Goal: Task Accomplishment & Management: Manage account settings

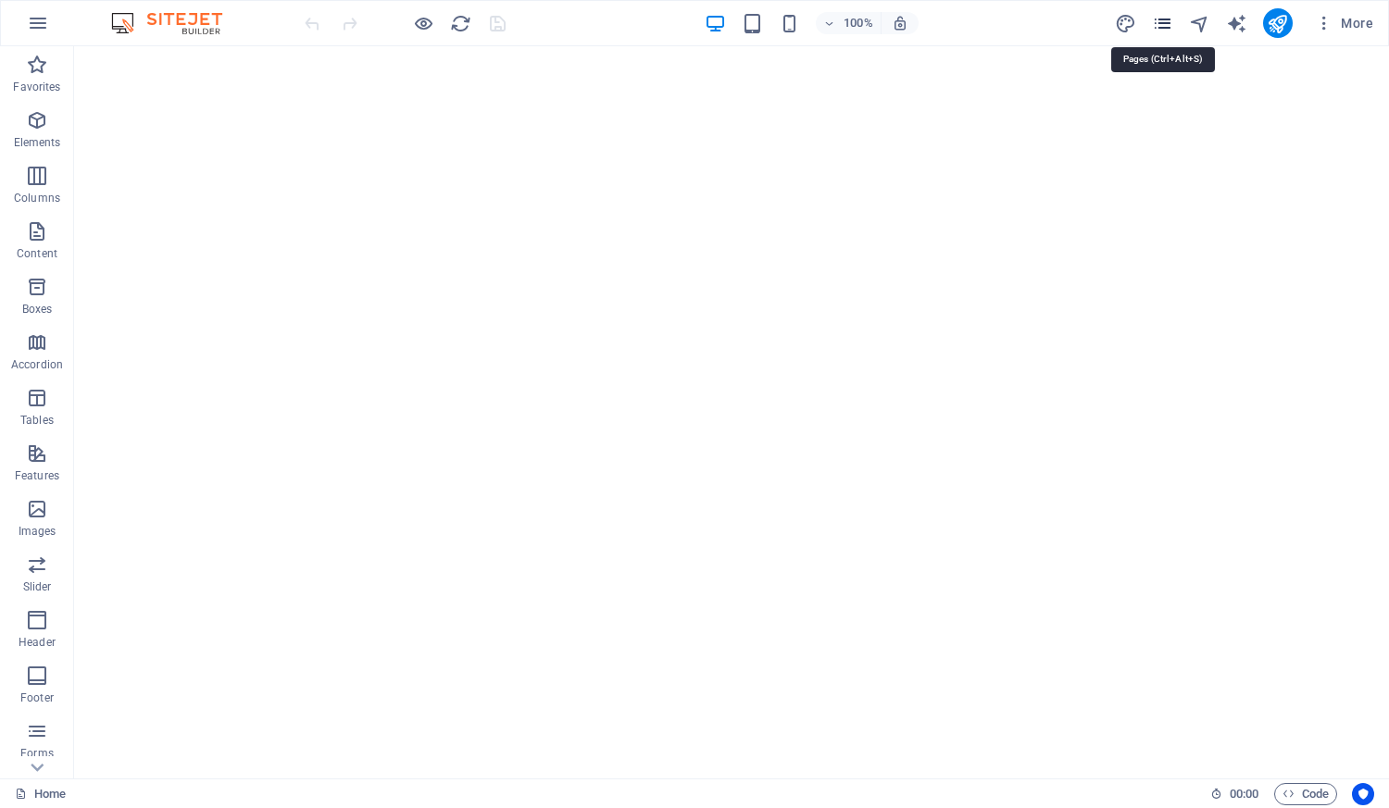
click at [1163, 31] on icon "pages" at bounding box center [1162, 23] width 21 height 21
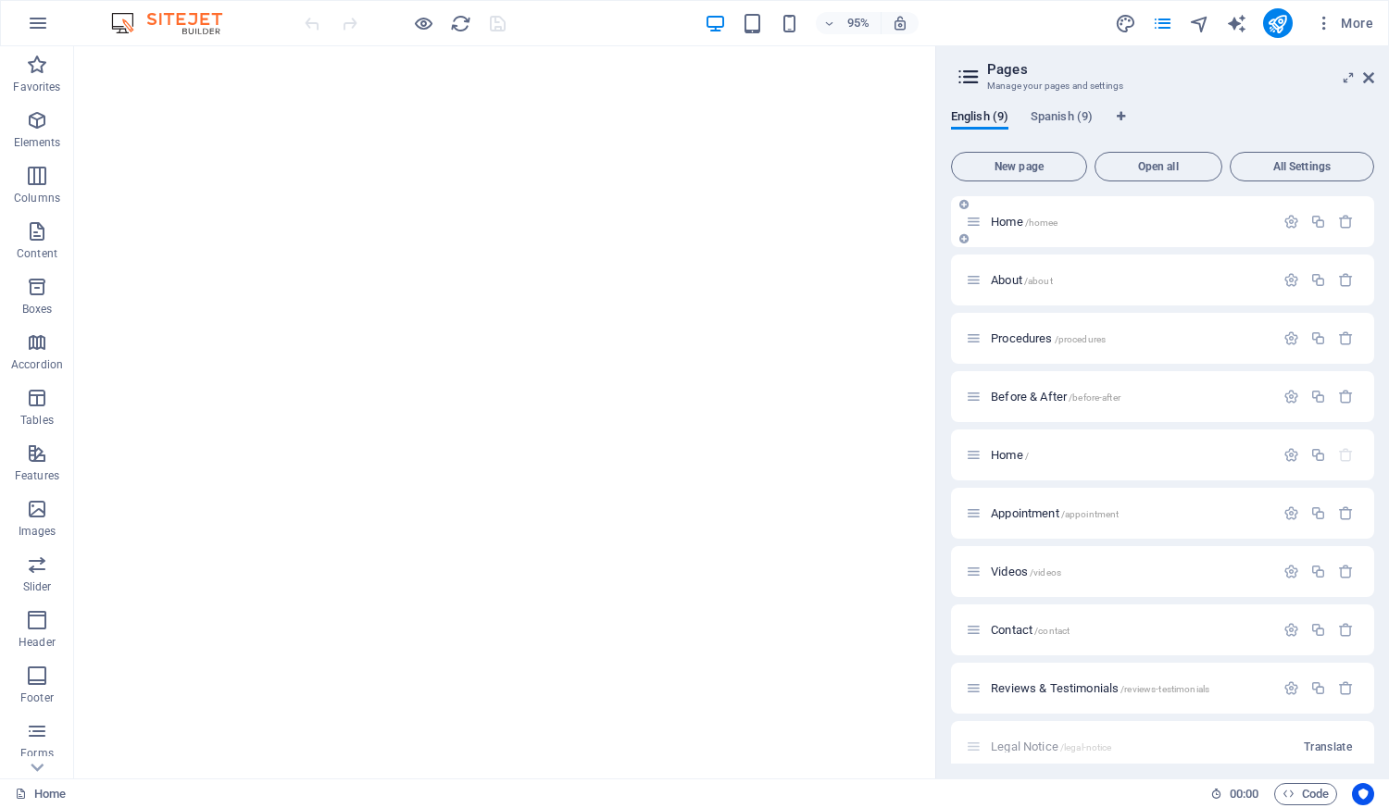
click at [1021, 222] on span "Home /homee" at bounding box center [1024, 222] width 67 height 14
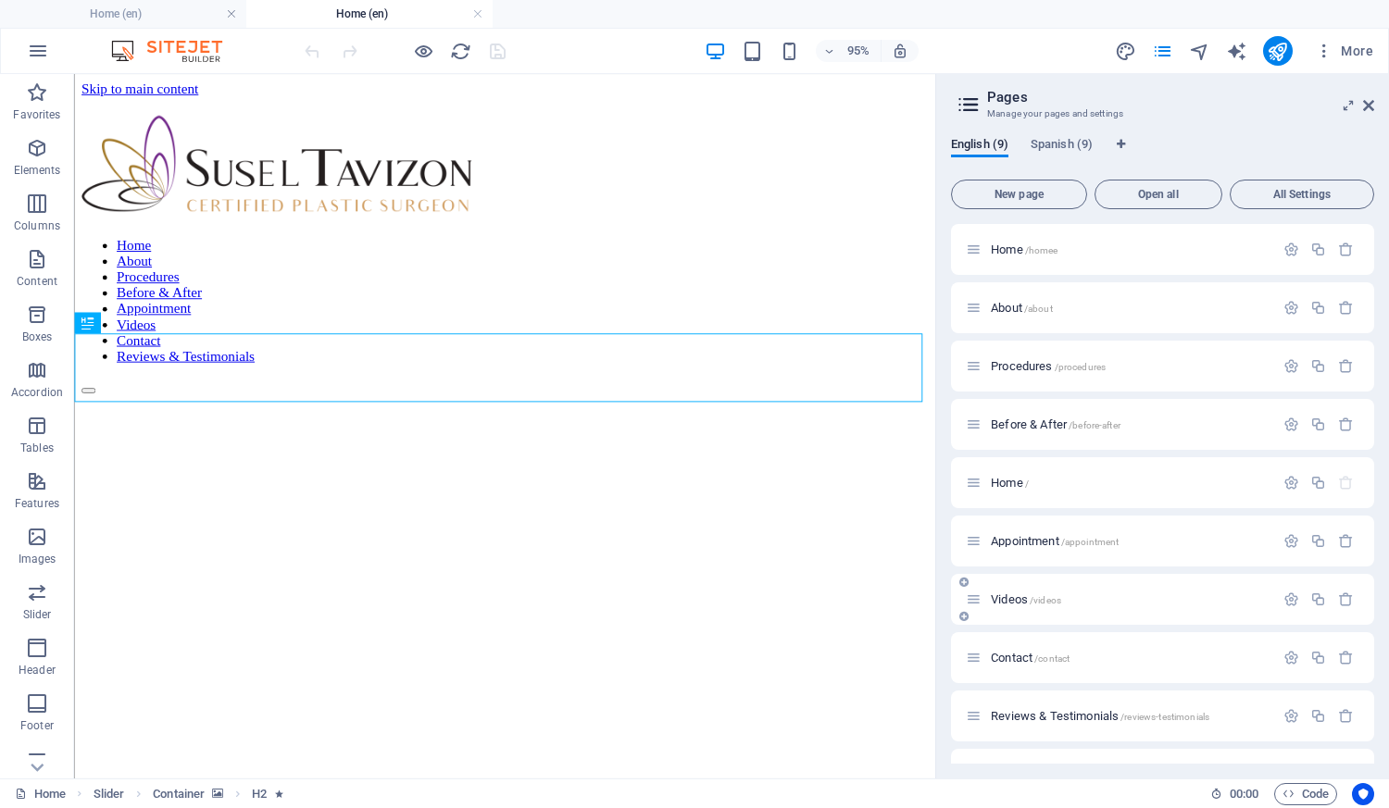
scroll to position [102, 0]
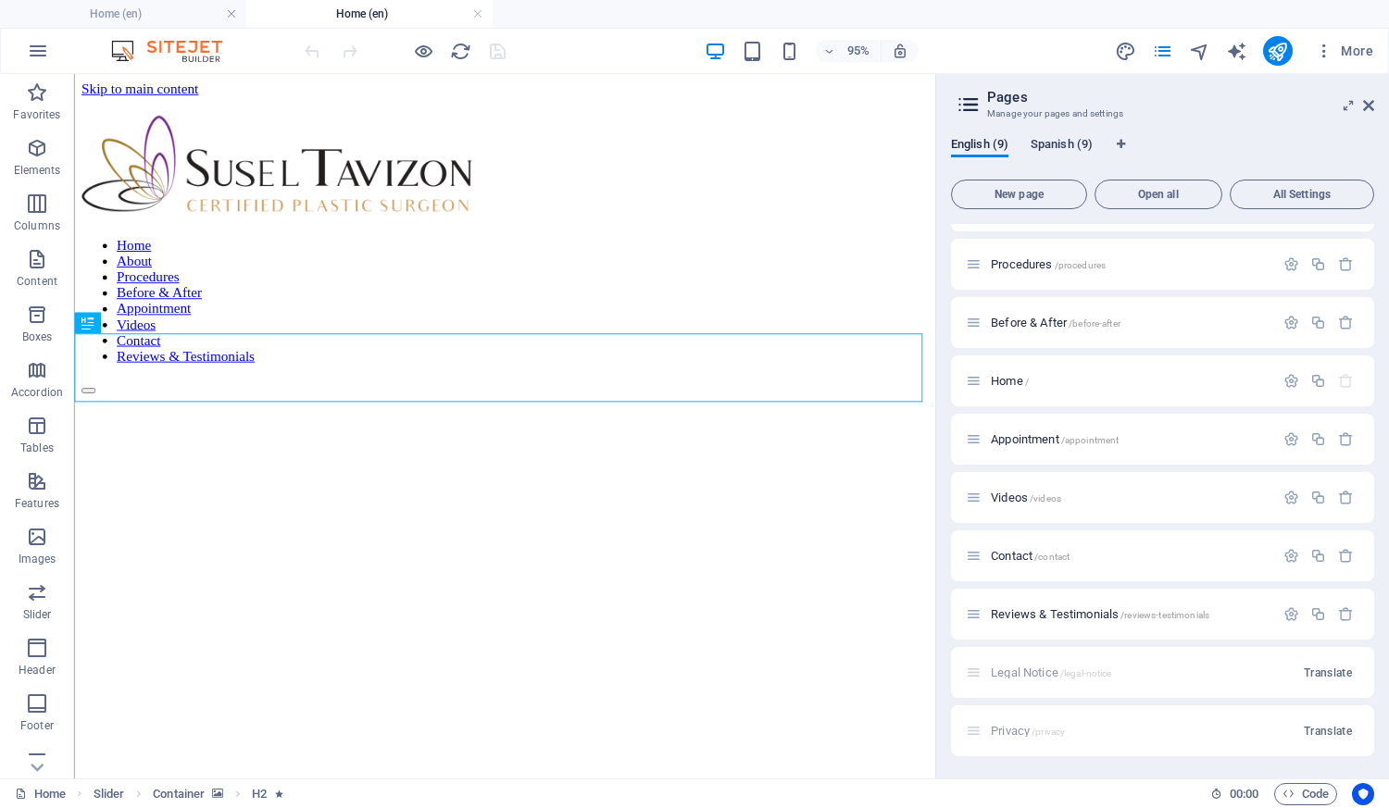
click at [1049, 142] on span "Spanish (9)" at bounding box center [1061, 146] width 62 height 26
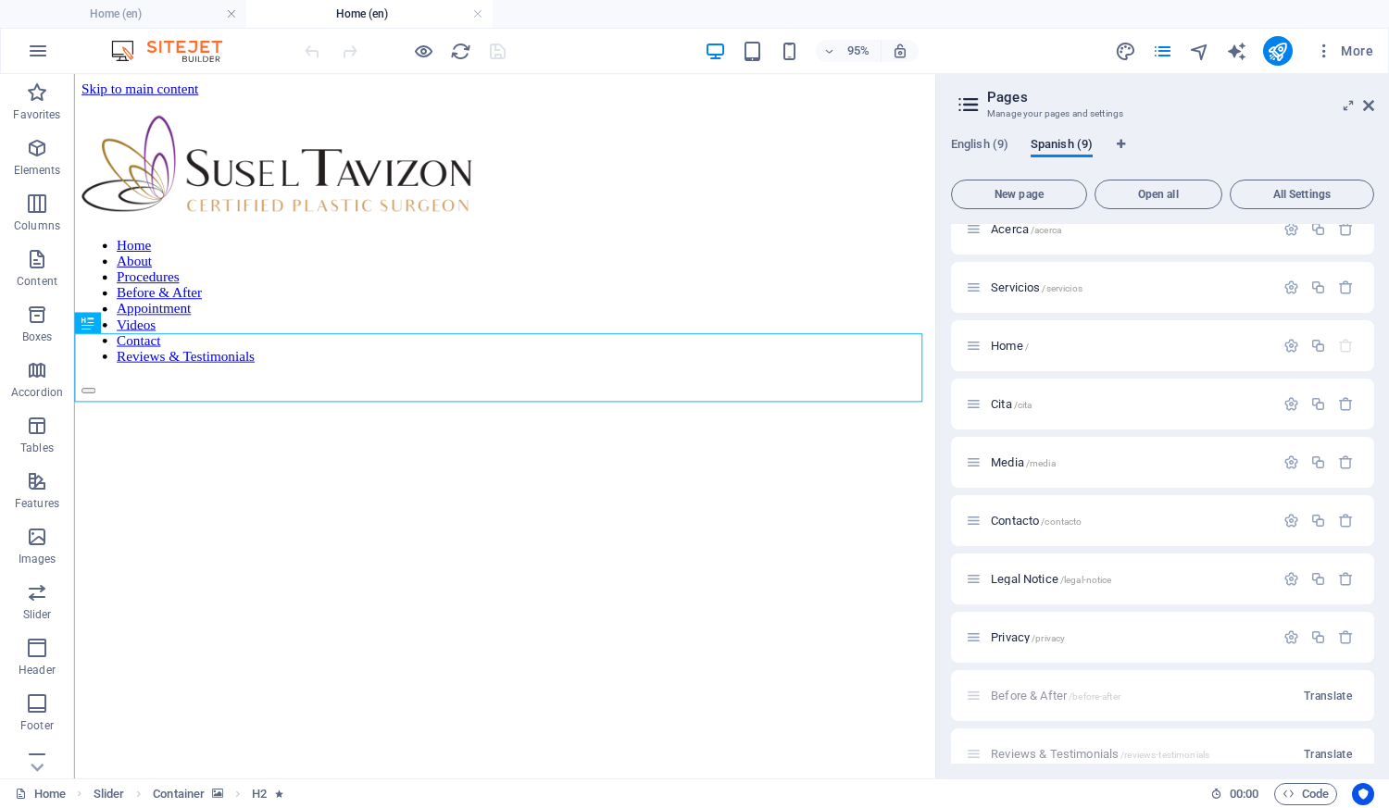
scroll to position [93, 0]
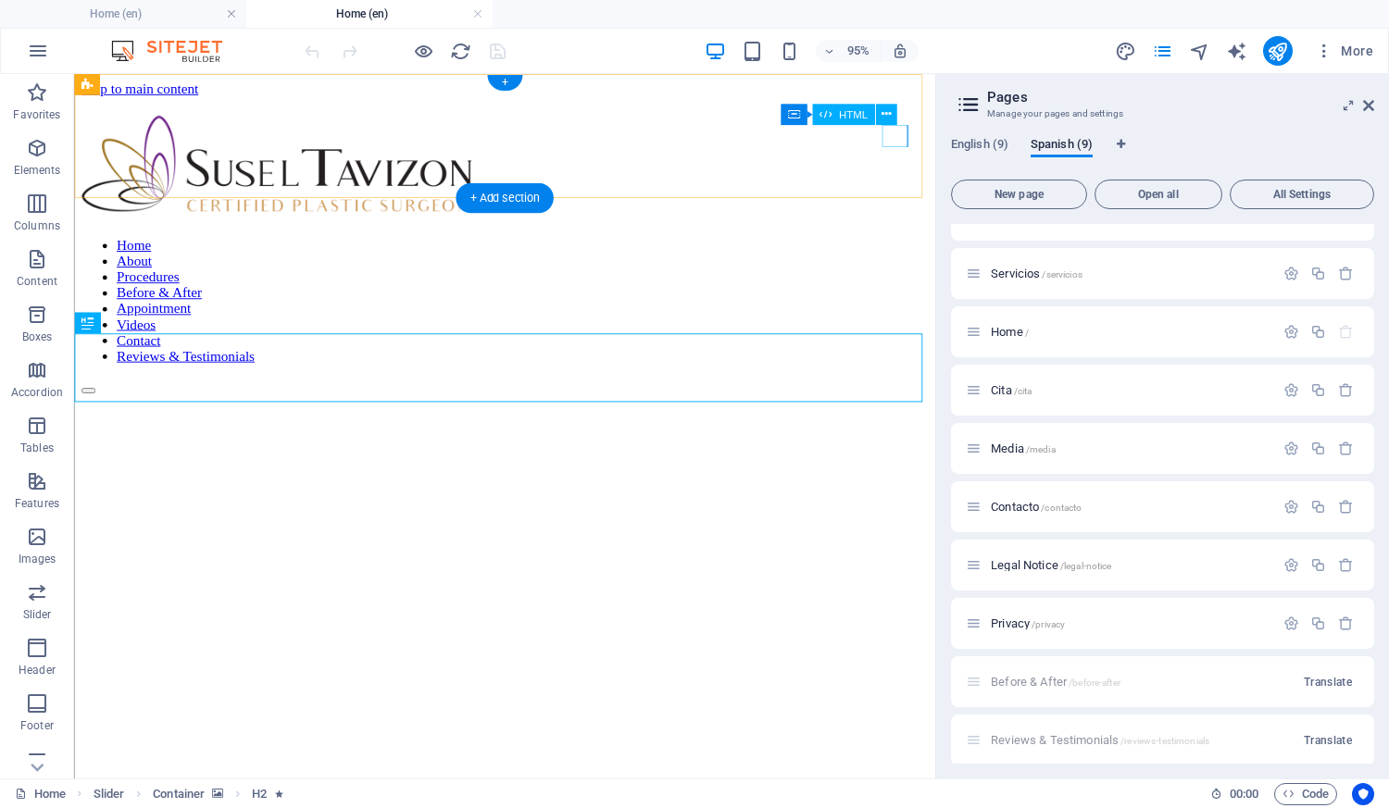
click at [83, 394] on div at bounding box center [82, 394] width 2 height 0
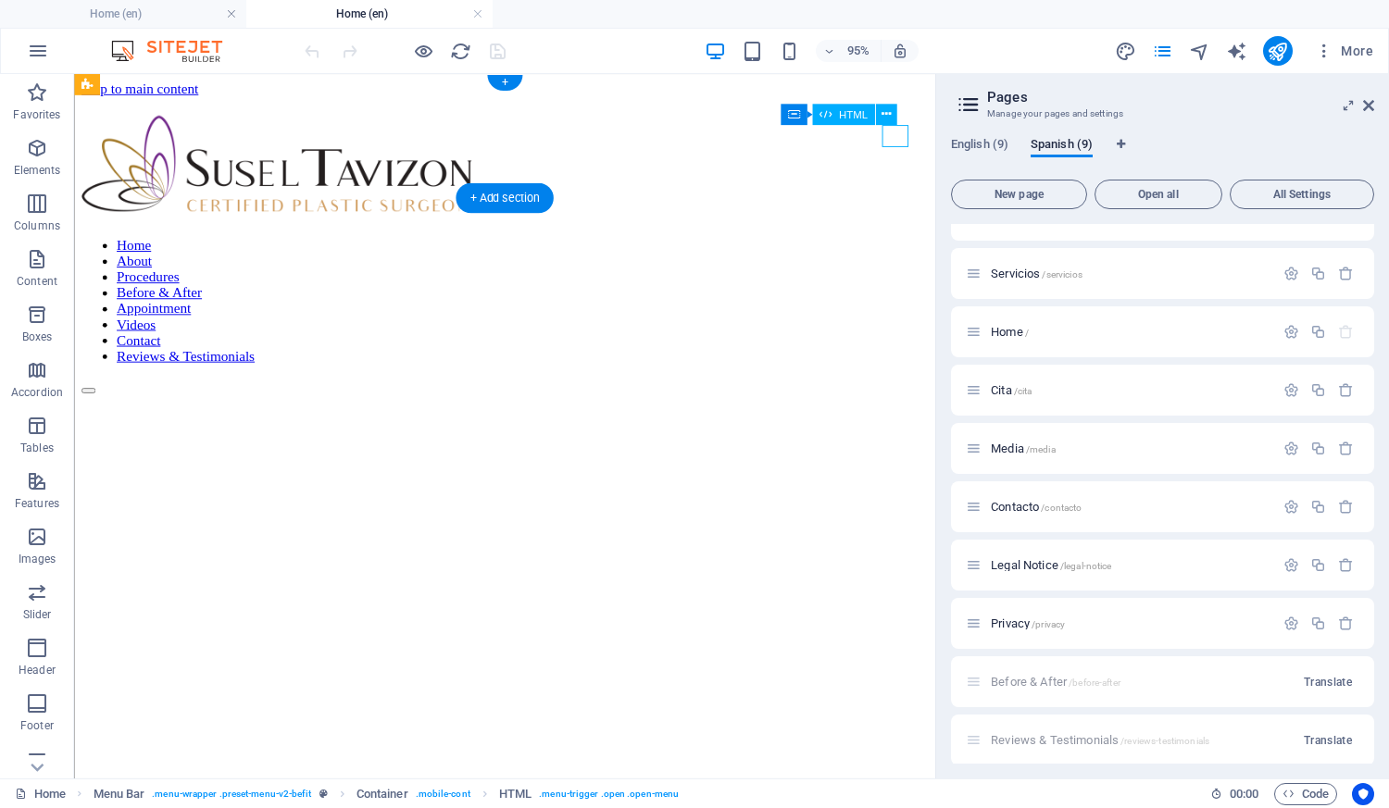
click at [83, 394] on div at bounding box center [82, 394] width 2 height 0
click at [978, 442] on icon at bounding box center [974, 449] width 16 height 16
click at [978, 455] on icon at bounding box center [974, 449] width 16 height 16
click at [1055, 441] on div "Media /media" at bounding box center [1120, 448] width 308 height 21
click at [1053, 447] on span "/media" at bounding box center [1041, 449] width 30 height 10
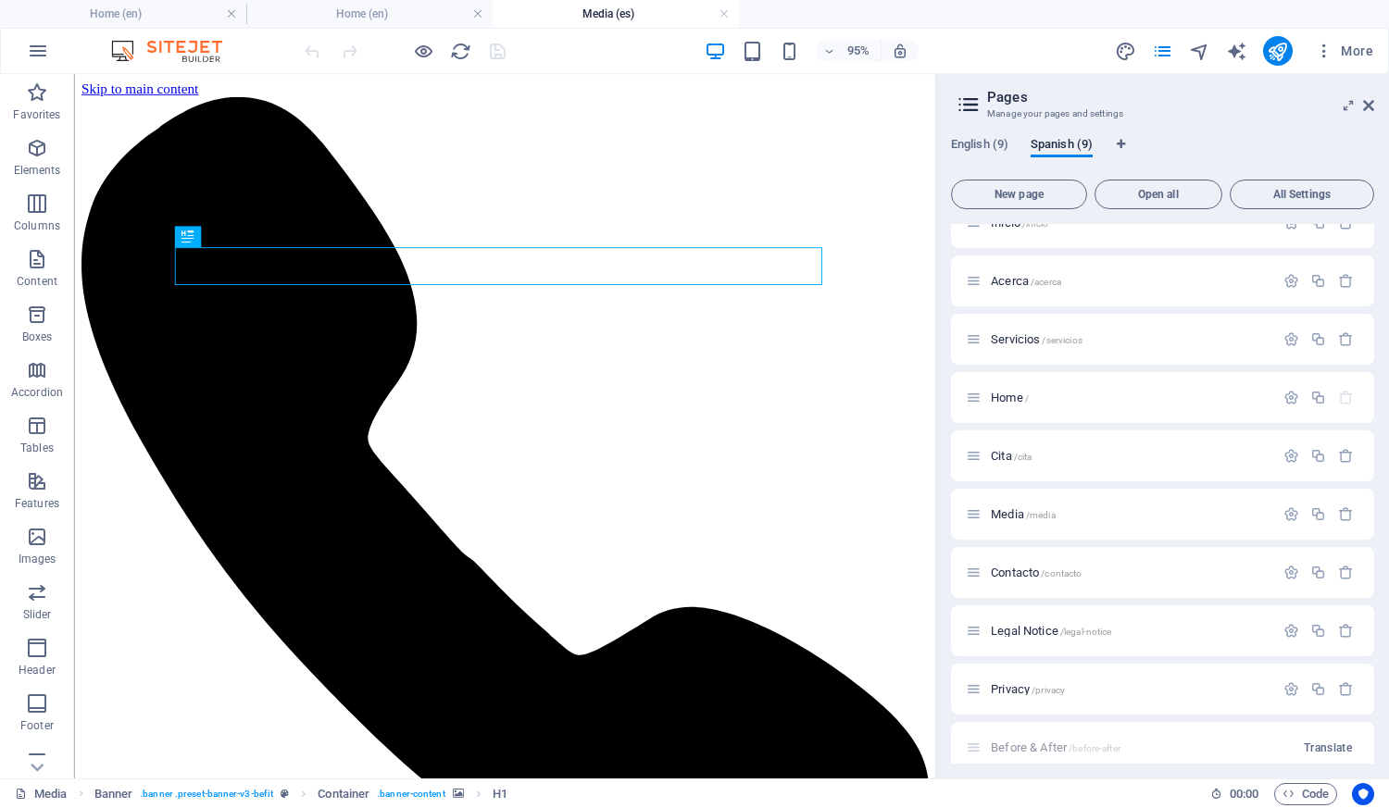
scroll to position [0, 0]
click at [723, 15] on link at bounding box center [723, 15] width 11 height 18
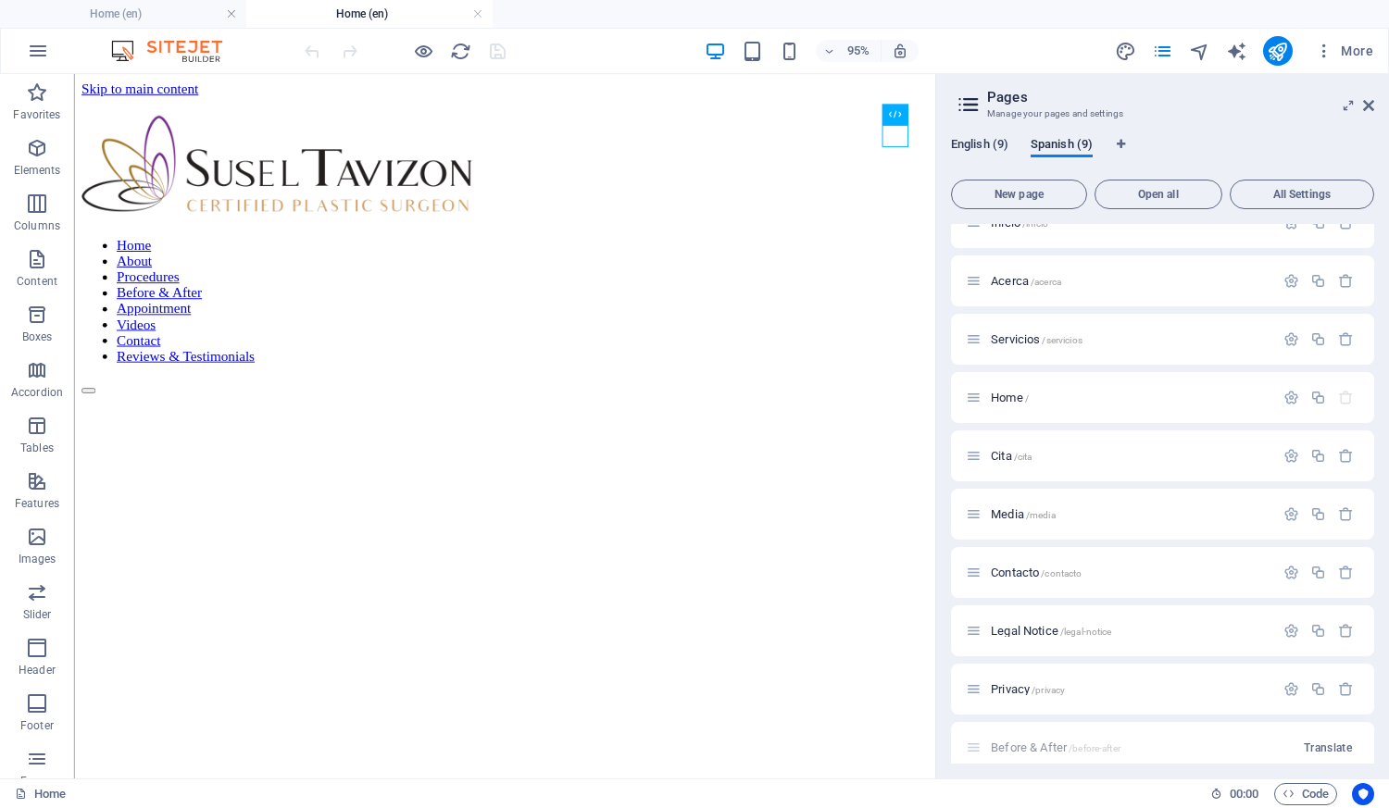
click at [966, 144] on span "English (9)" at bounding box center [979, 146] width 57 height 26
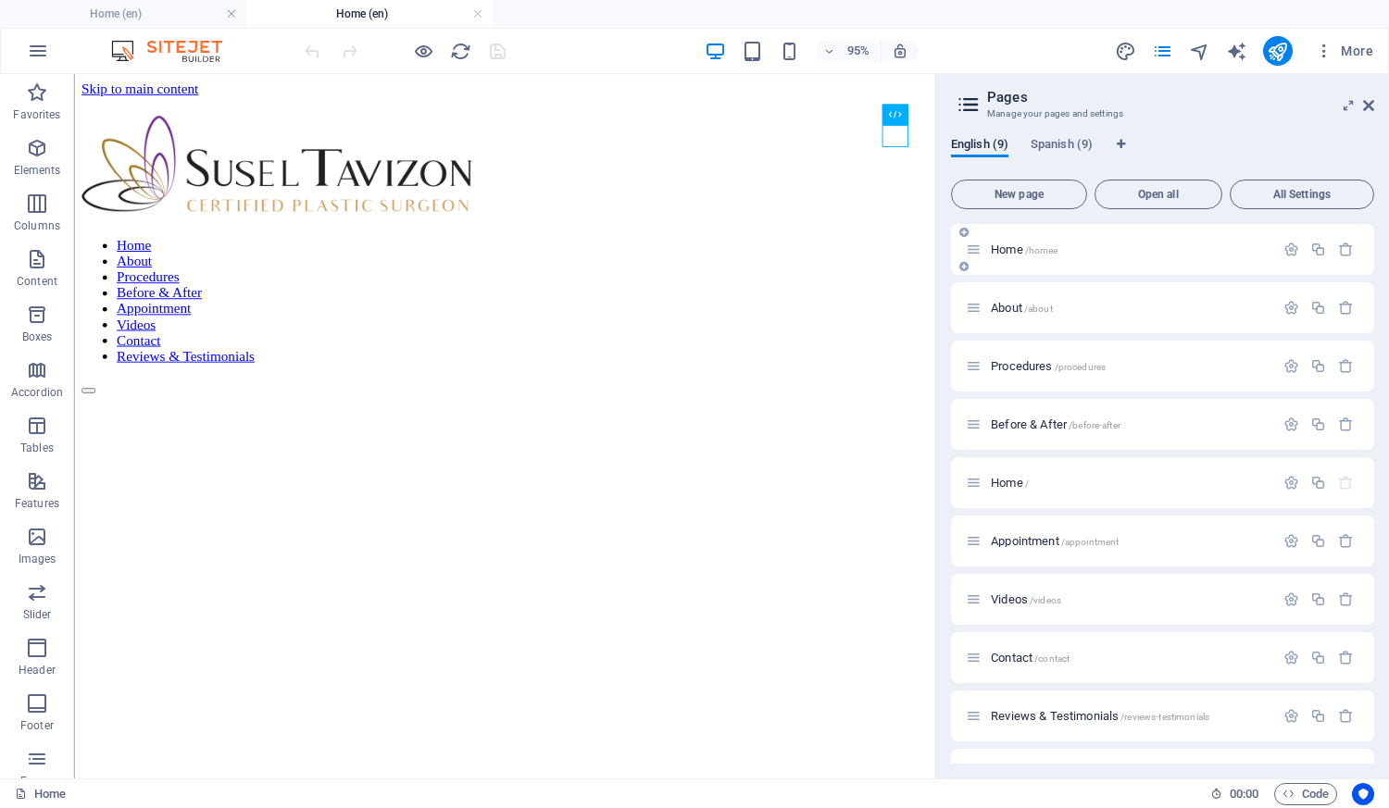
click at [1017, 255] on span "Home /homee" at bounding box center [1024, 250] width 67 height 14
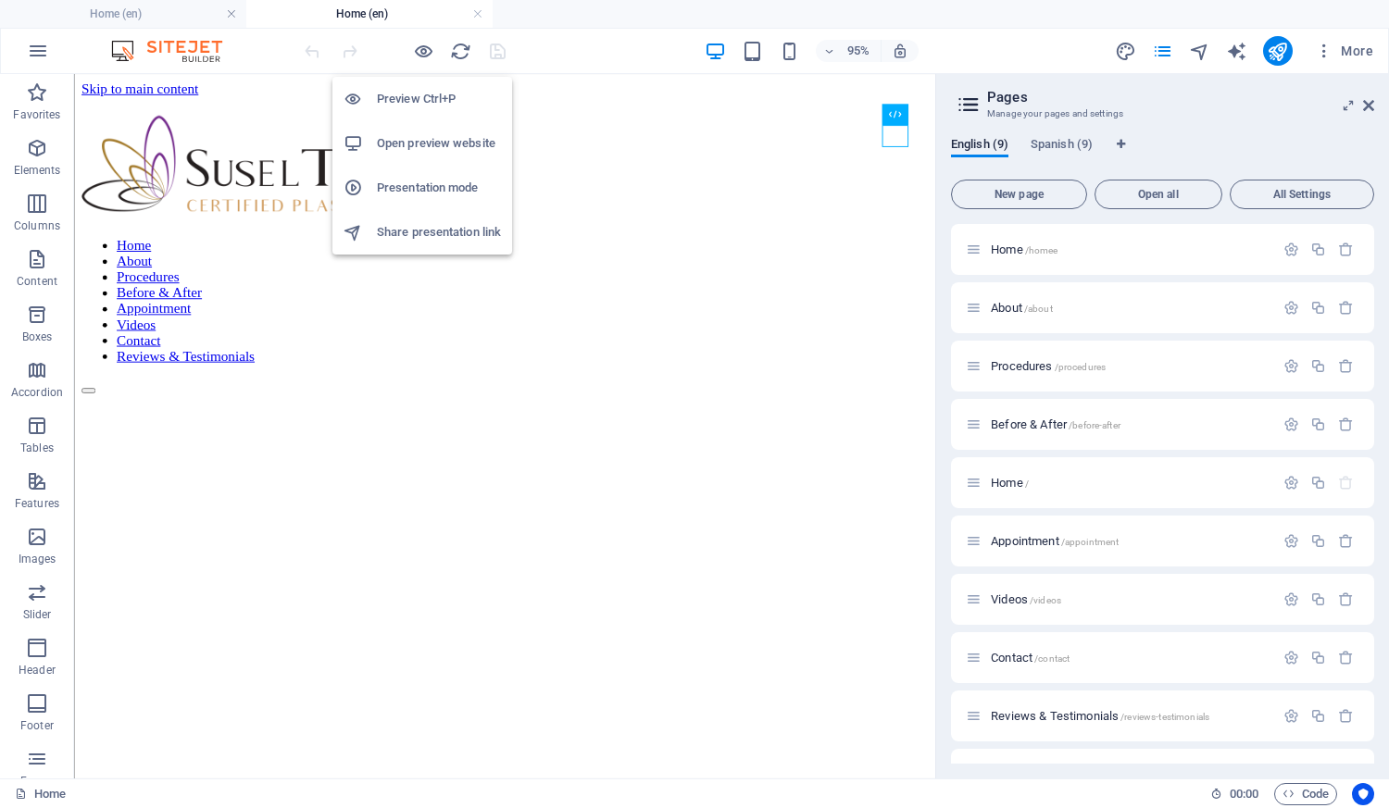
click at [419, 106] on h6 "Preview Ctrl+P" at bounding box center [439, 99] width 124 height 22
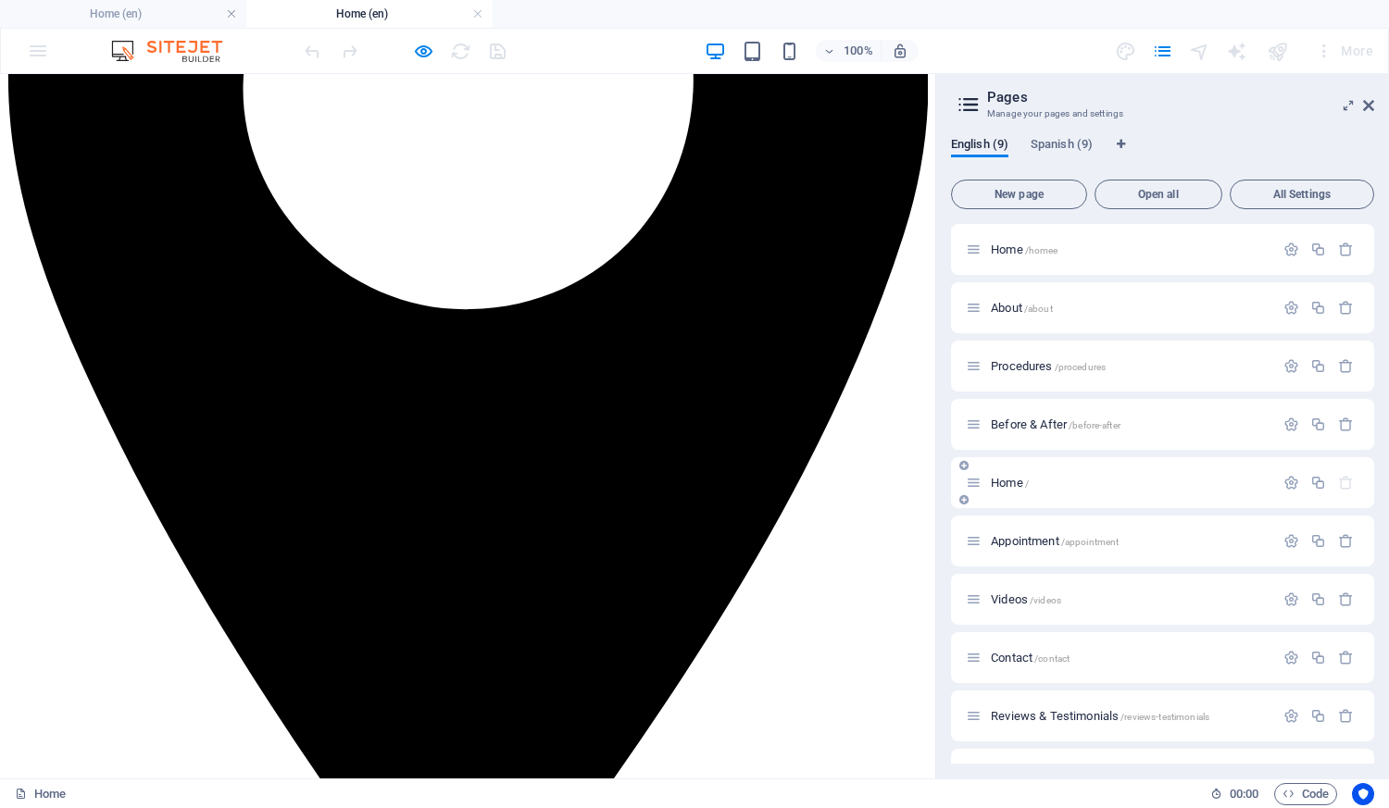
click at [1015, 480] on span "Home /" at bounding box center [1010, 483] width 38 height 14
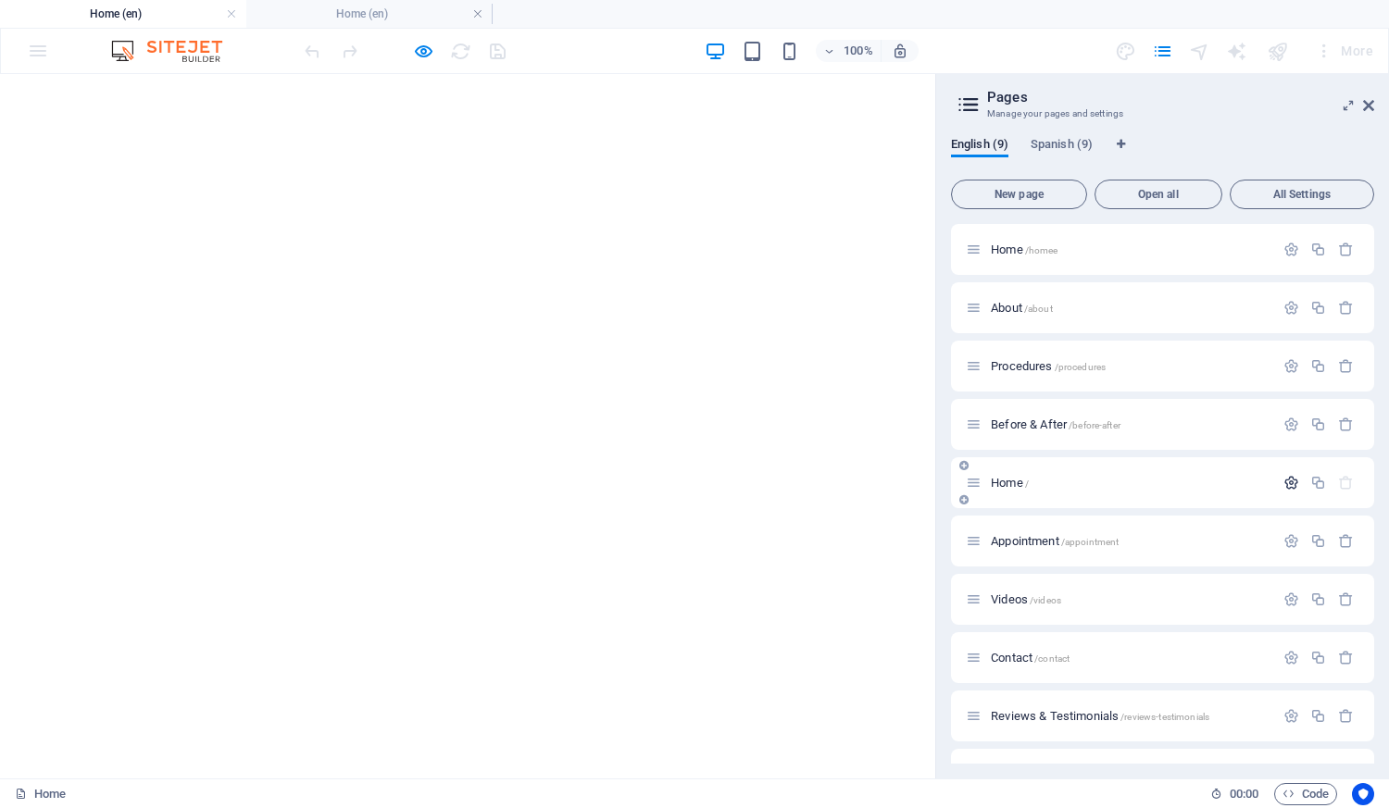
click at [1294, 483] on icon "button" at bounding box center [1291, 483] width 16 height 16
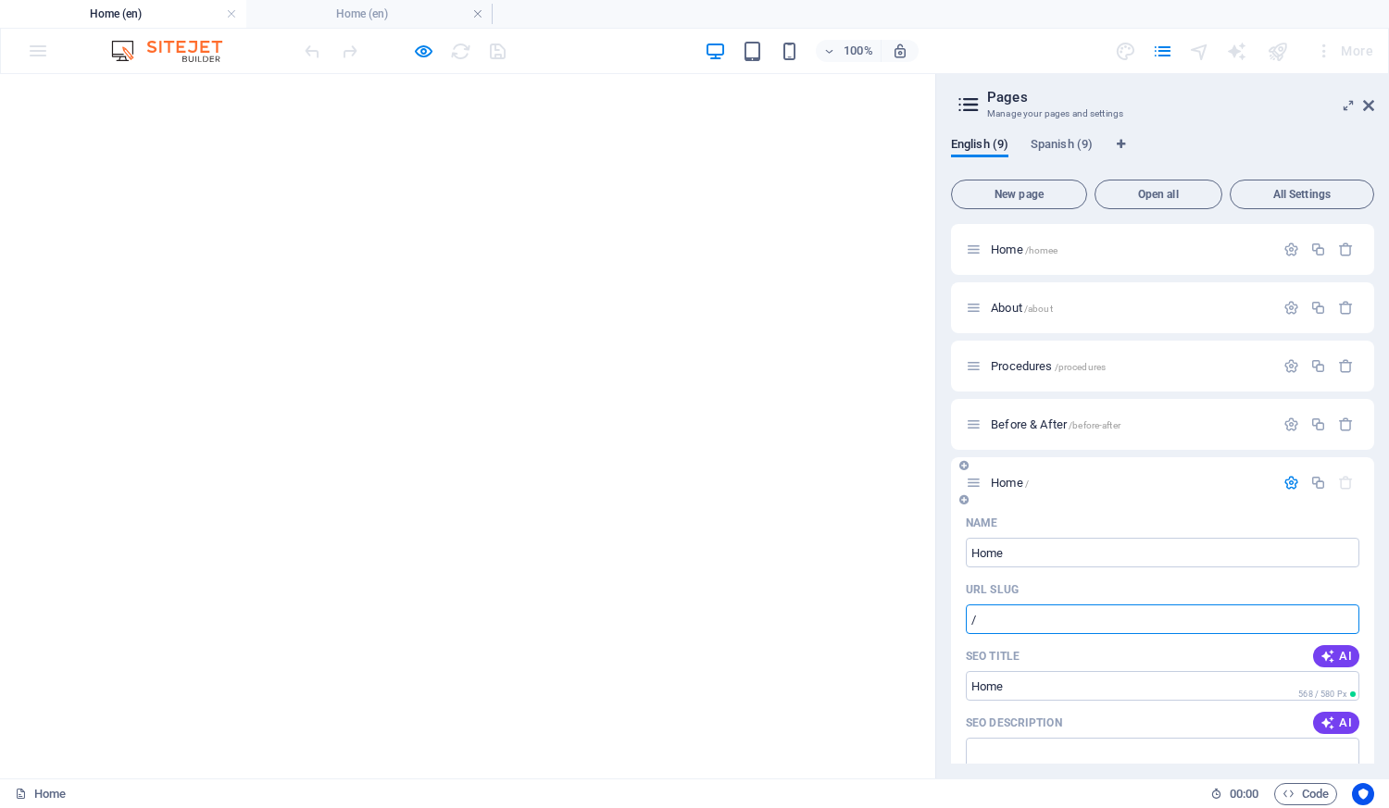
click at [1000, 614] on input "/" at bounding box center [1162, 620] width 393 height 30
click at [1290, 421] on icon "button" at bounding box center [1291, 425] width 16 height 16
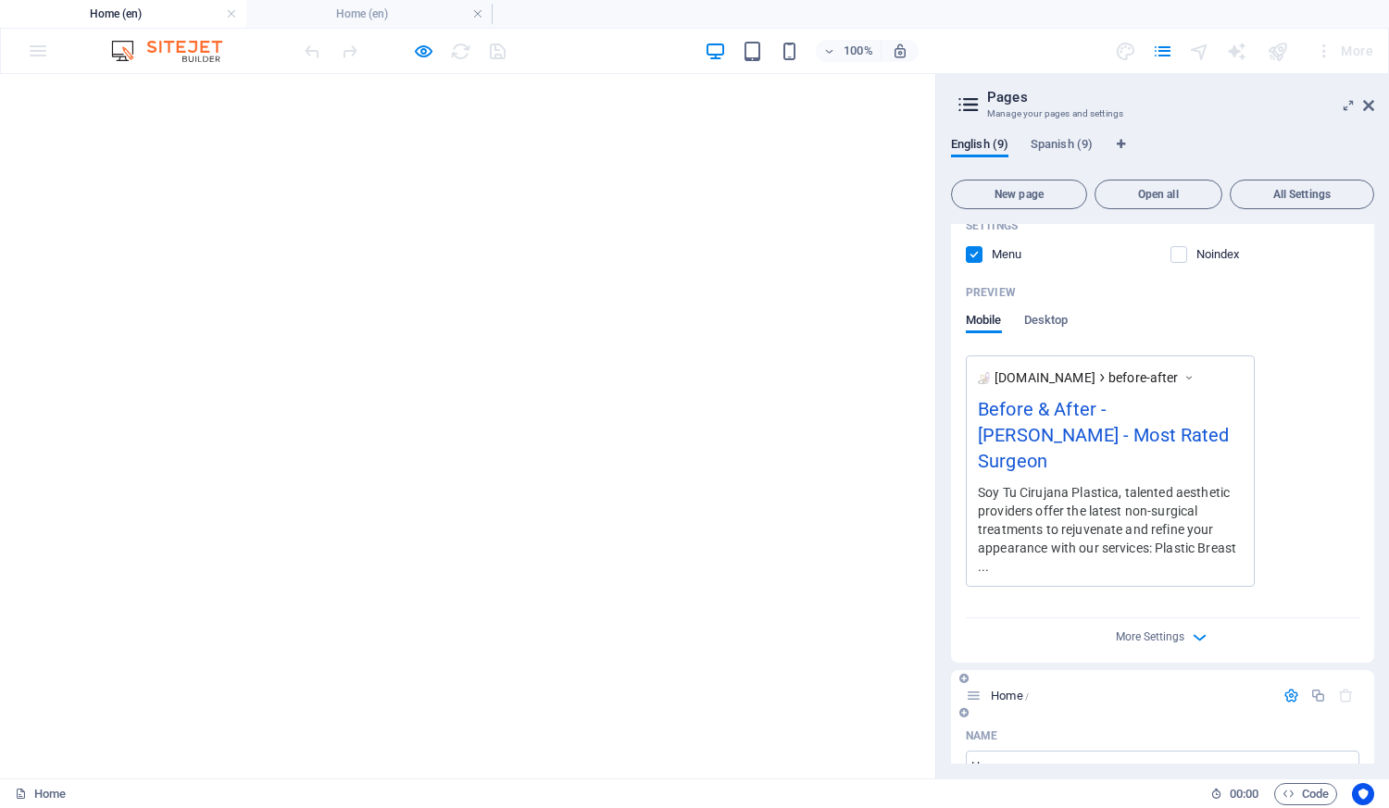
scroll to position [741, 0]
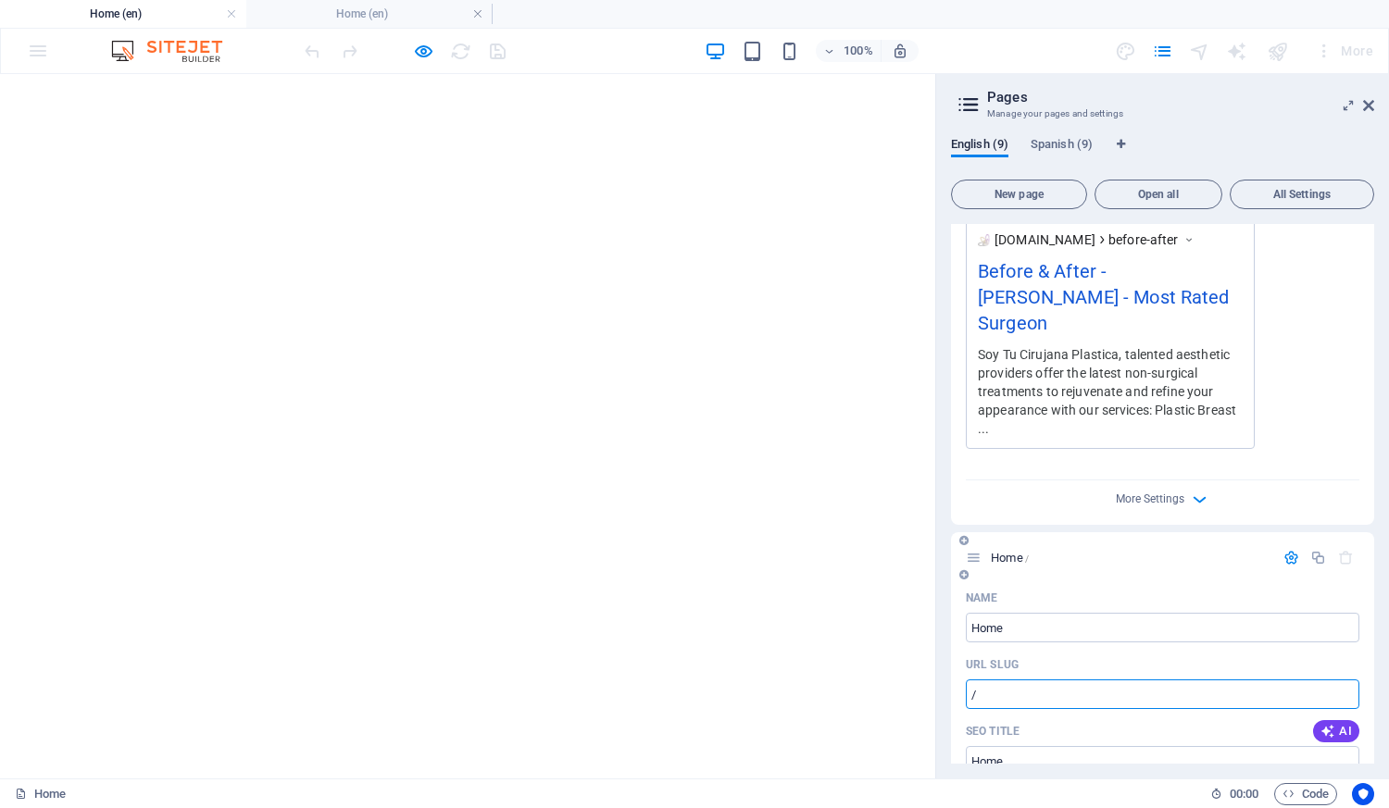
click at [998, 679] on input "/" at bounding box center [1162, 694] width 393 height 30
click at [1047, 613] on input "Home" at bounding box center [1162, 628] width 393 height 30
click at [1028, 679] on input "/index" at bounding box center [1162, 694] width 393 height 30
click at [357, 14] on h4 "Home (en)" at bounding box center [369, 14] width 246 height 20
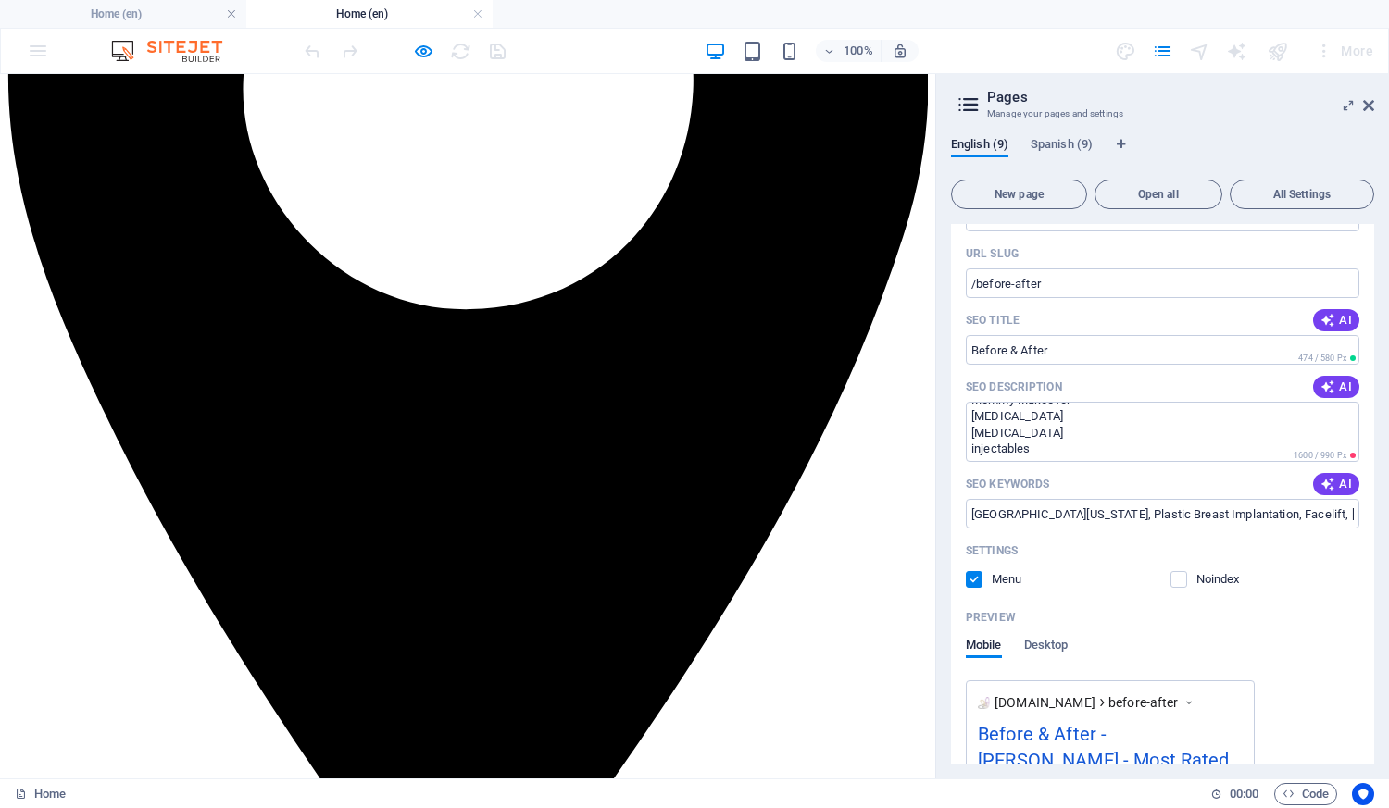
scroll to position [0, 0]
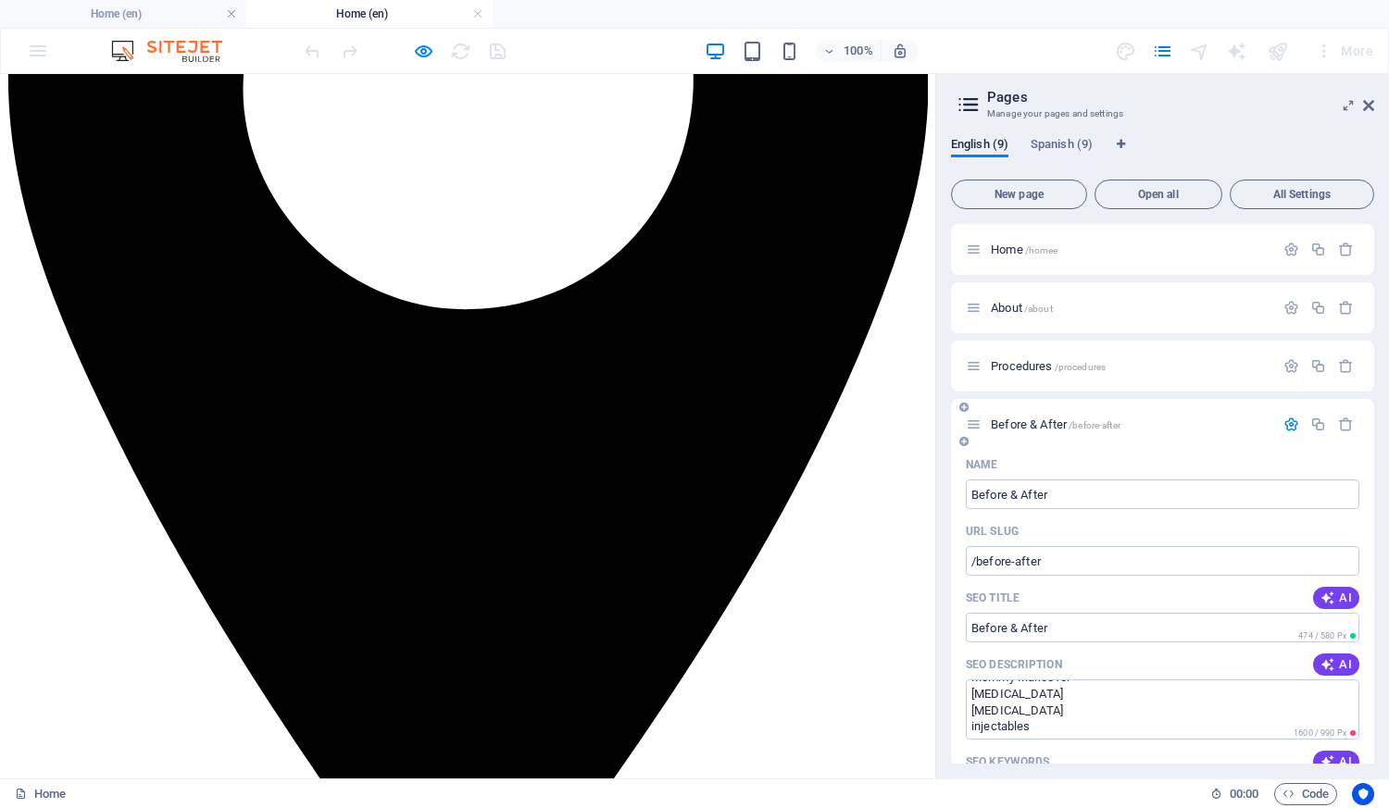
click at [977, 422] on icon at bounding box center [974, 425] width 16 height 16
click at [1008, 427] on span "Before & After /before-after" at bounding box center [1056, 425] width 130 height 14
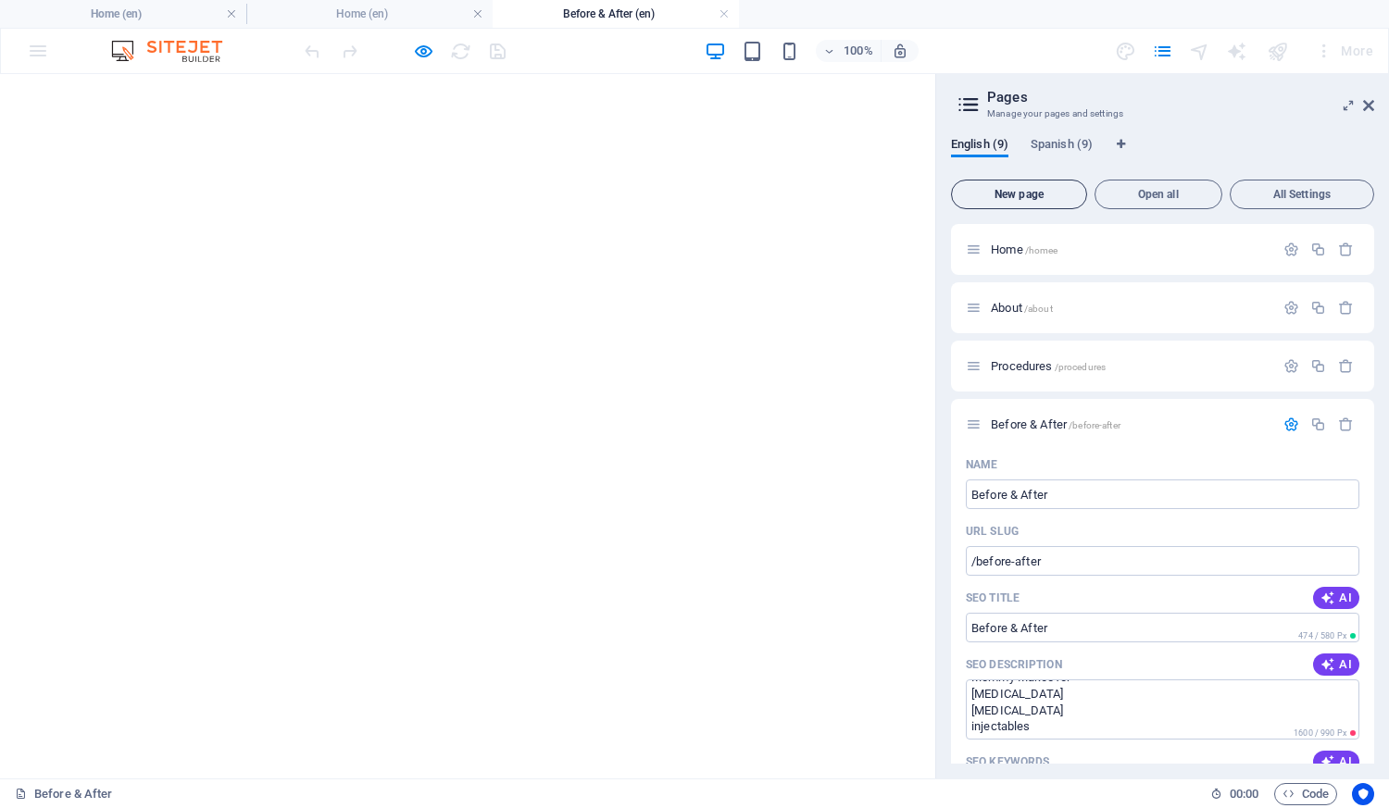
click at [1033, 202] on button "New page" at bounding box center [1019, 195] width 136 height 30
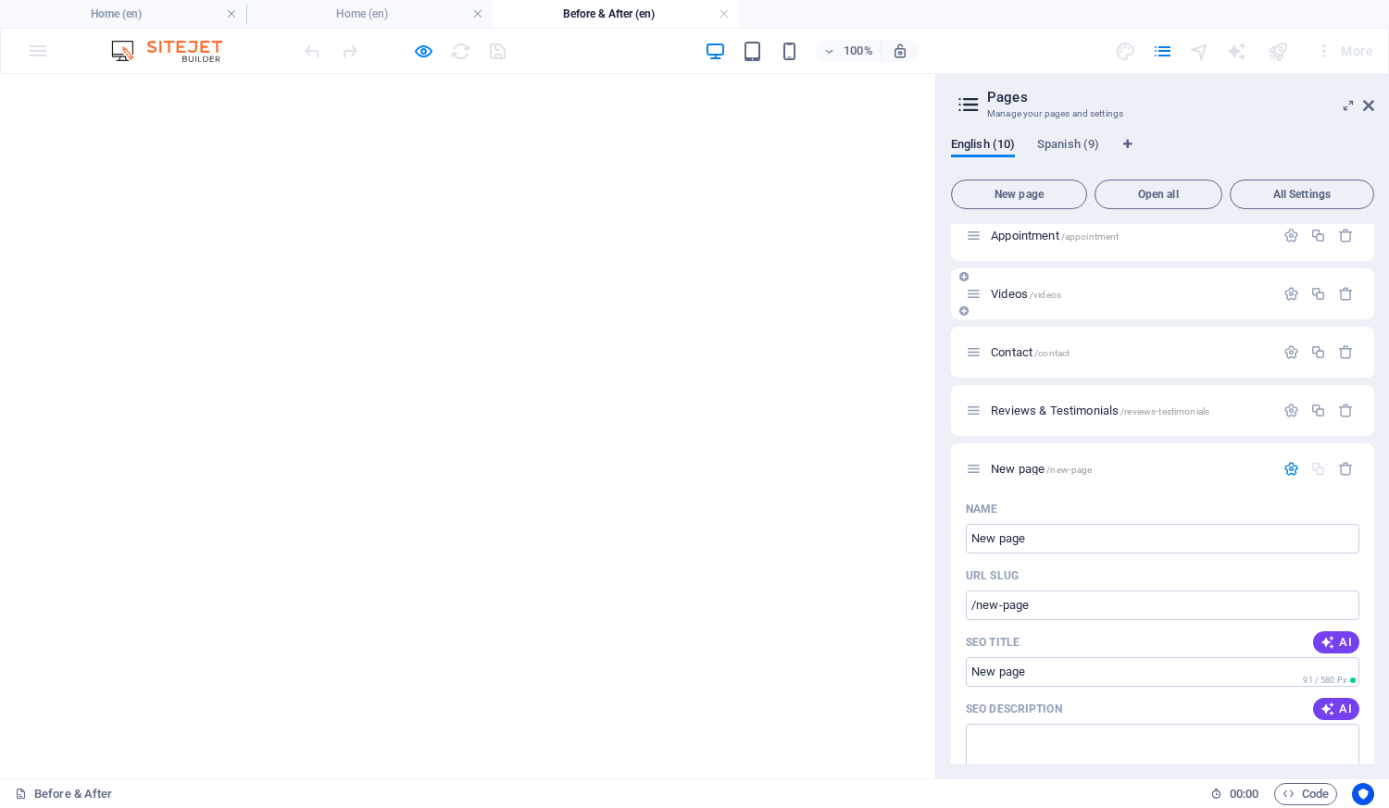
click at [1017, 287] on span "Videos /videos" at bounding box center [1026, 294] width 70 height 14
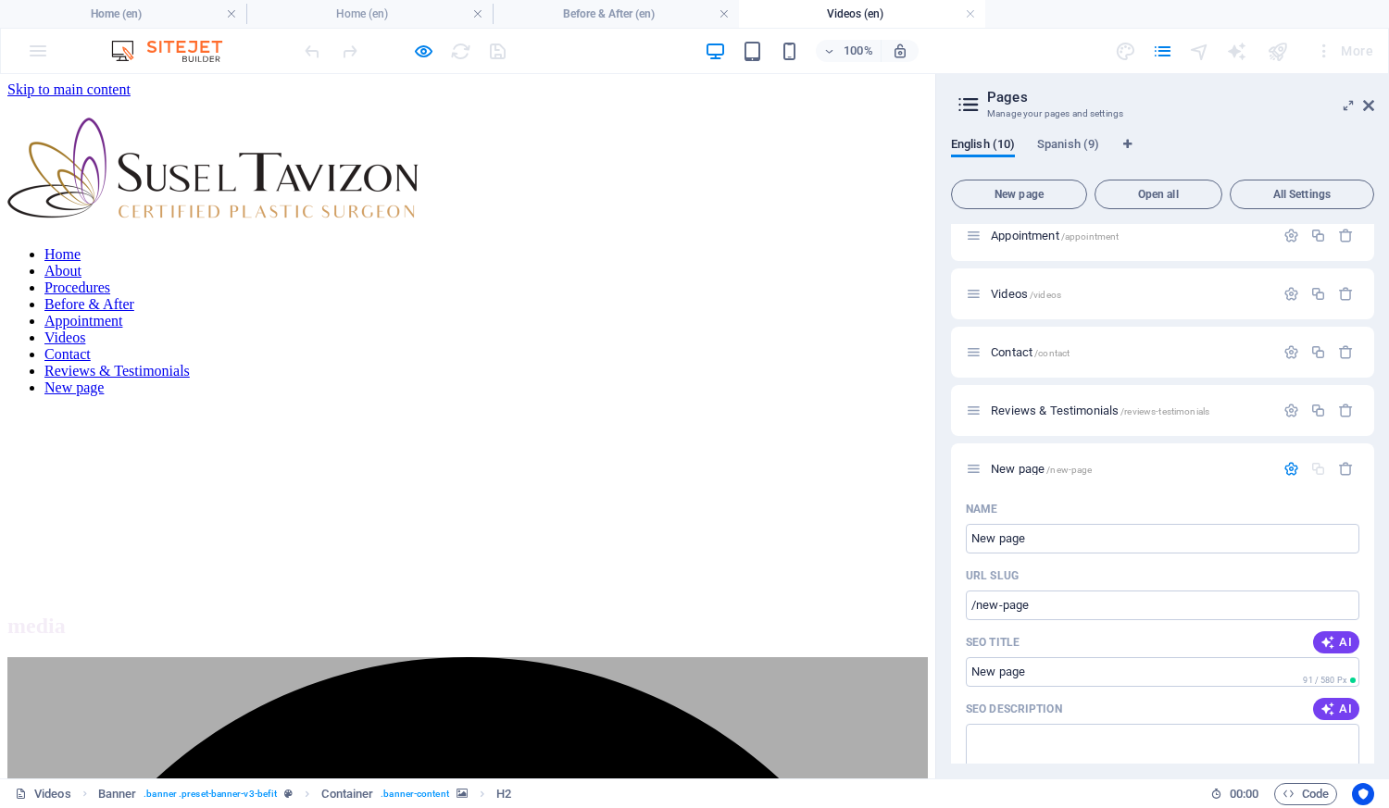
scroll to position [0, 0]
click at [1338, 461] on icon "button" at bounding box center [1346, 469] width 16 height 16
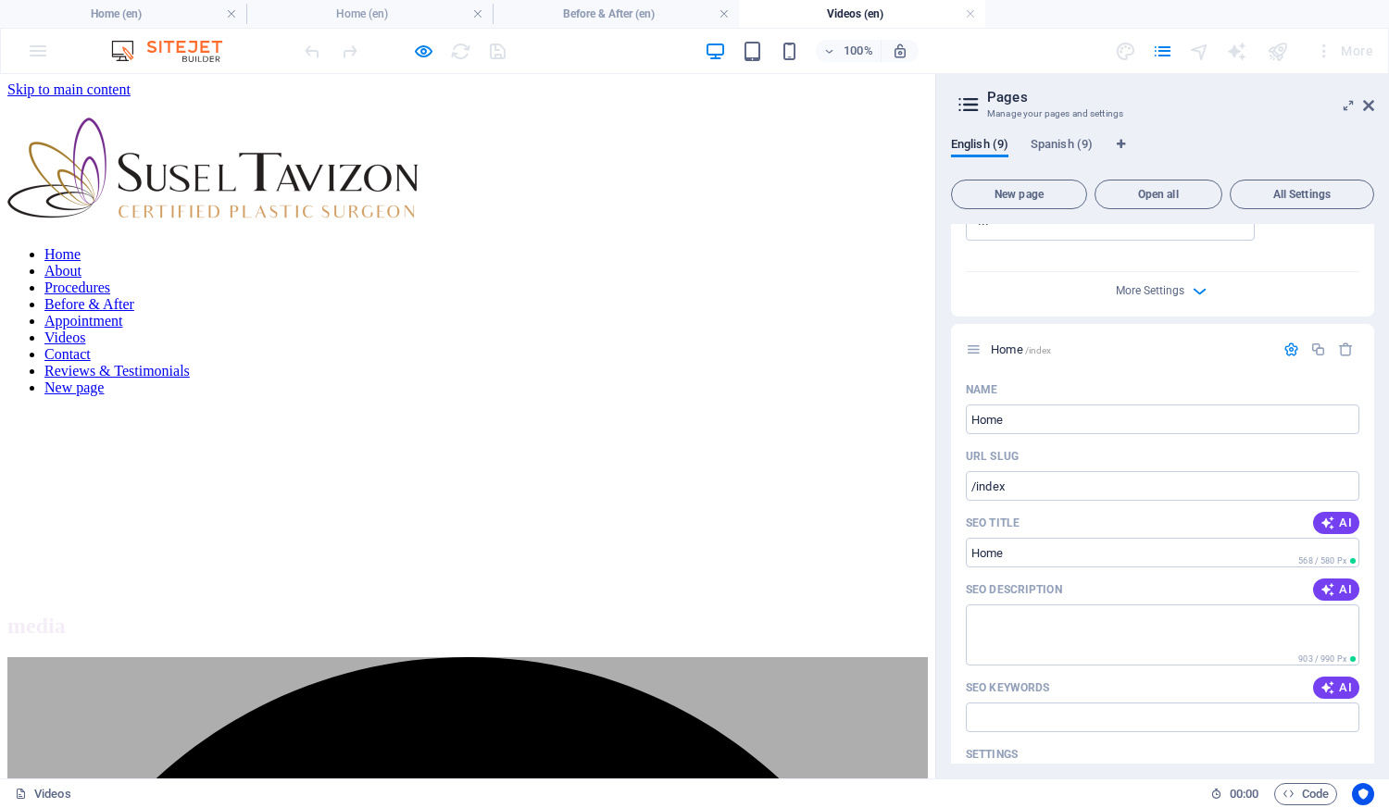
drag, startPoint x: 927, startPoint y: 189, endPoint x: 923, endPoint y: 135, distance: 53.8
click at [1008, 343] on span "Home /index" at bounding box center [1021, 350] width 60 height 14
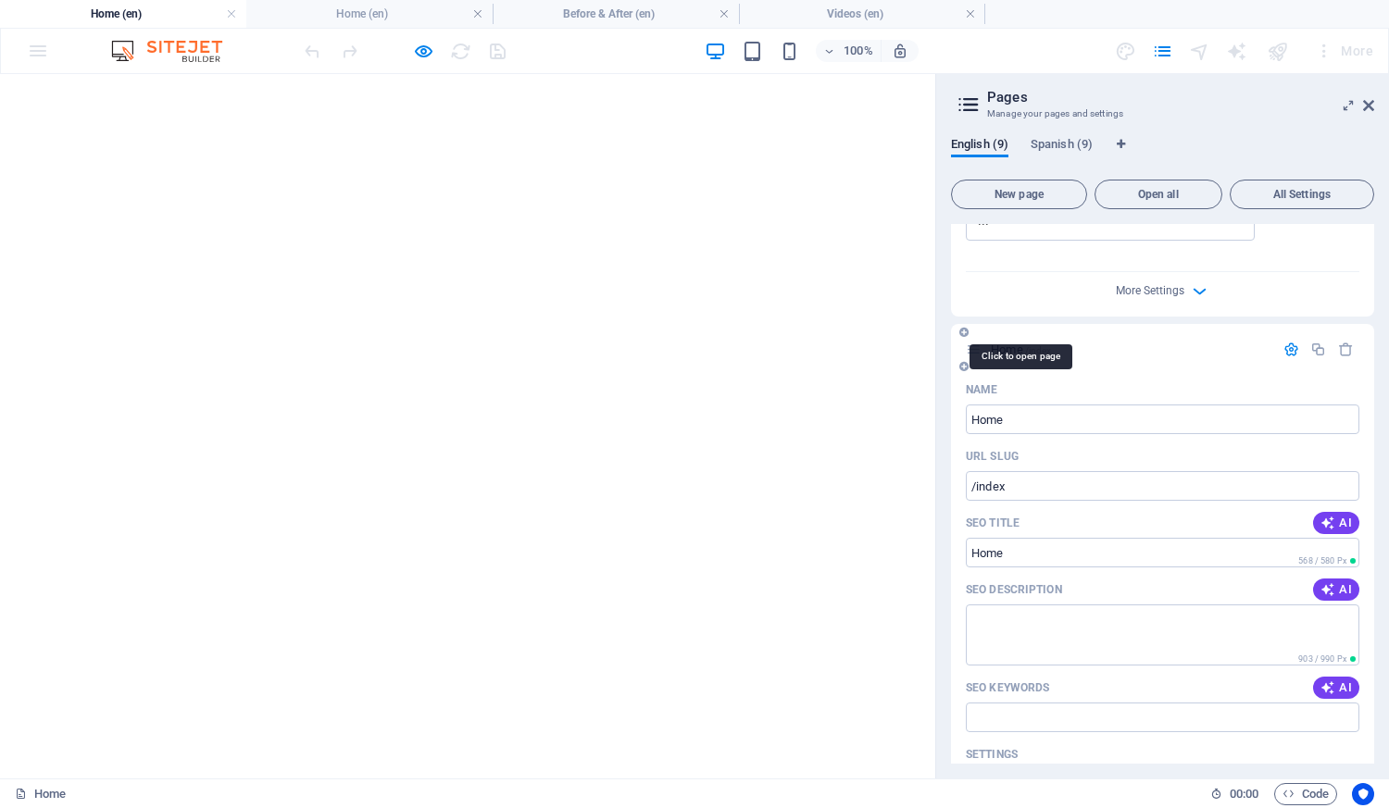
click at [1012, 343] on span "Home /index" at bounding box center [1021, 350] width 60 height 14
click at [231, 15] on link at bounding box center [231, 15] width 11 height 18
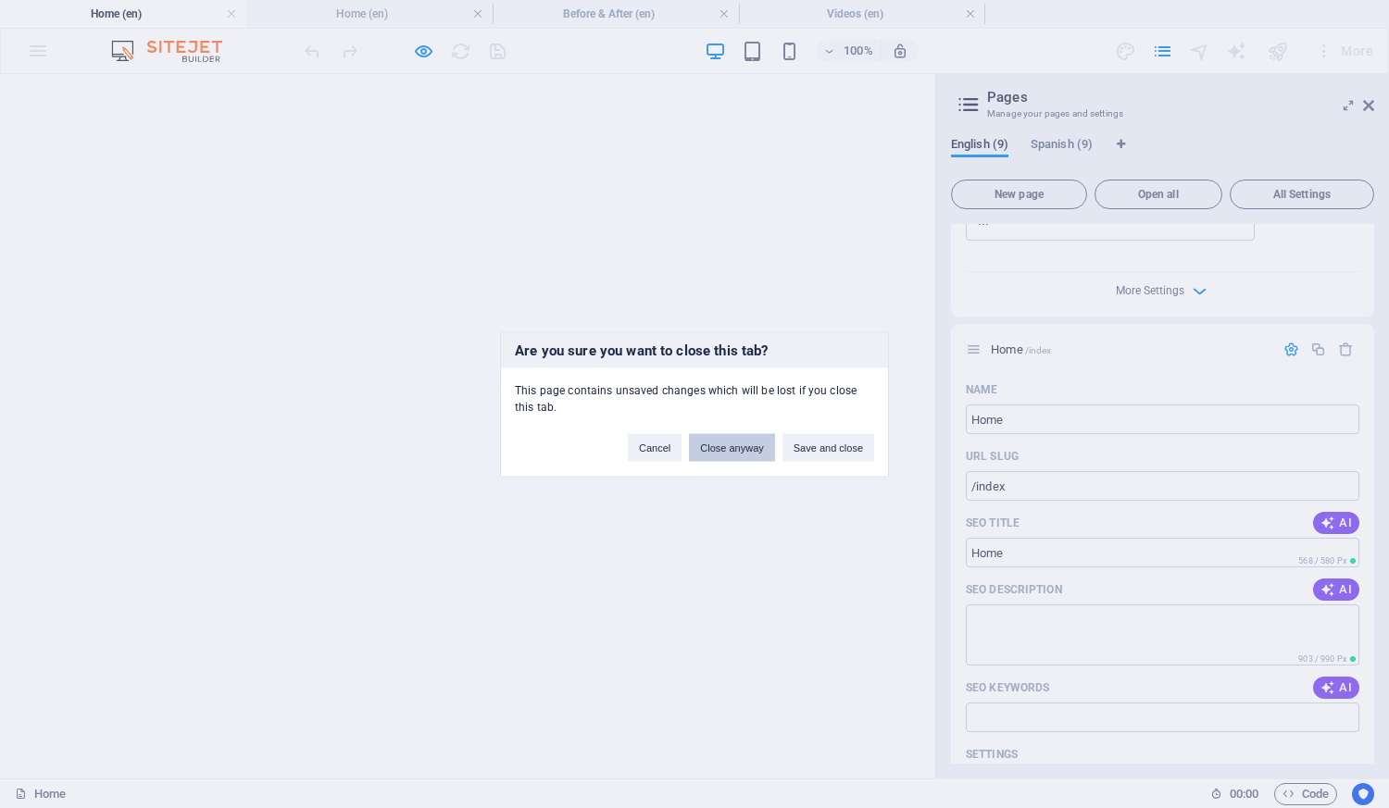
click at [717, 447] on button "Close anyway" at bounding box center [731, 447] width 85 height 28
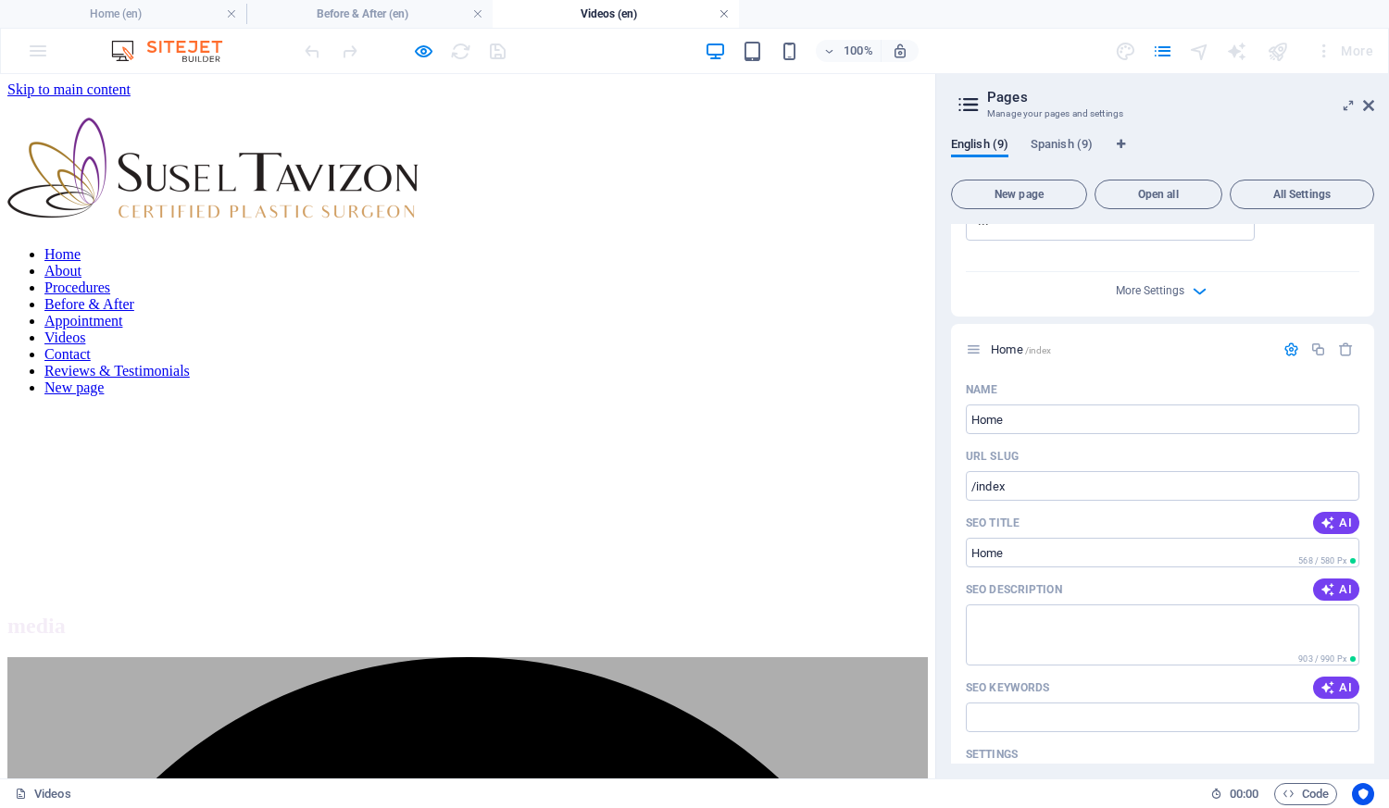
click at [722, 8] on link at bounding box center [723, 15] width 11 height 18
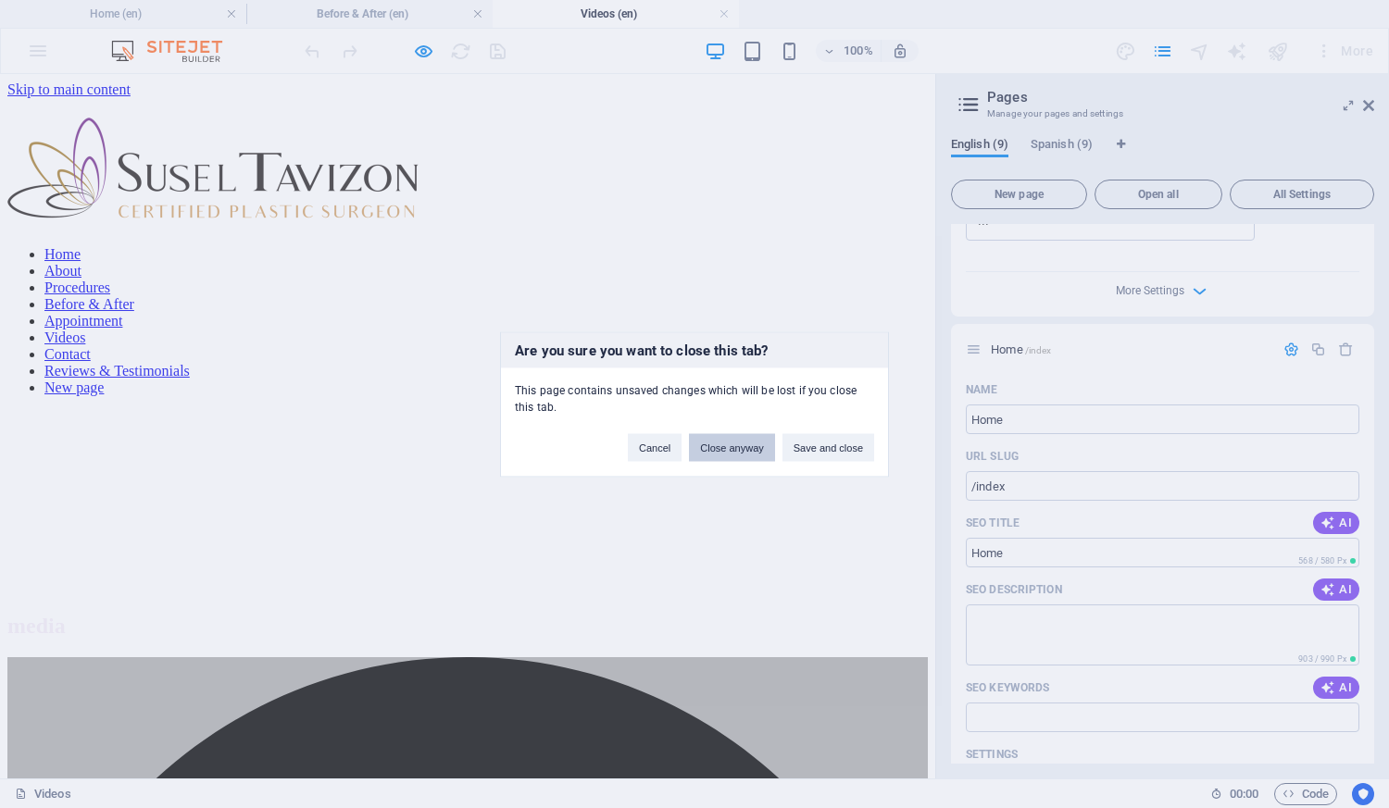
click at [729, 445] on button "Close anyway" at bounding box center [731, 447] width 85 height 28
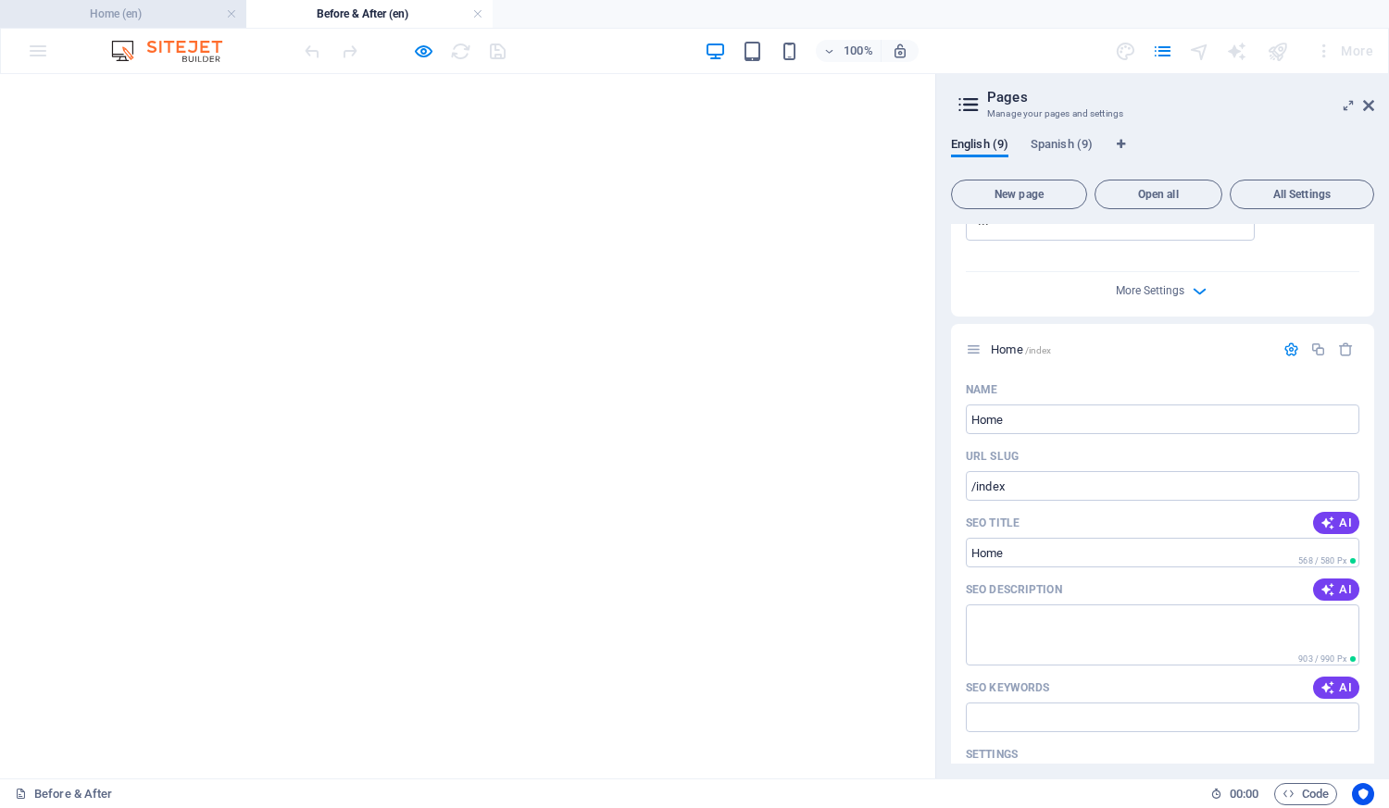
click at [154, 17] on h4 "Home (en)" at bounding box center [123, 14] width 246 height 20
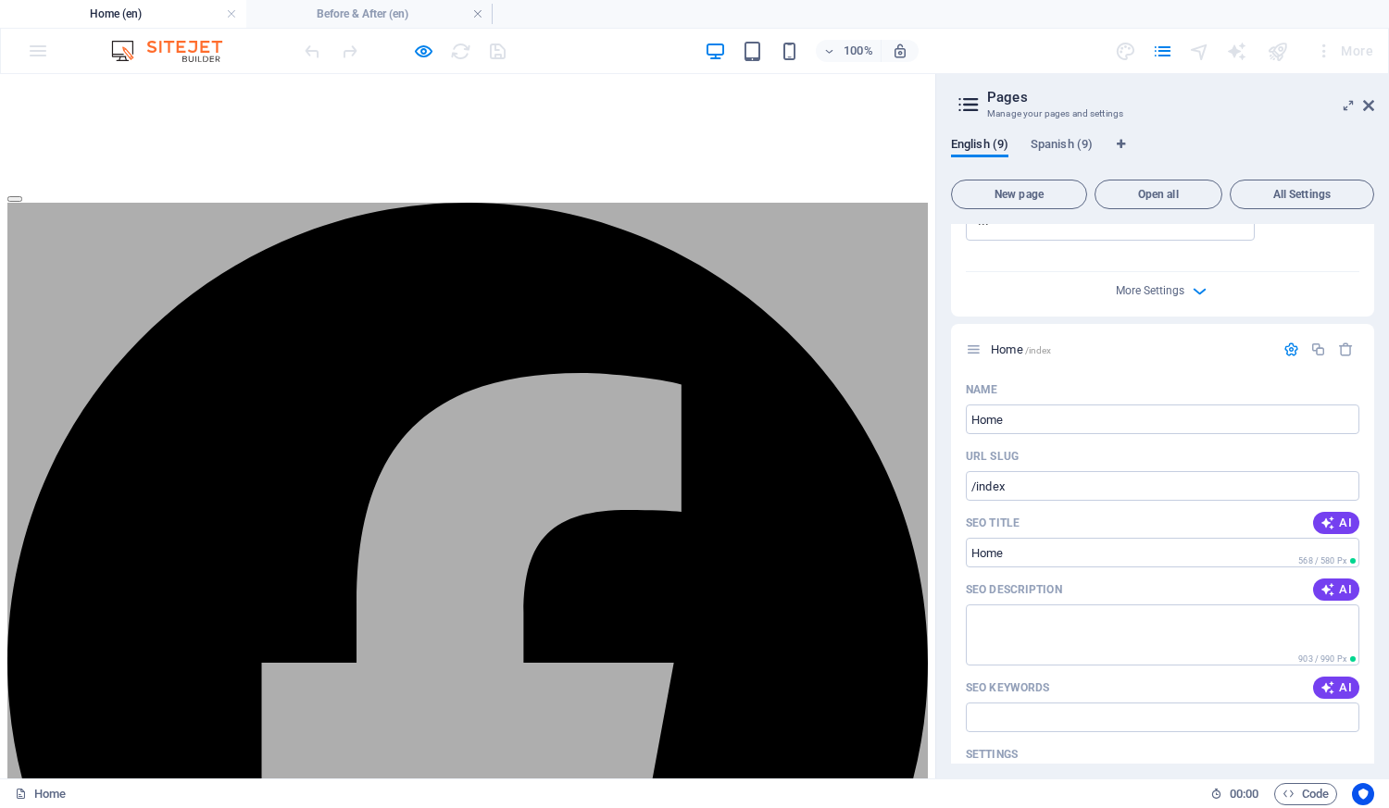
scroll to position [93, 0]
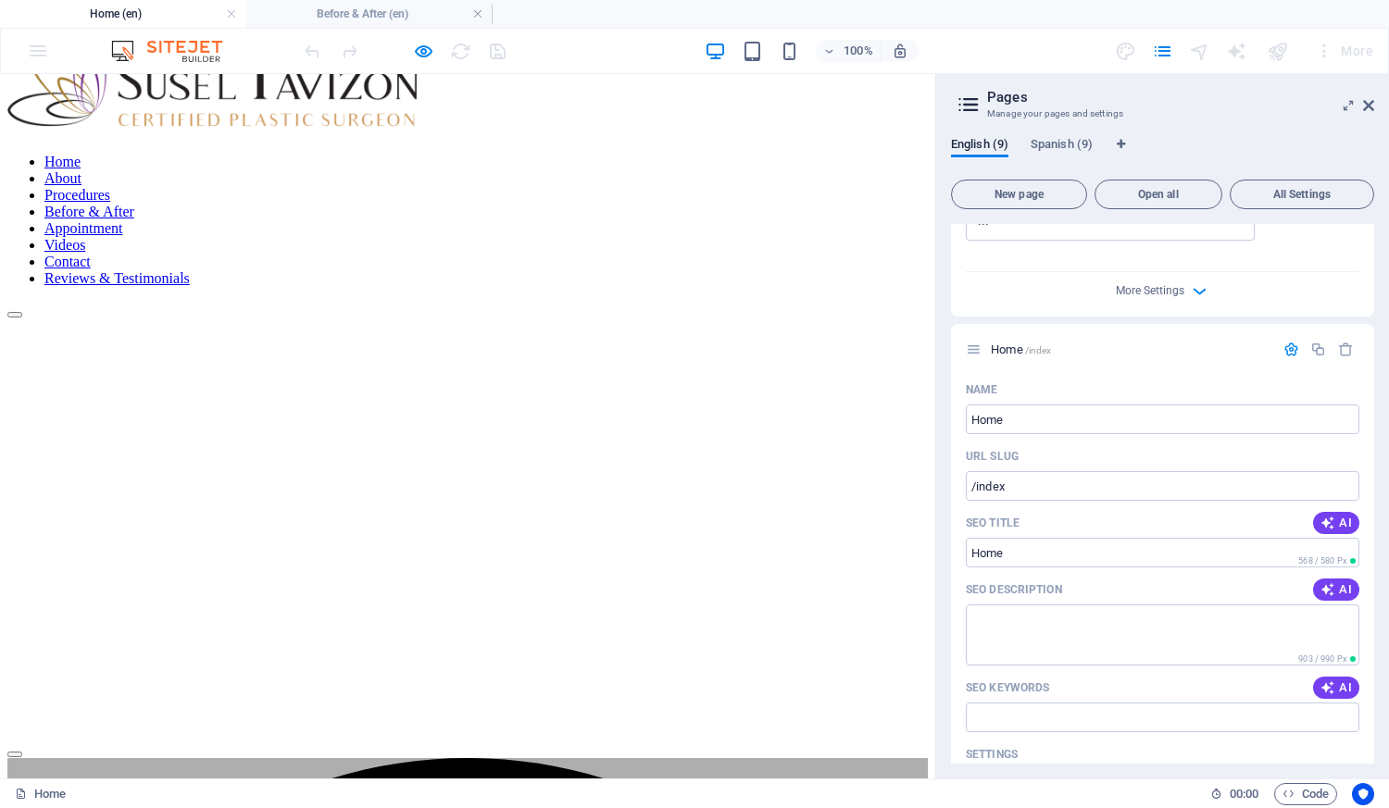
click at [140, 15] on h4 "Home (en)" at bounding box center [123, 14] width 246 height 20
drag, startPoint x: 975, startPoint y: 463, endPoint x: 1033, endPoint y: 464, distance: 58.3
click at [1031, 471] on input "/index" at bounding box center [1162, 486] width 393 height 30
type input "/home"
click at [1051, 605] on textarea "SEO Description" at bounding box center [1162, 635] width 393 height 60
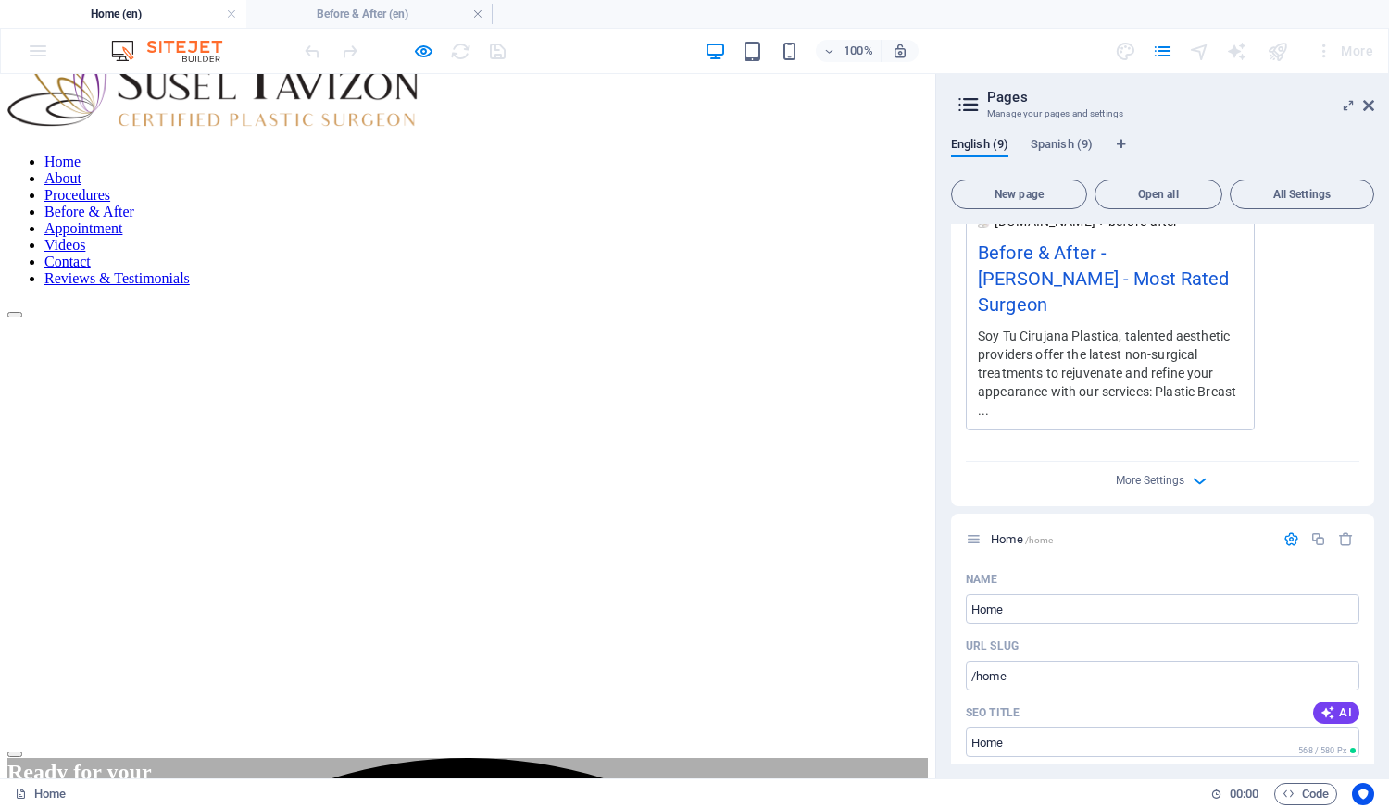
scroll to position [579, 0]
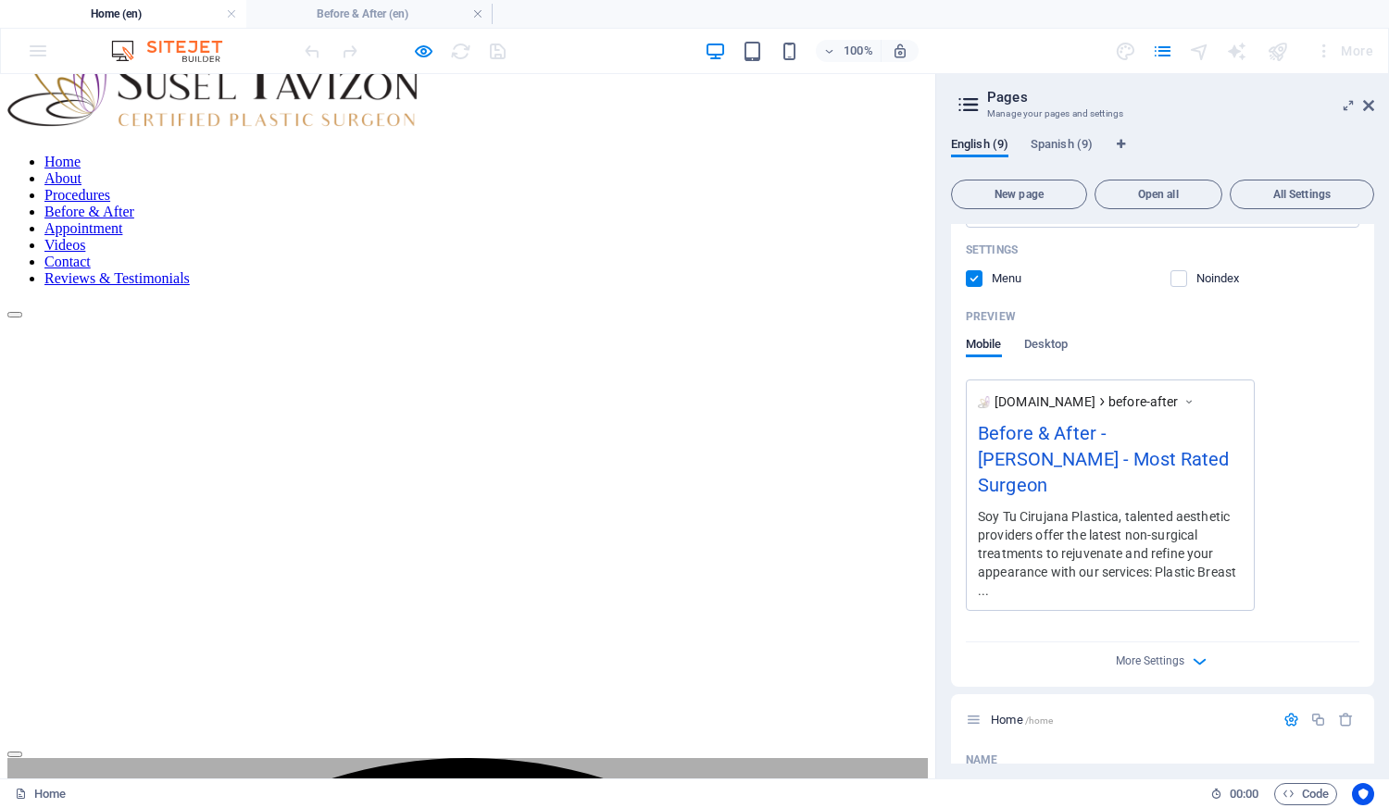
click at [745, 98] on div "Home About Procedures Before & After Appointment Videos Contact Reviews & Testi…" at bounding box center [467, 163] width 920 height 277
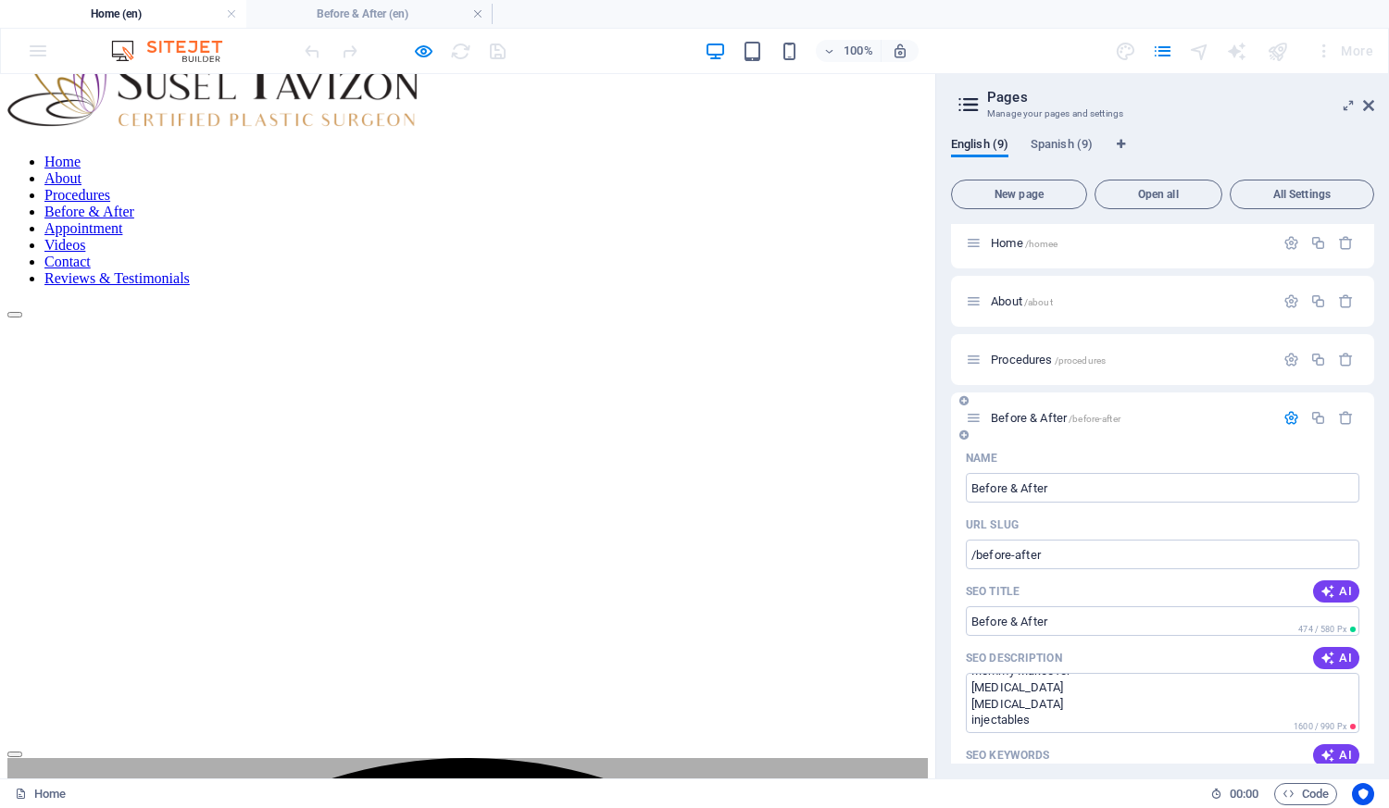
scroll to position [0, 0]
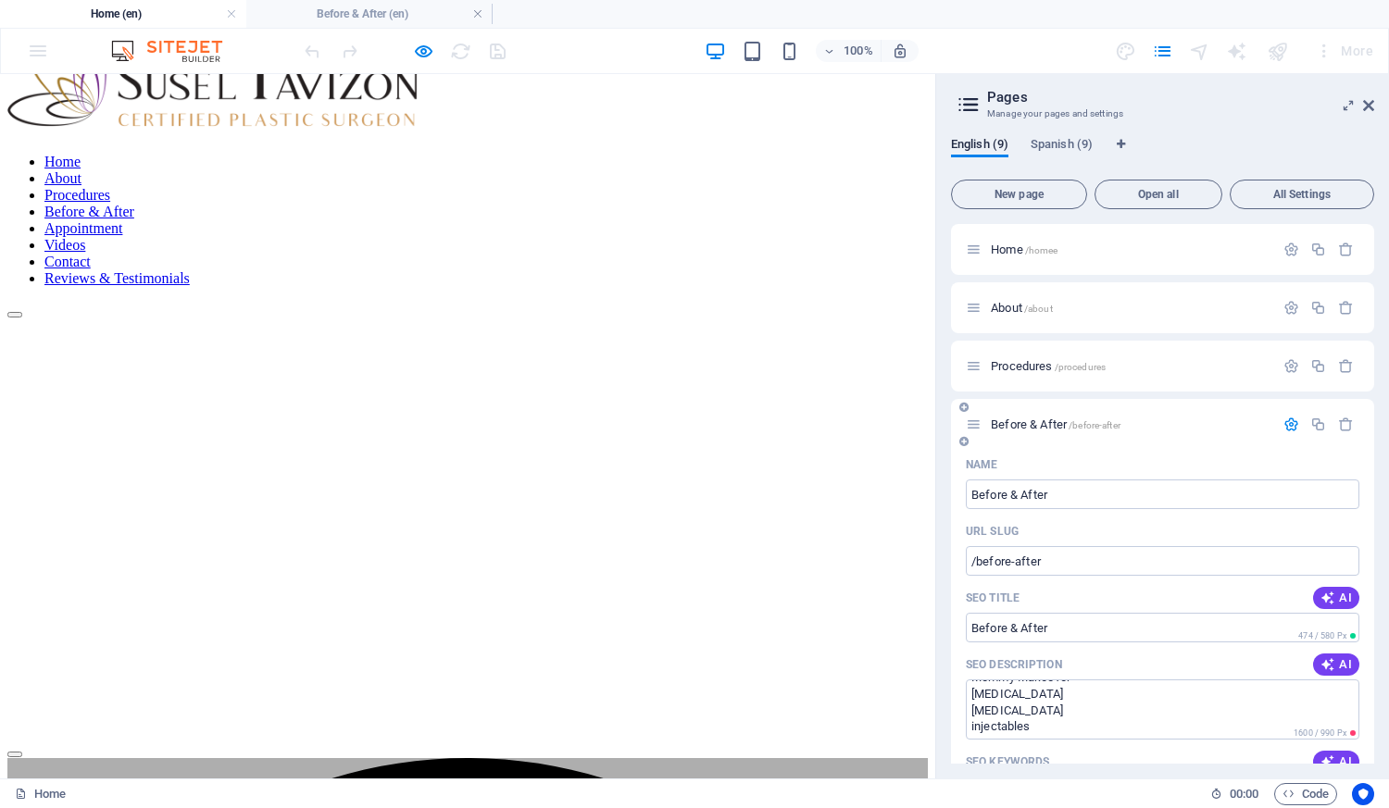
click at [979, 430] on icon at bounding box center [974, 425] width 16 height 16
click at [336, 0] on li "Before & After (en)" at bounding box center [369, 14] width 246 height 28
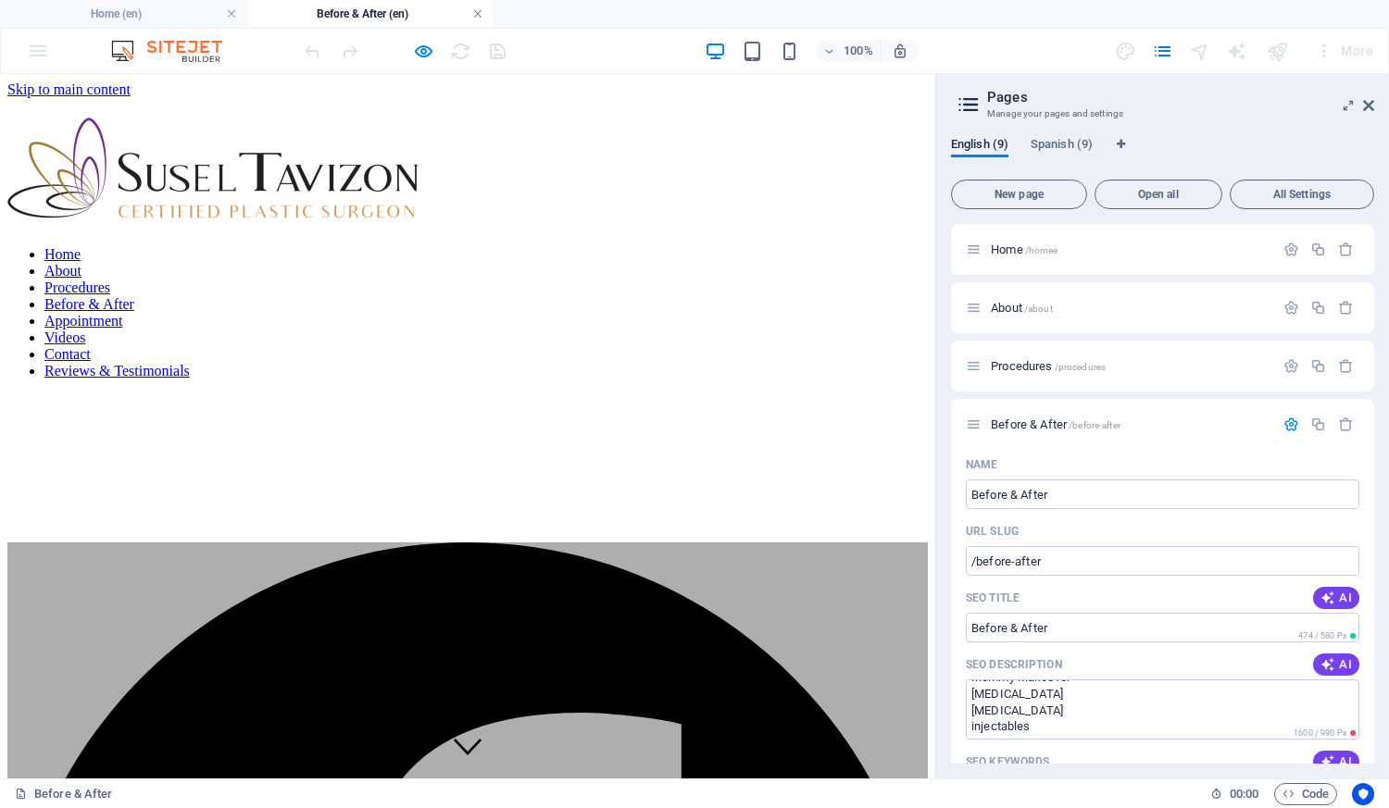
click at [480, 18] on link at bounding box center [477, 15] width 11 height 18
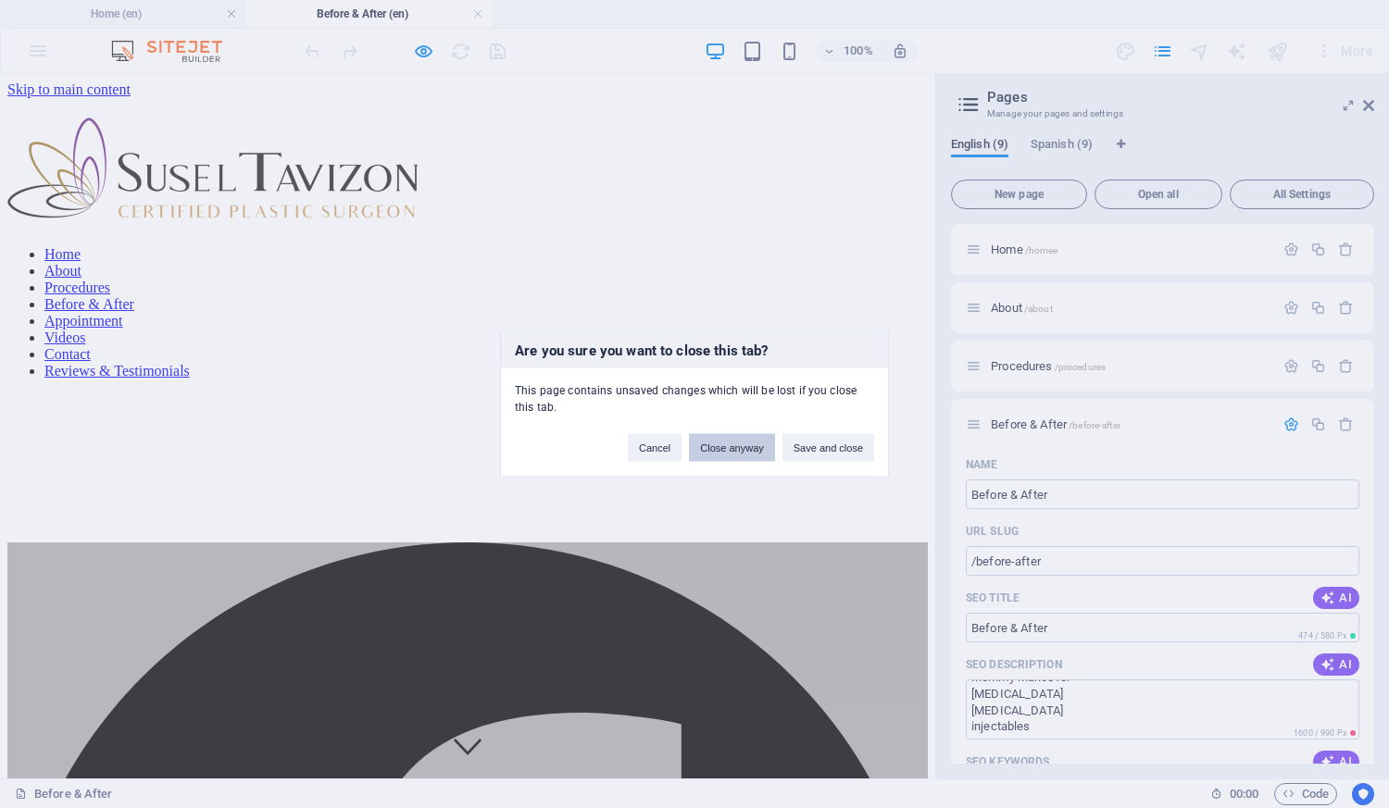
click at [713, 443] on button "Close anyway" at bounding box center [731, 447] width 85 height 28
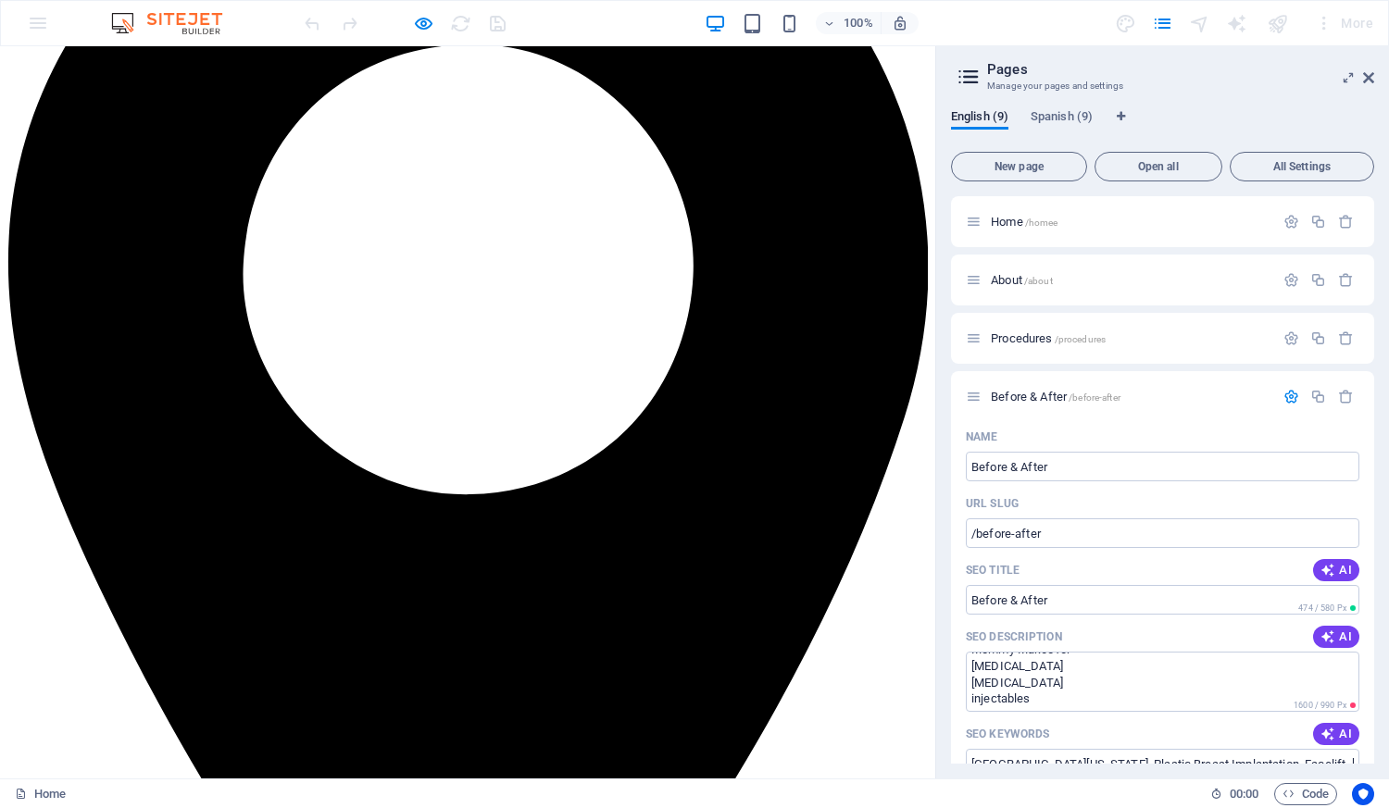
scroll to position [4147, 0]
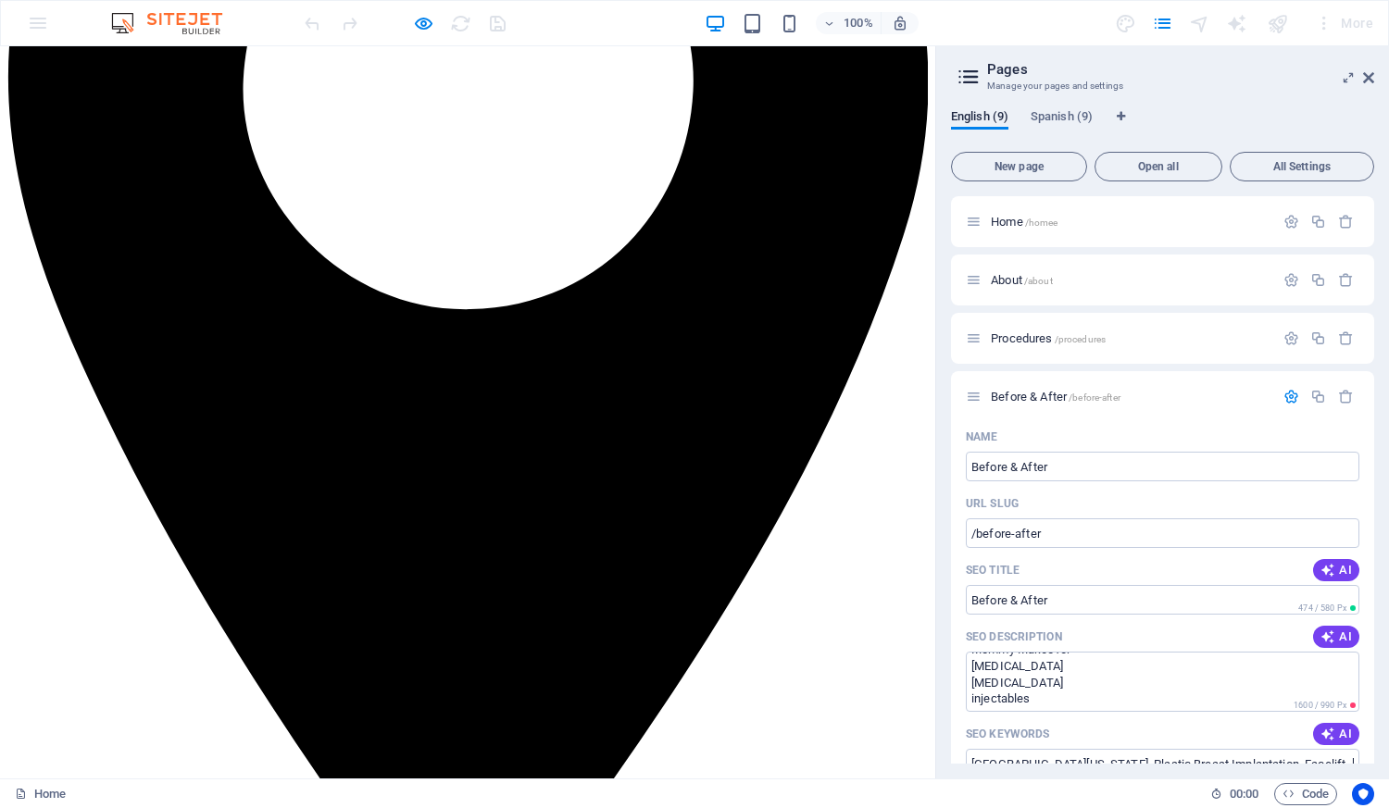
drag, startPoint x: 502, startPoint y: 695, endPoint x: 425, endPoint y: 22, distance: 677.4
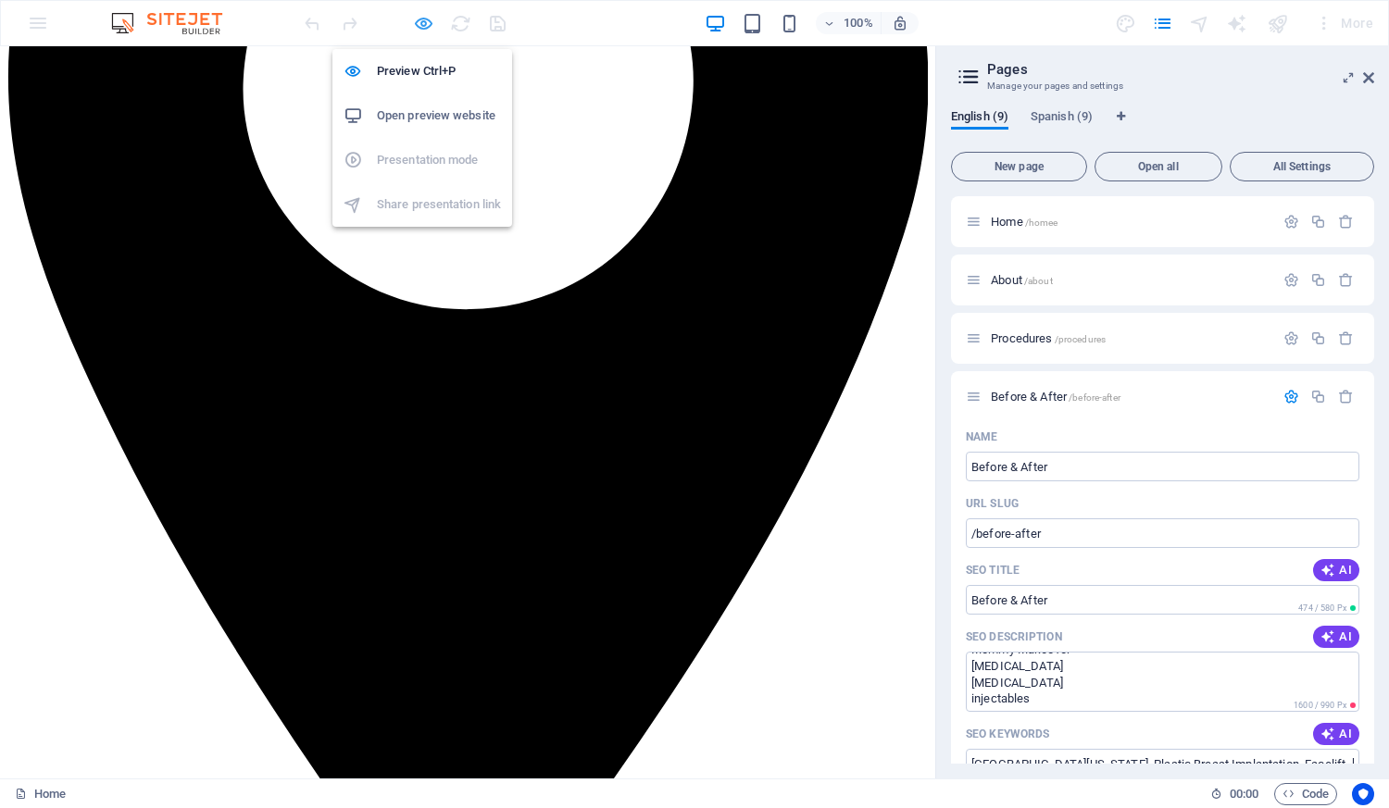
click at [425, 22] on icon "button" at bounding box center [423, 23] width 21 height 21
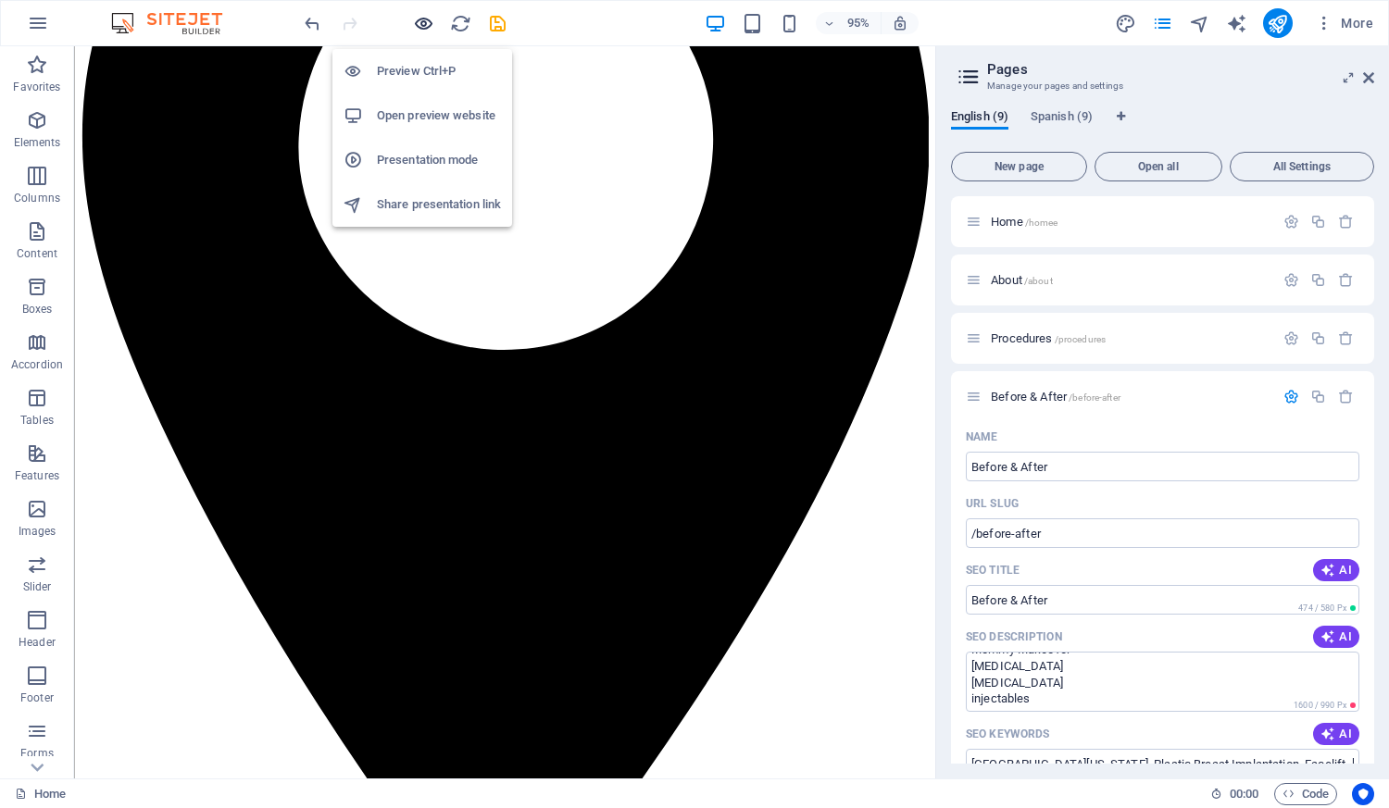
click at [425, 22] on icon "button" at bounding box center [423, 23] width 21 height 21
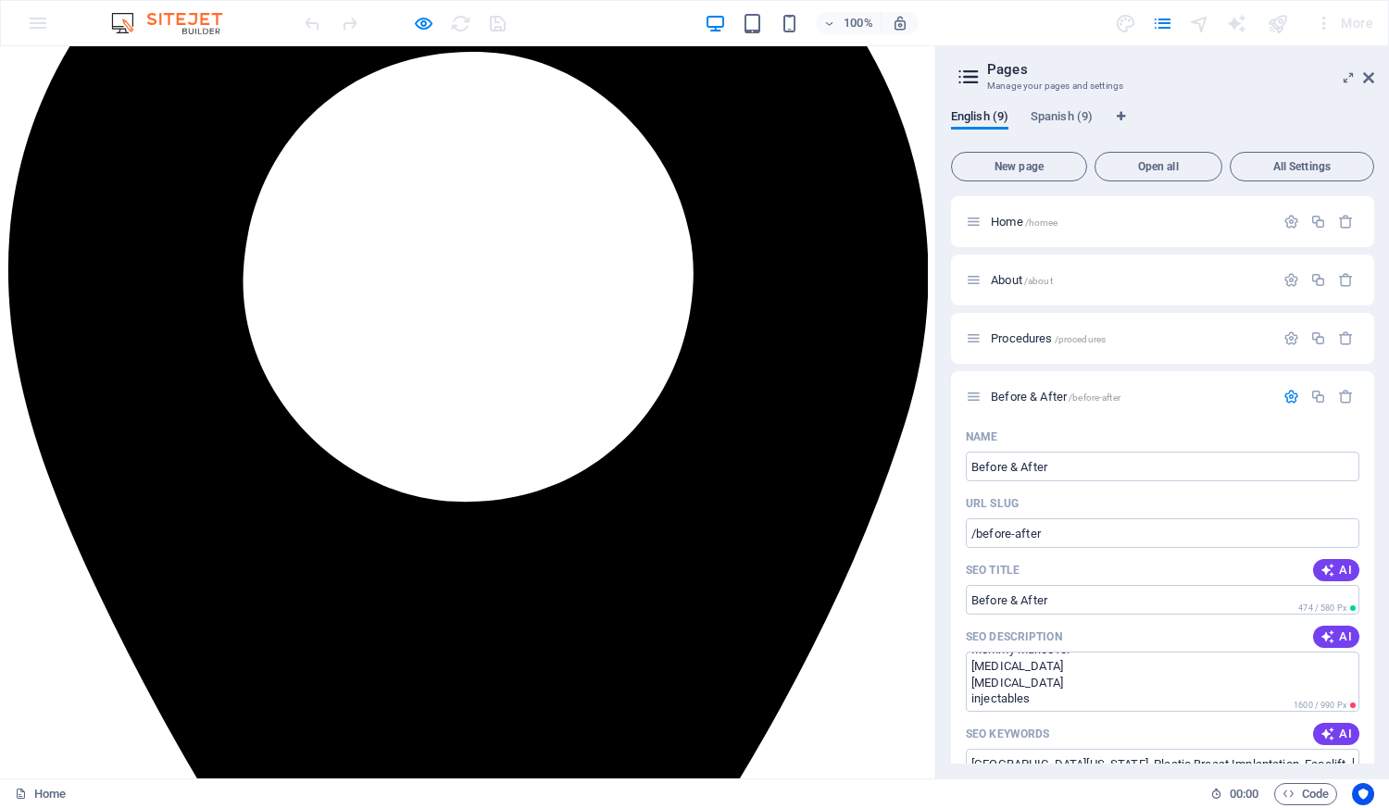
scroll to position [4164, 0]
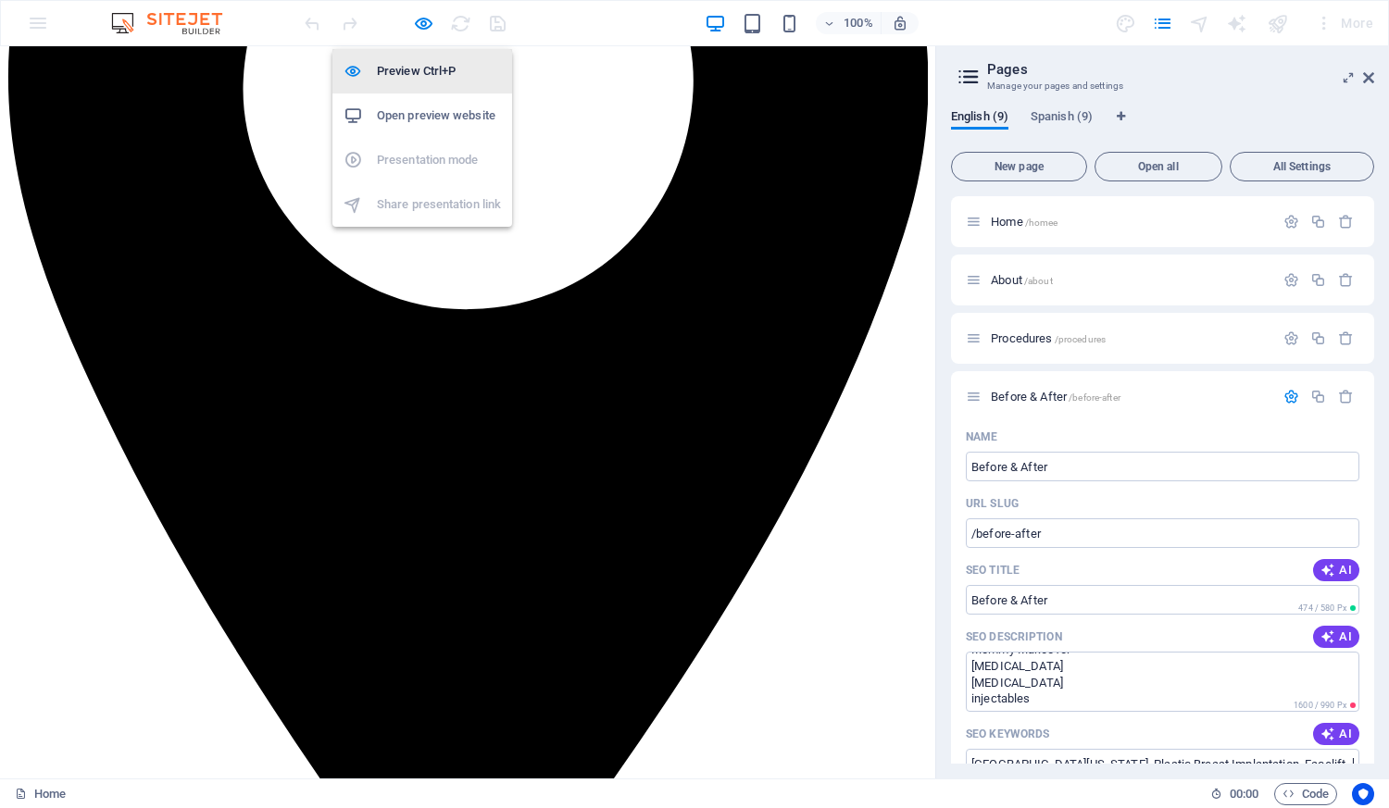
click at [409, 65] on h6 "Preview Ctrl+P" at bounding box center [439, 71] width 124 height 22
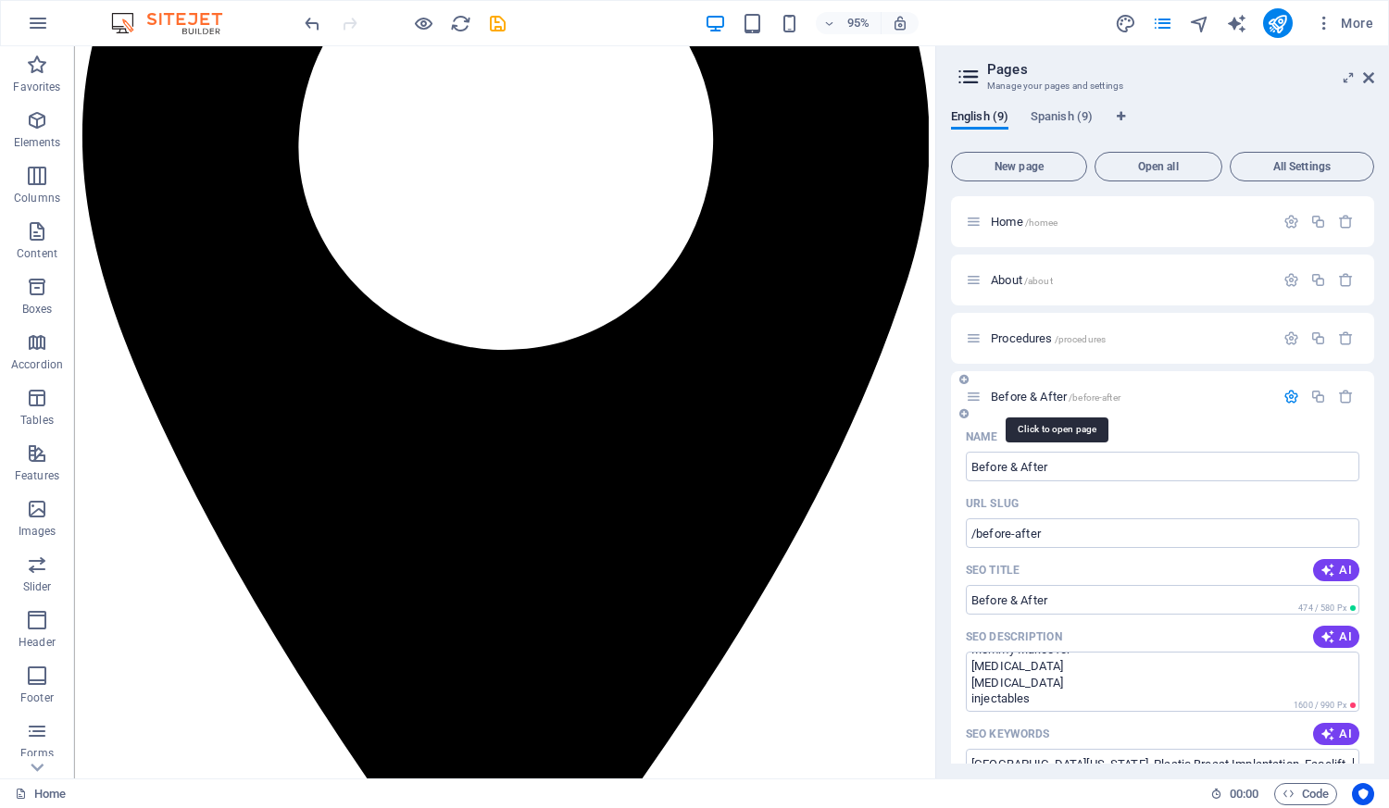
click at [996, 394] on span "Before & After /before-after" at bounding box center [1056, 397] width 130 height 14
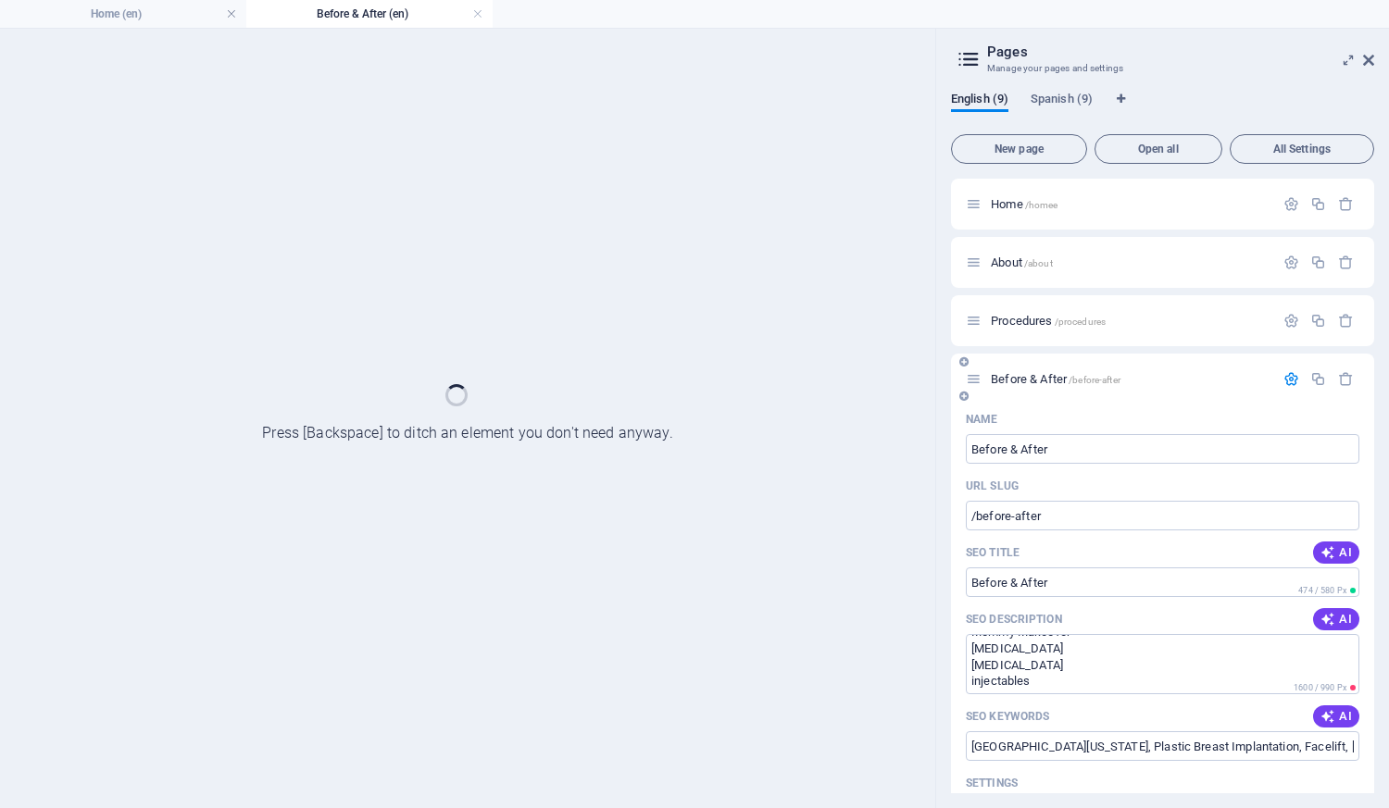
scroll to position [0, 0]
click at [1016, 155] on span "New page" at bounding box center [1018, 148] width 119 height 11
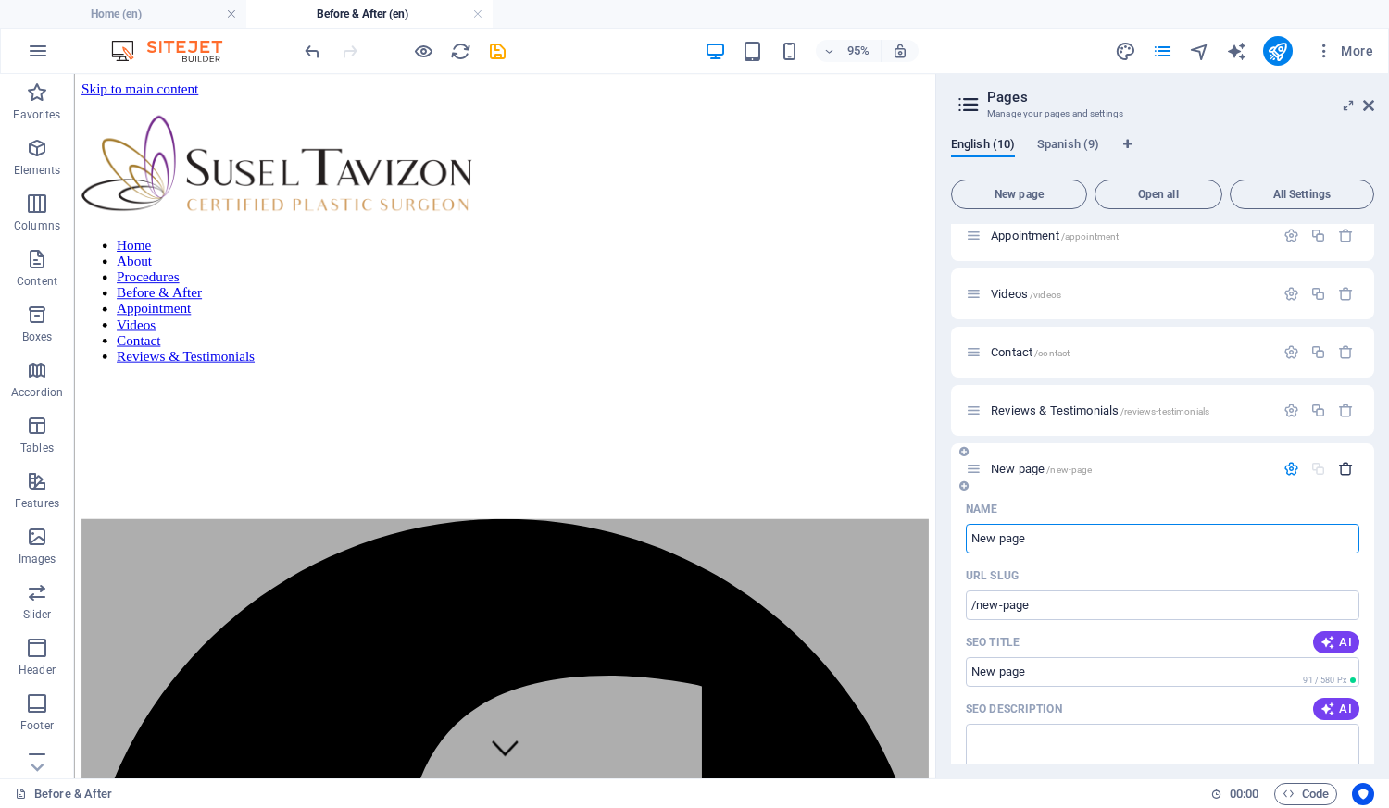
click at [1342, 461] on icon "button" at bounding box center [1346, 469] width 16 height 16
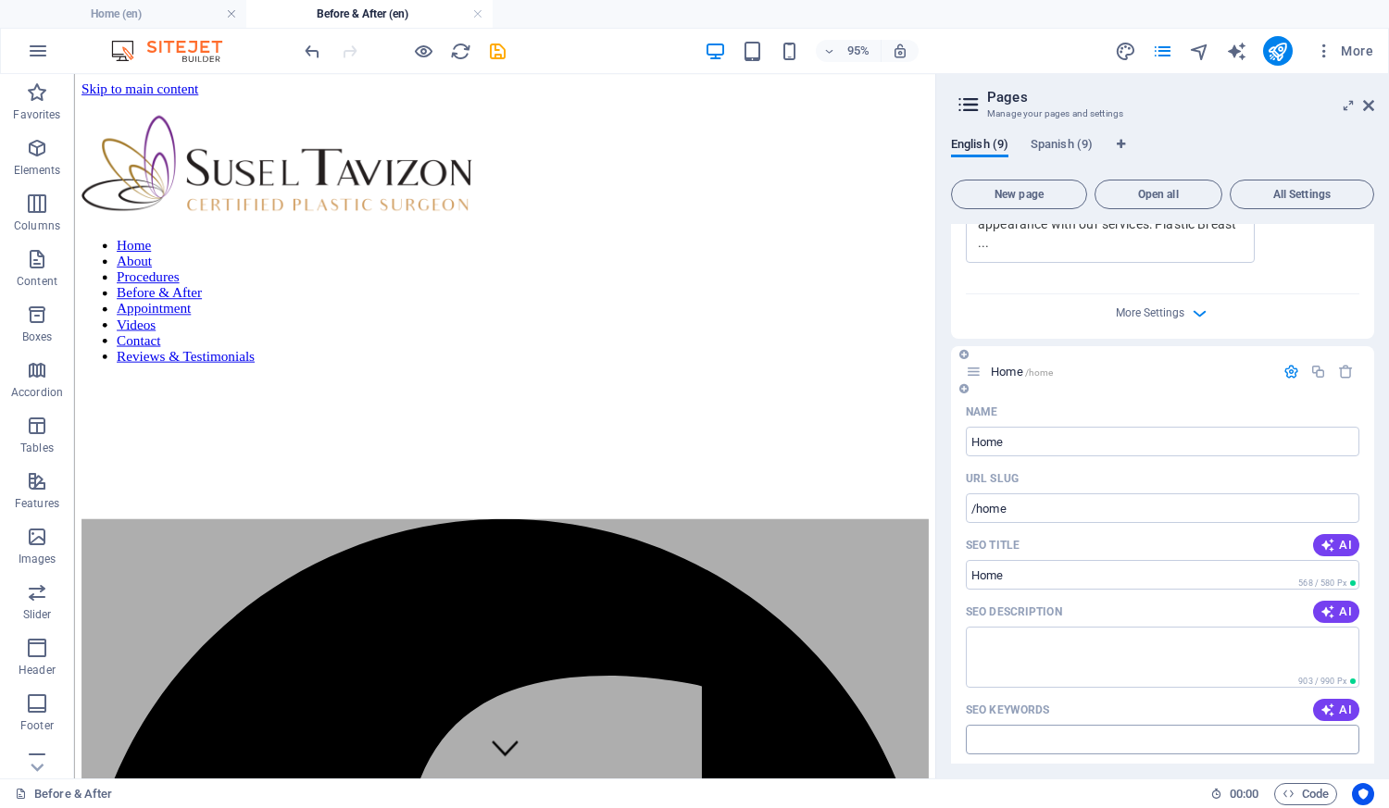
scroll to position [856, 0]
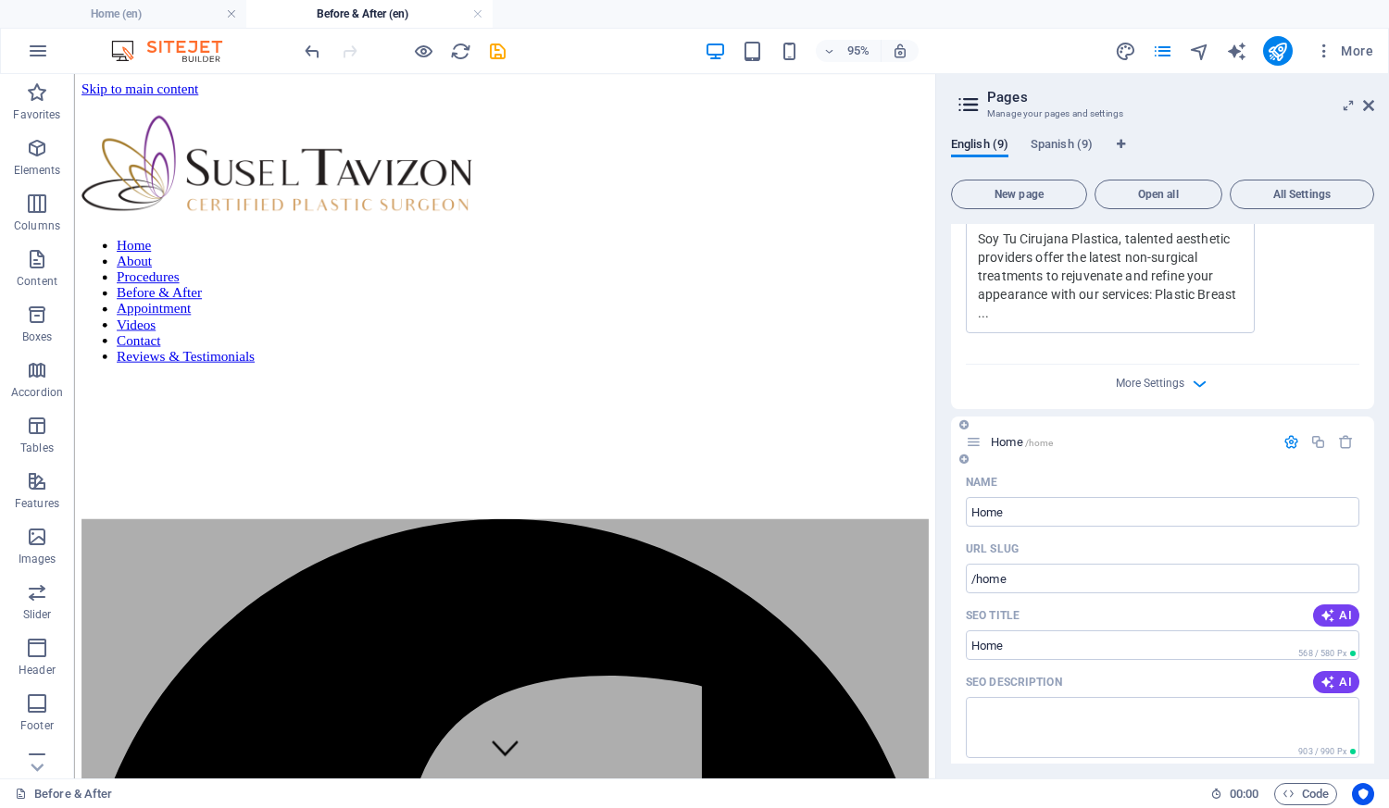
click at [1024, 435] on span "Home /home" at bounding box center [1022, 442] width 62 height 14
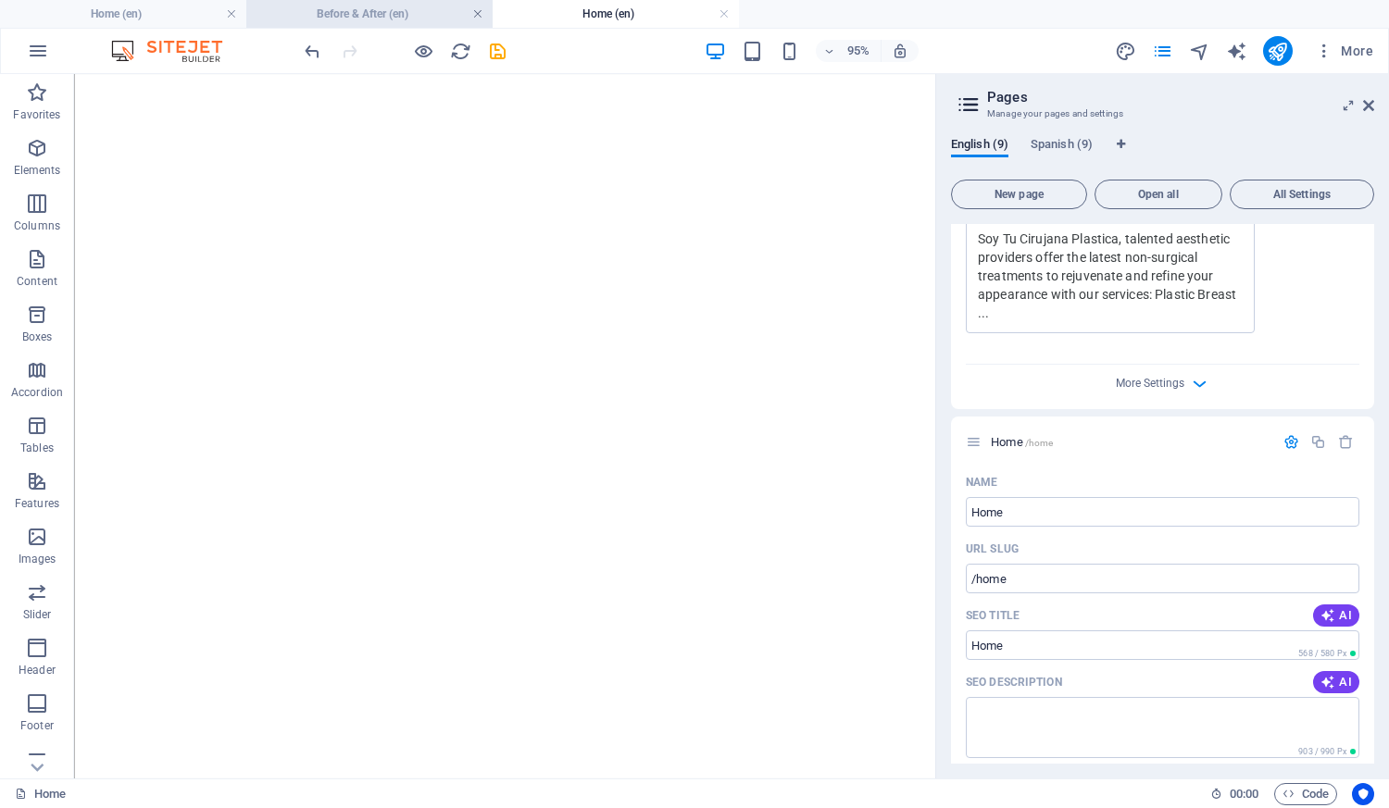
click at [480, 12] on link at bounding box center [477, 15] width 11 height 18
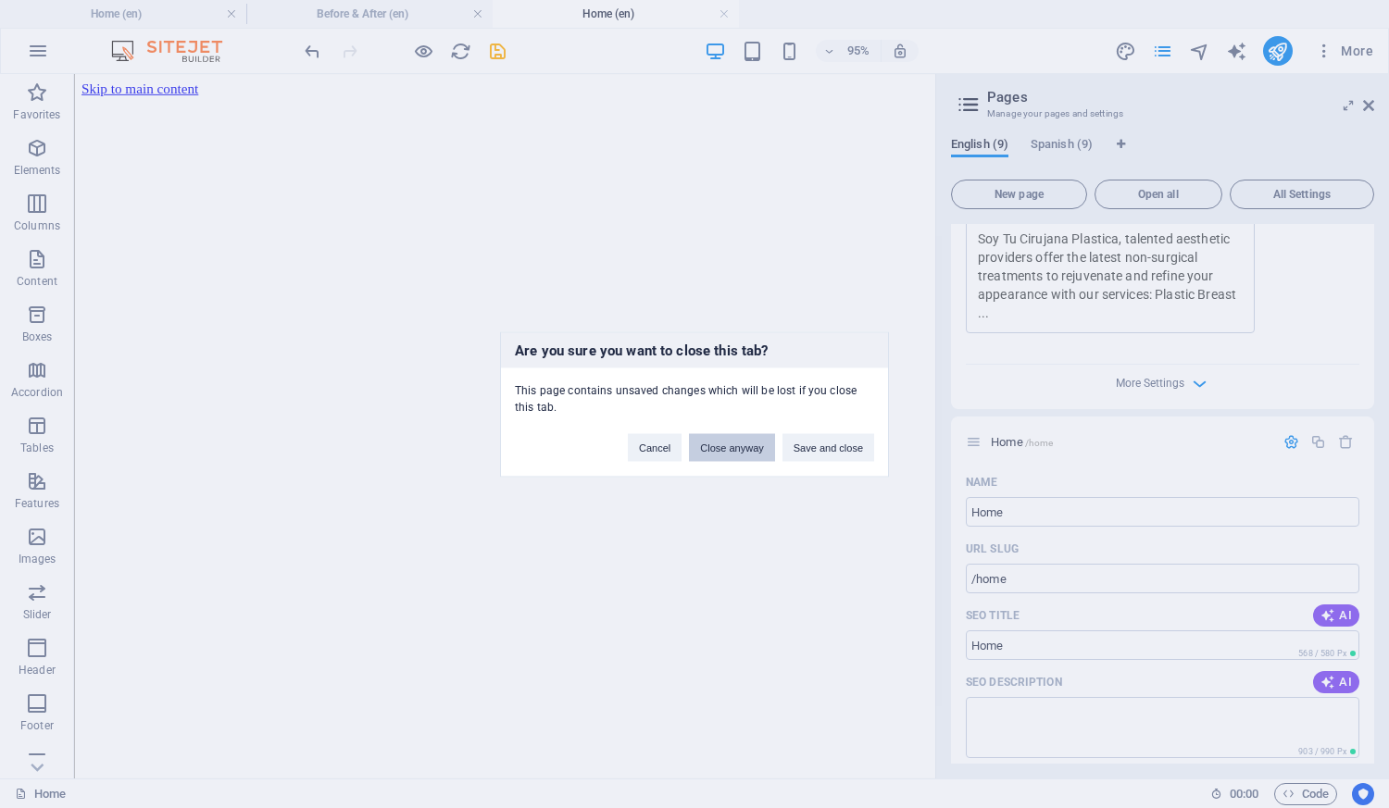
click at [734, 451] on button "Close anyway" at bounding box center [731, 447] width 85 height 28
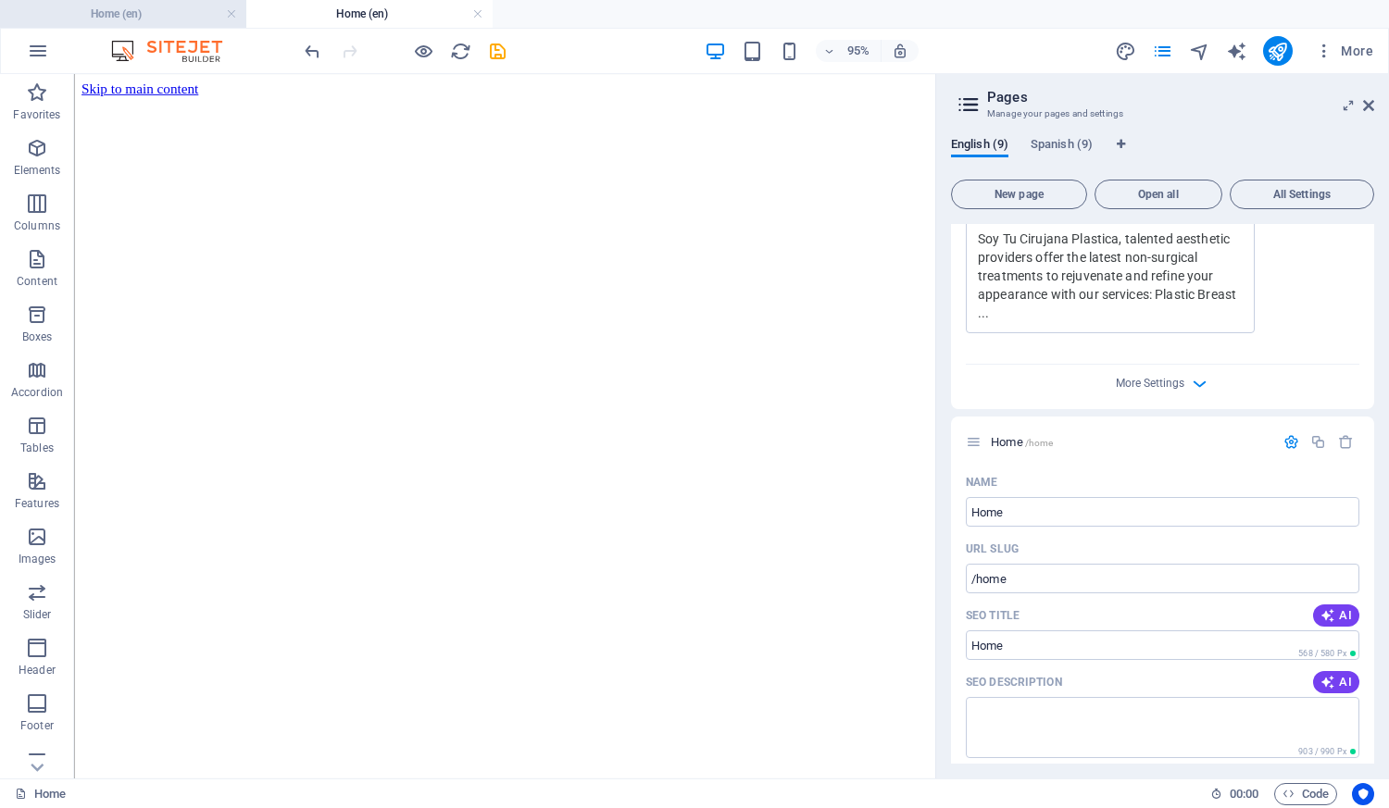
click at [189, 10] on h4 "Home (en)" at bounding box center [123, 14] width 246 height 20
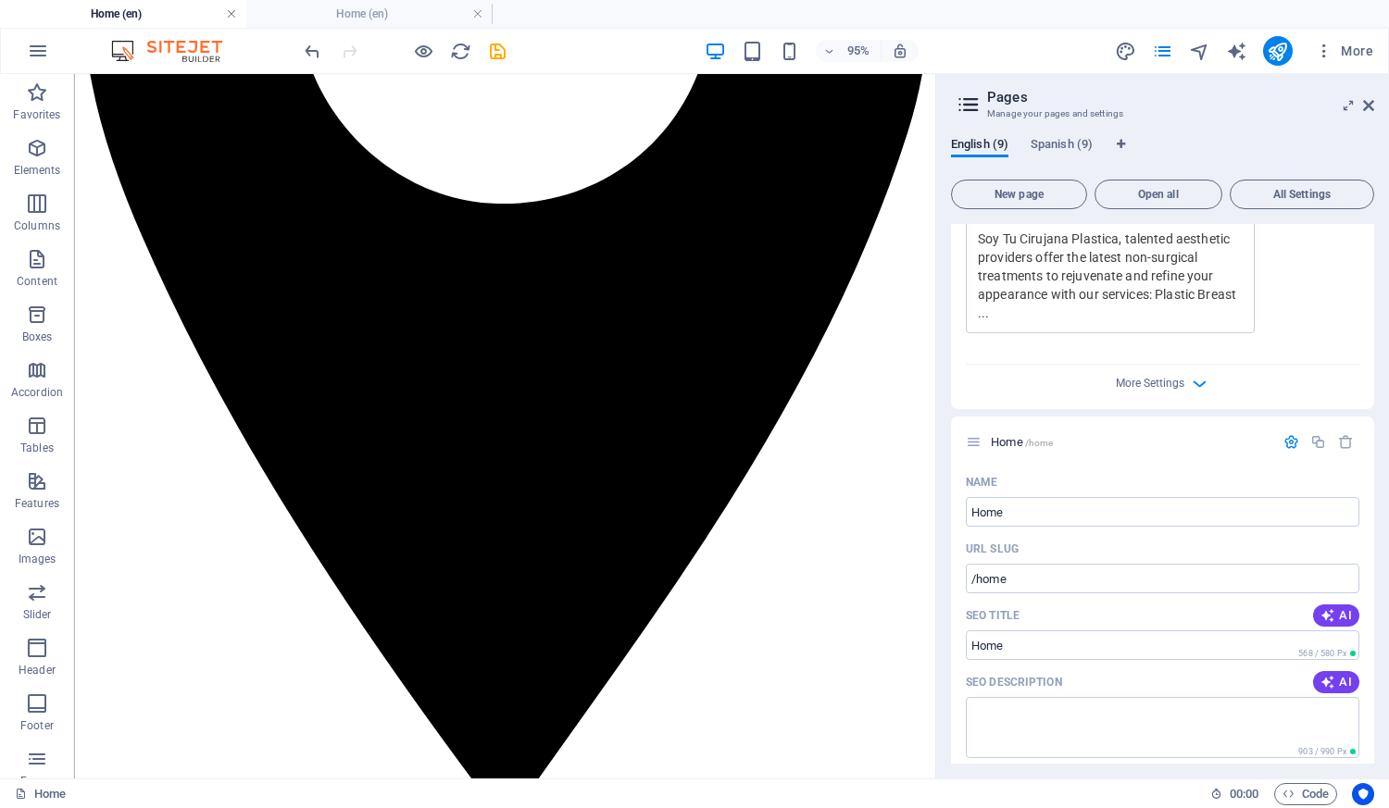
click at [230, 19] on link at bounding box center [231, 15] width 11 height 18
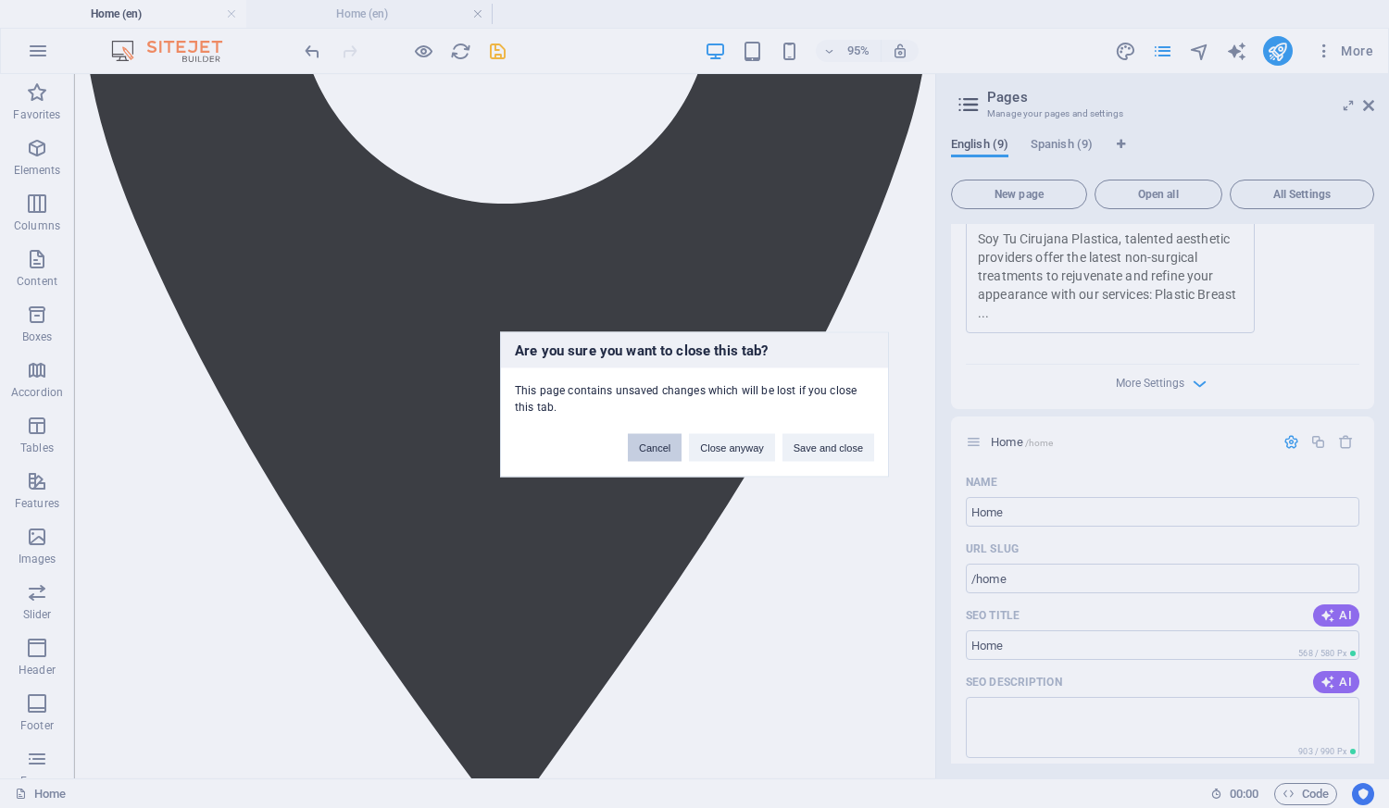
click at [635, 450] on button "Cancel" at bounding box center [655, 447] width 54 height 28
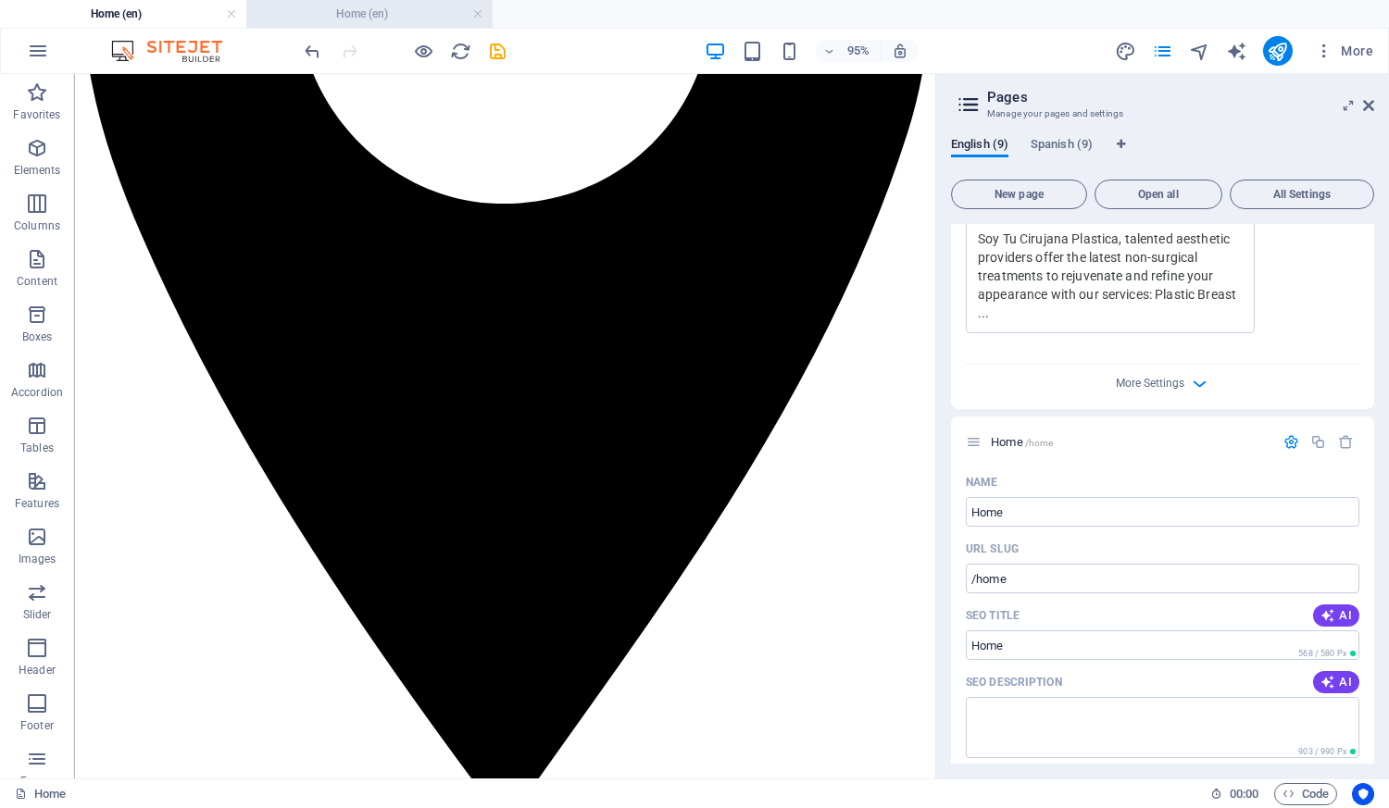
click at [400, 19] on h4 "Home (en)" at bounding box center [369, 14] width 246 height 20
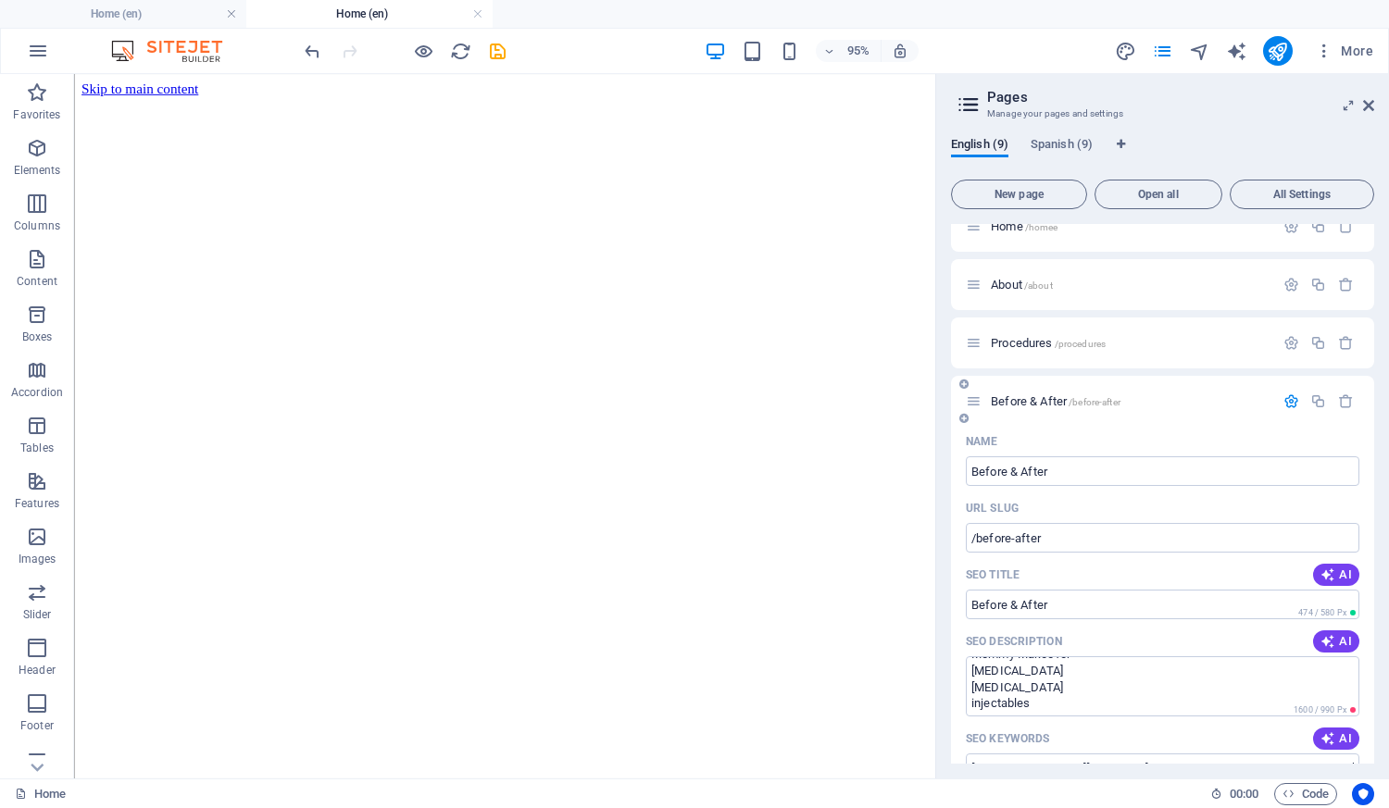
scroll to position [0, 0]
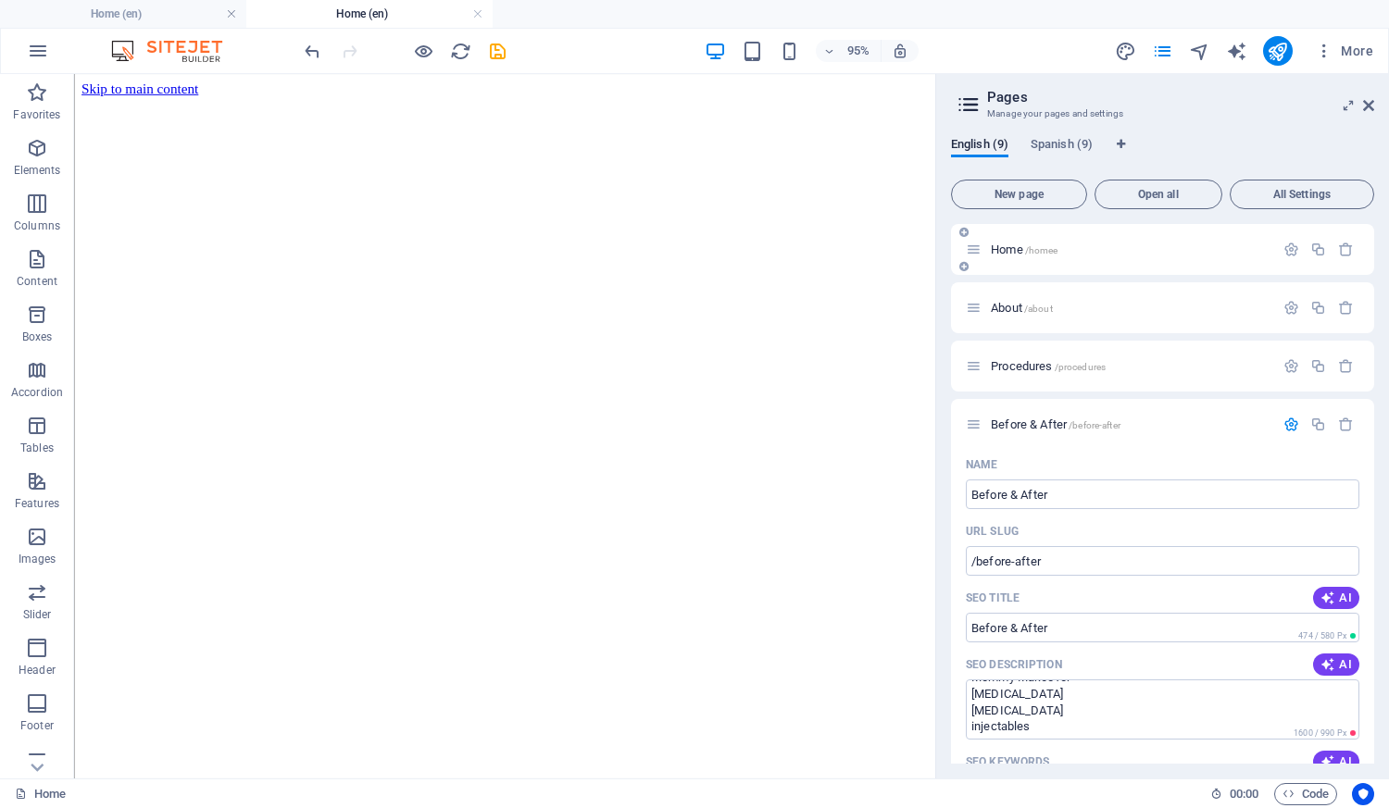
click at [991, 254] on span "Home /homee" at bounding box center [1024, 250] width 67 height 14
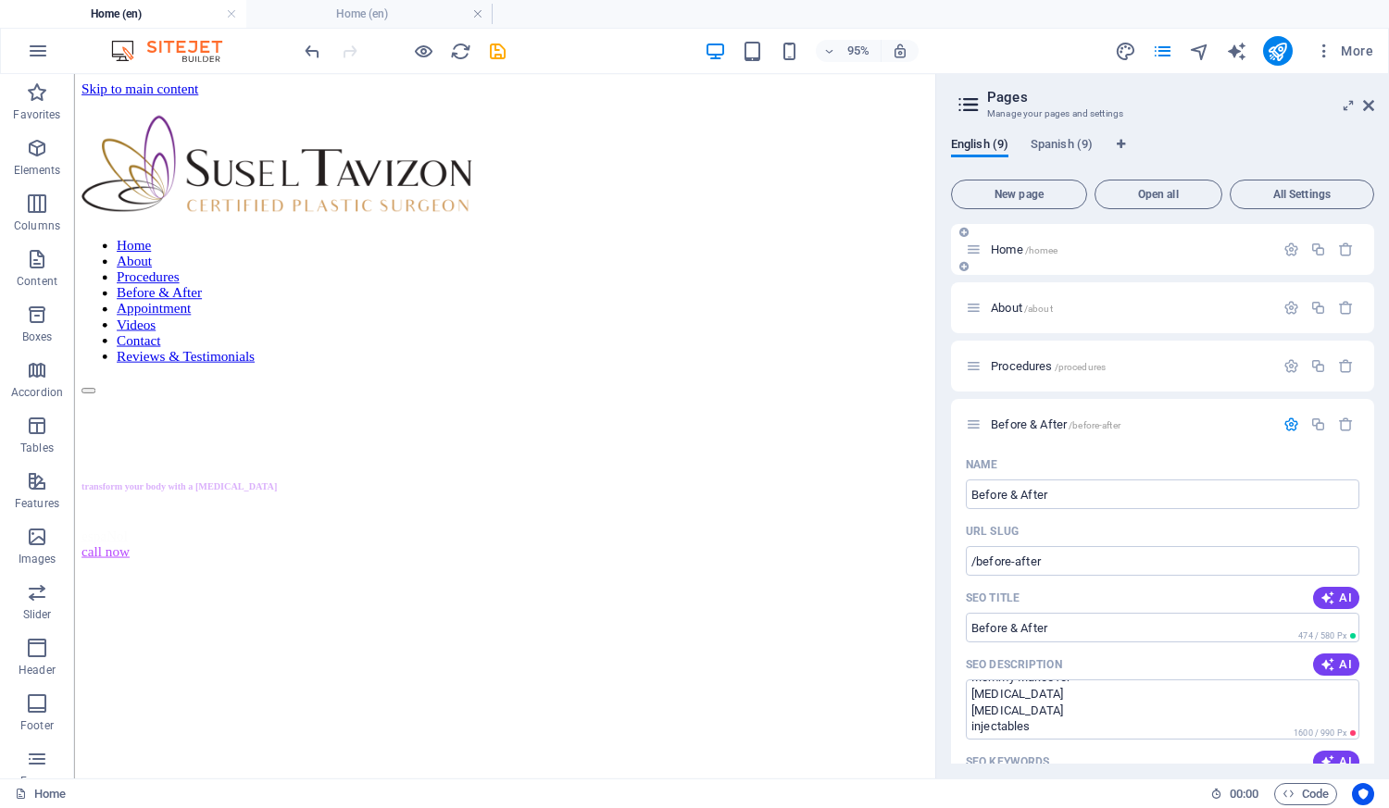
scroll to position [4184, 0]
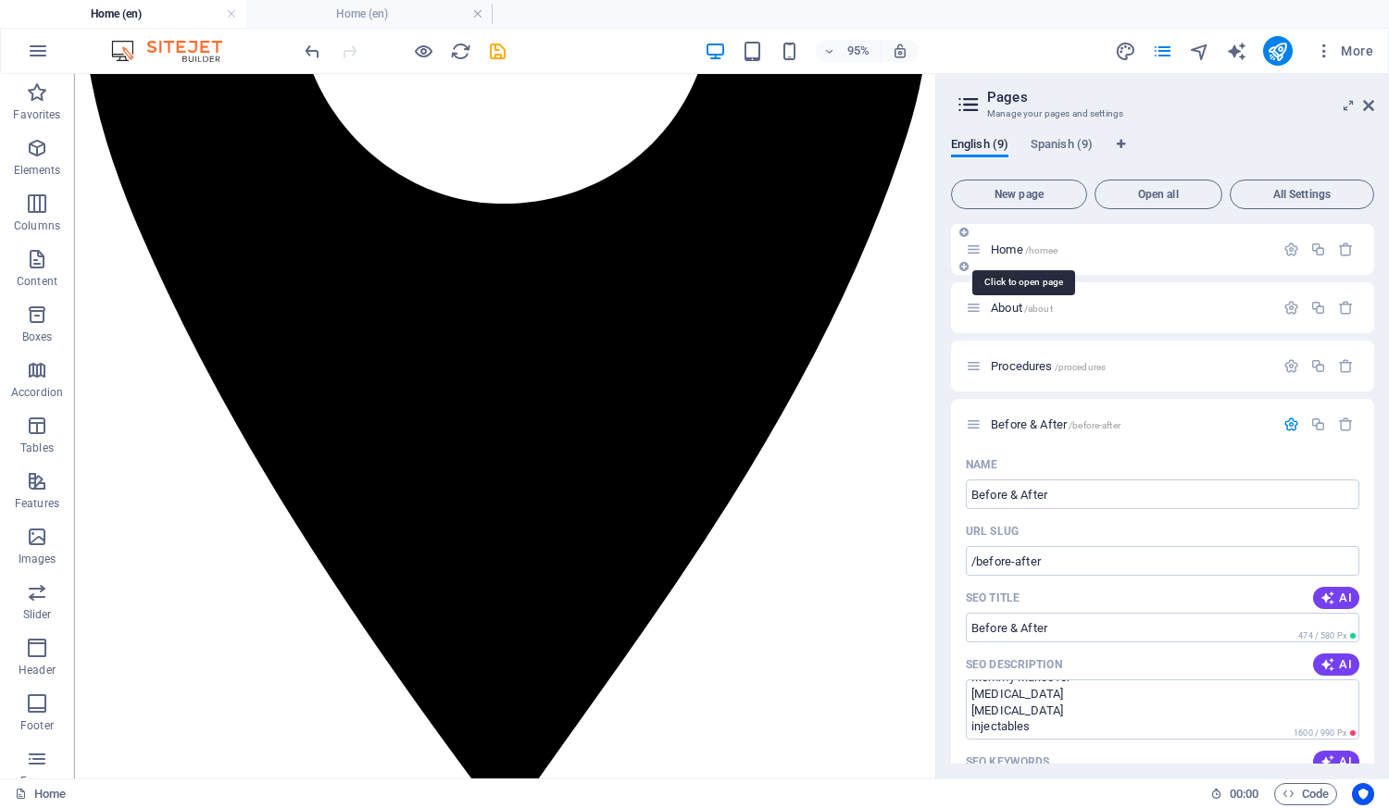
click at [1005, 246] on span "Home /homee" at bounding box center [1024, 250] width 67 height 14
click at [978, 250] on icon at bounding box center [974, 250] width 16 height 16
click at [994, 252] on span "Home /homee" at bounding box center [1024, 250] width 67 height 14
drag, startPoint x: 1066, startPoint y: 252, endPoint x: 1041, endPoint y: 254, distance: 26.0
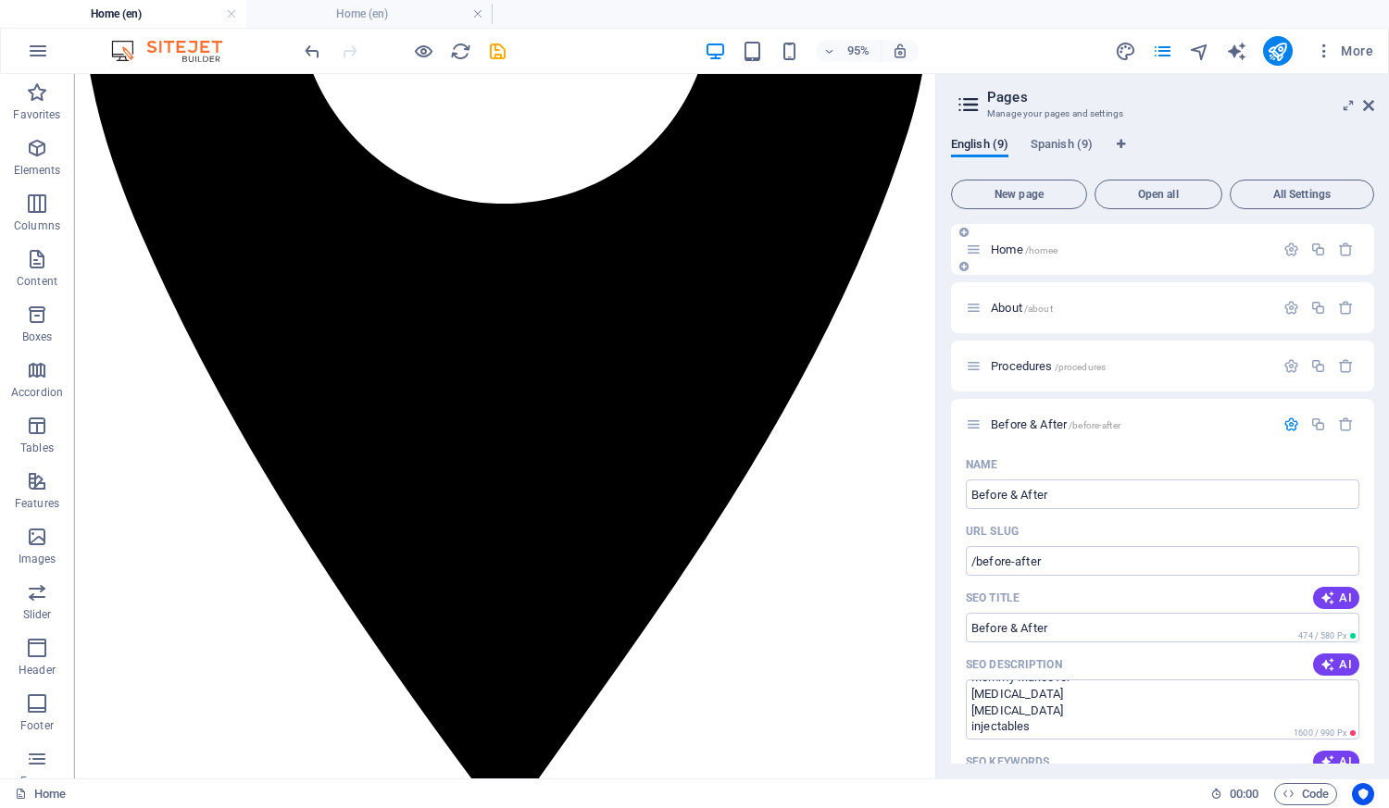
click at [1041, 254] on span "/homee" at bounding box center [1041, 250] width 33 height 10
click at [1039, 255] on span "/homee" at bounding box center [1041, 250] width 33 height 10
click at [1283, 248] on icon "button" at bounding box center [1291, 250] width 16 height 16
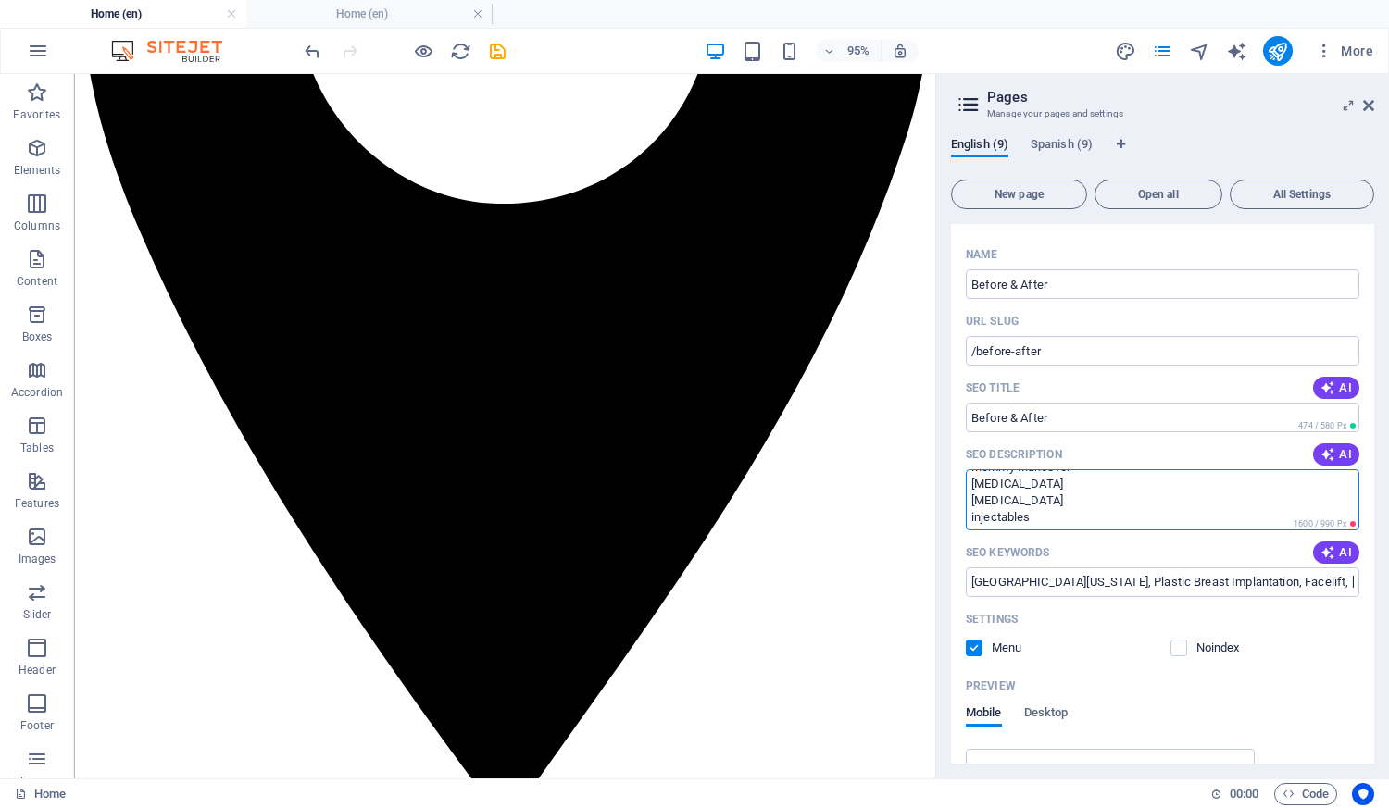
scroll to position [0, 0]
drag, startPoint x: 1055, startPoint y: 522, endPoint x: 936, endPoint y: 439, distance: 145.6
click at [936, 439] on aside "Pages Manage your pages and settings English (9) Spanish (9) New page Open all …" at bounding box center [1162, 426] width 454 height 704
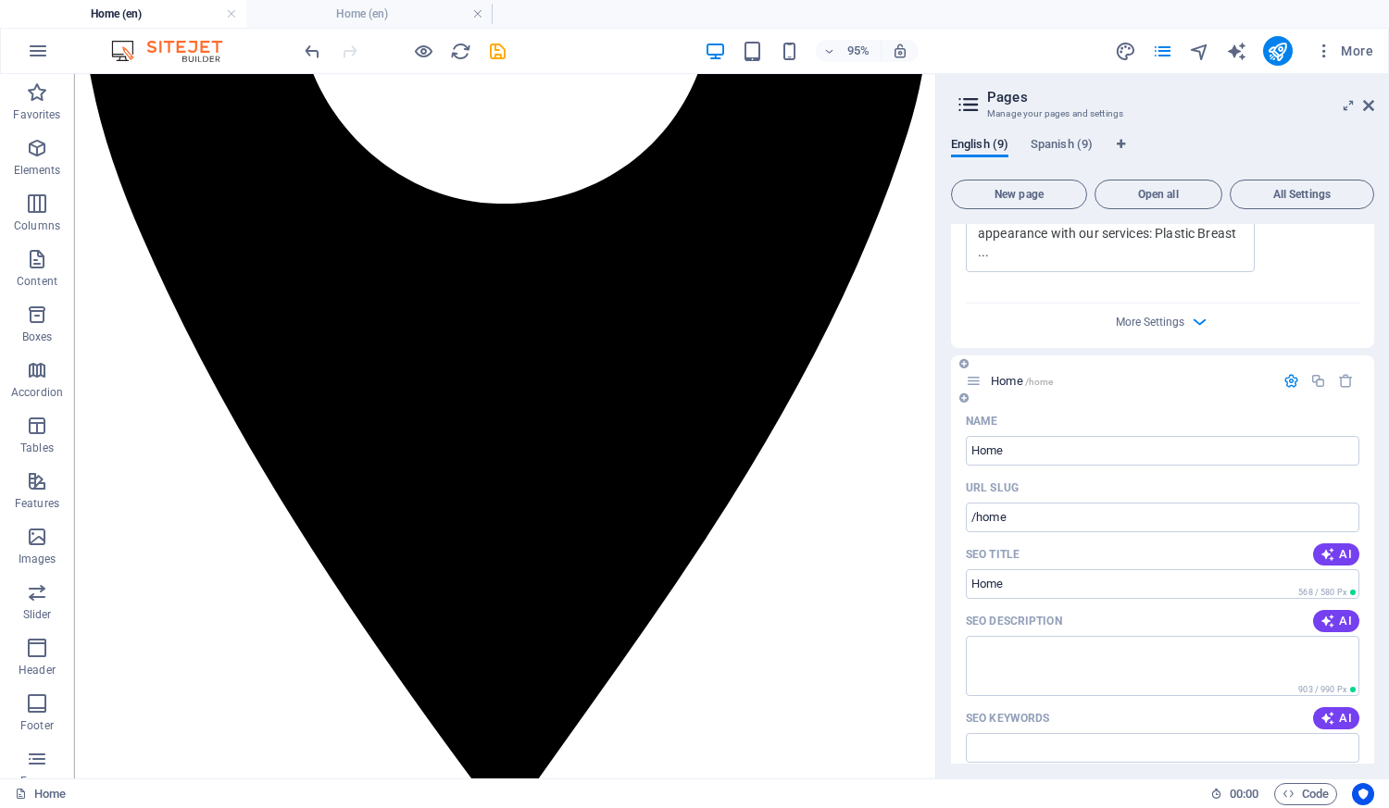
scroll to position [1666, 0]
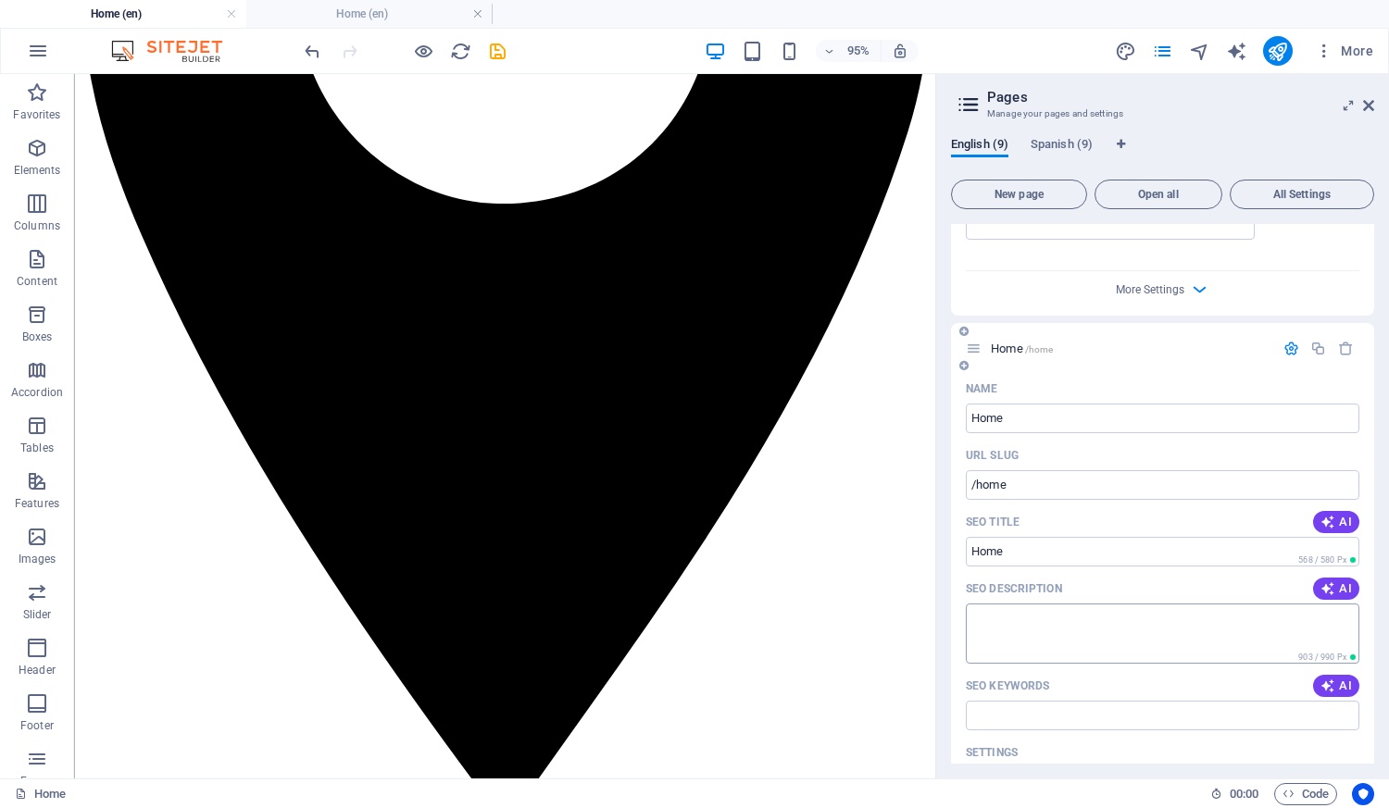
click at [1040, 604] on textarea "SEO Description" at bounding box center [1162, 634] width 393 height 60
paste textarea "Soy Tu Cirujana Plastica, talented aesthetic providers offer the latest non-sur…"
drag, startPoint x: 1136, startPoint y: 618, endPoint x: 961, endPoint y: 625, distance: 175.1
click at [961, 625] on div "Name Home ​ URL SLUG /home ​ SEO Title AI ​ 568 / 580 Px SEO Description AI Soy…" at bounding box center [1162, 782] width 423 height 816
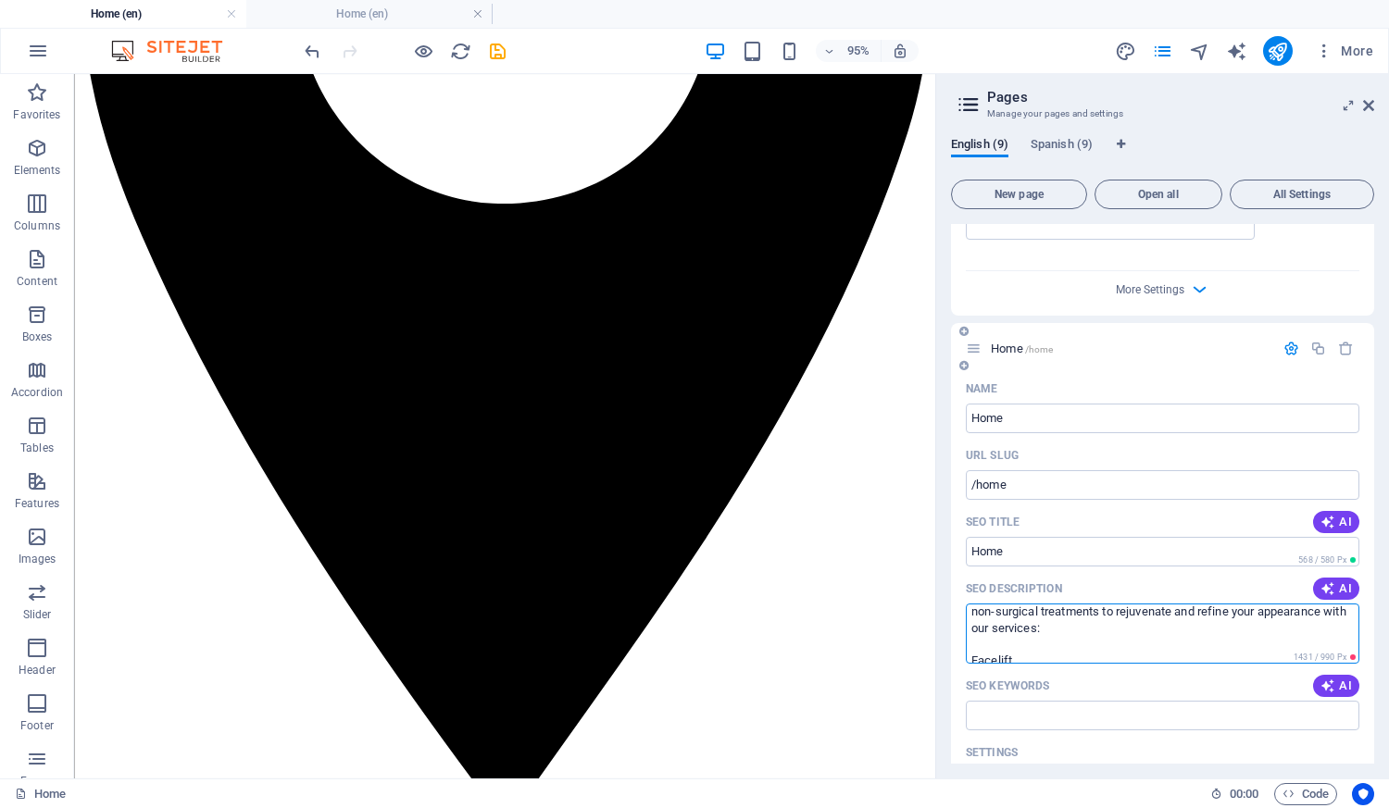
scroll to position [115, 0]
drag, startPoint x: 1054, startPoint y: 596, endPoint x: 962, endPoint y: 592, distance: 92.6
click at [962, 592] on div "Name Home ​ URL SLUG /home ​ SEO Title AI ​ 568 / 580 Px SEO Description AI Soy…" at bounding box center [1162, 791] width 423 height 834
click at [1079, 619] on textarea "Soy Tu Cirujana Plastica, talented aesthetic providers offer the latest non-sur…" at bounding box center [1162, 634] width 393 height 60
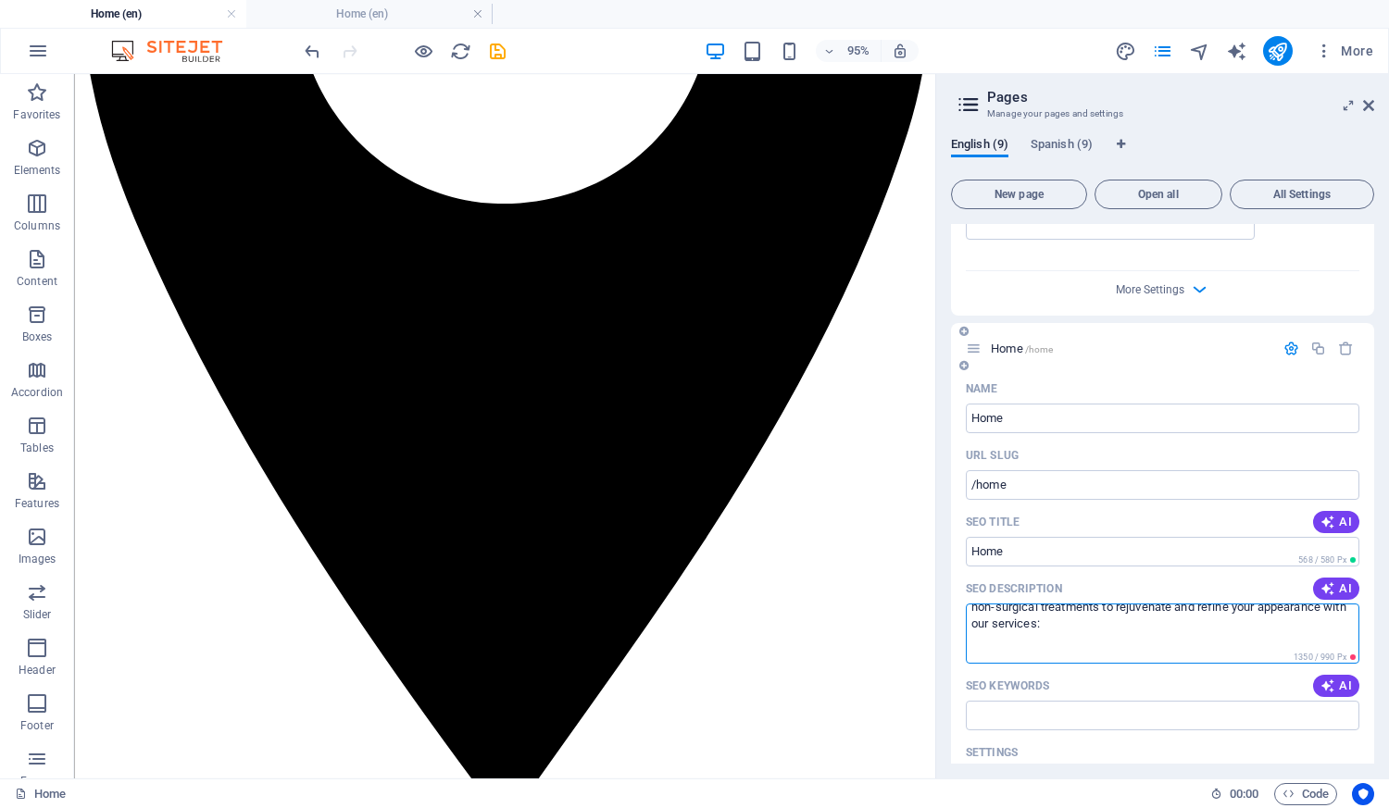
scroll to position [9, 0]
paste textarea "[MEDICAL_DATA]"
click at [1083, 612] on textarea "Soy Tu Cirujana Plastica, talented aesthetic providers offer the latest non-sur…" at bounding box center [1162, 634] width 393 height 60
type textarea "Soy Tu Cirujana Plastica, talented aesthetic providers offer the latest non-sur…"
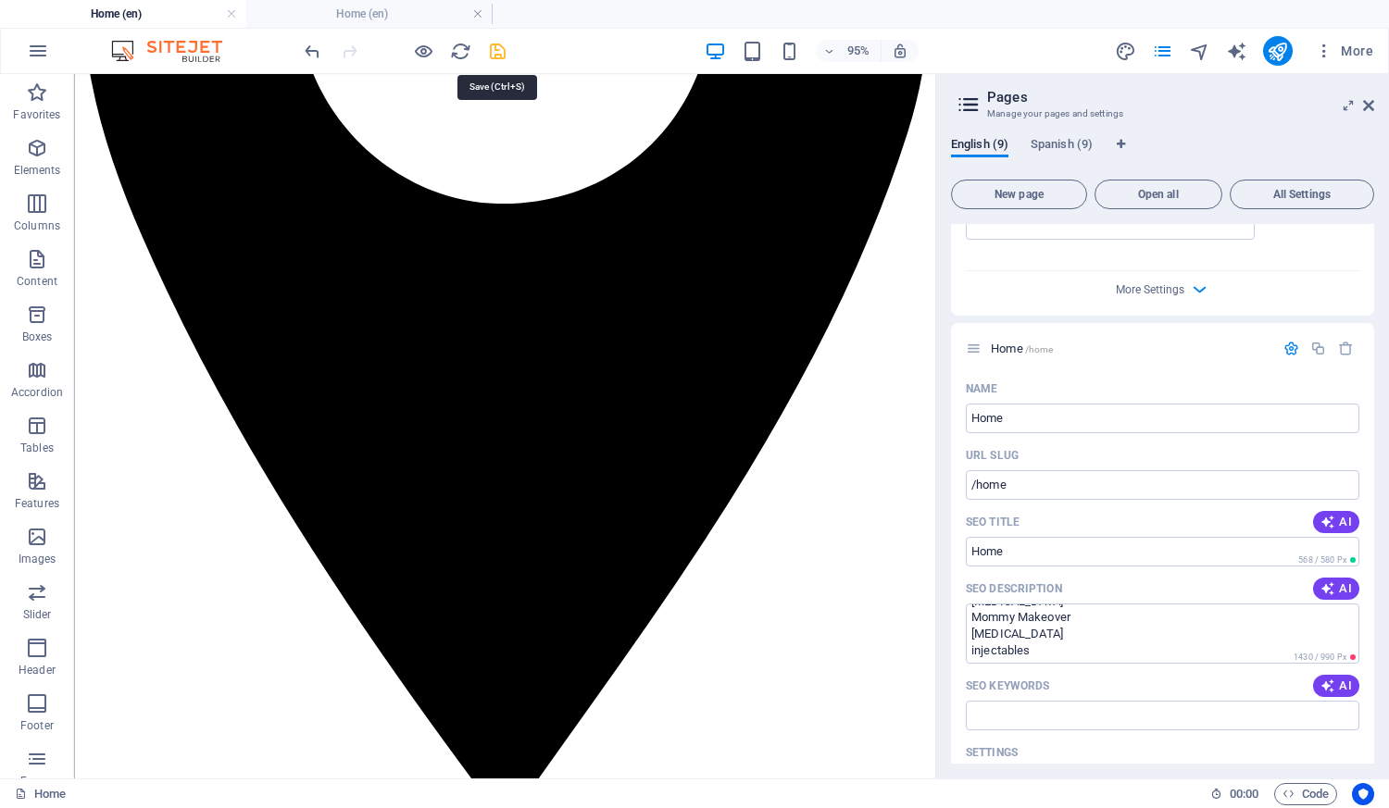
click at [495, 50] on icon "save" at bounding box center [497, 51] width 21 height 21
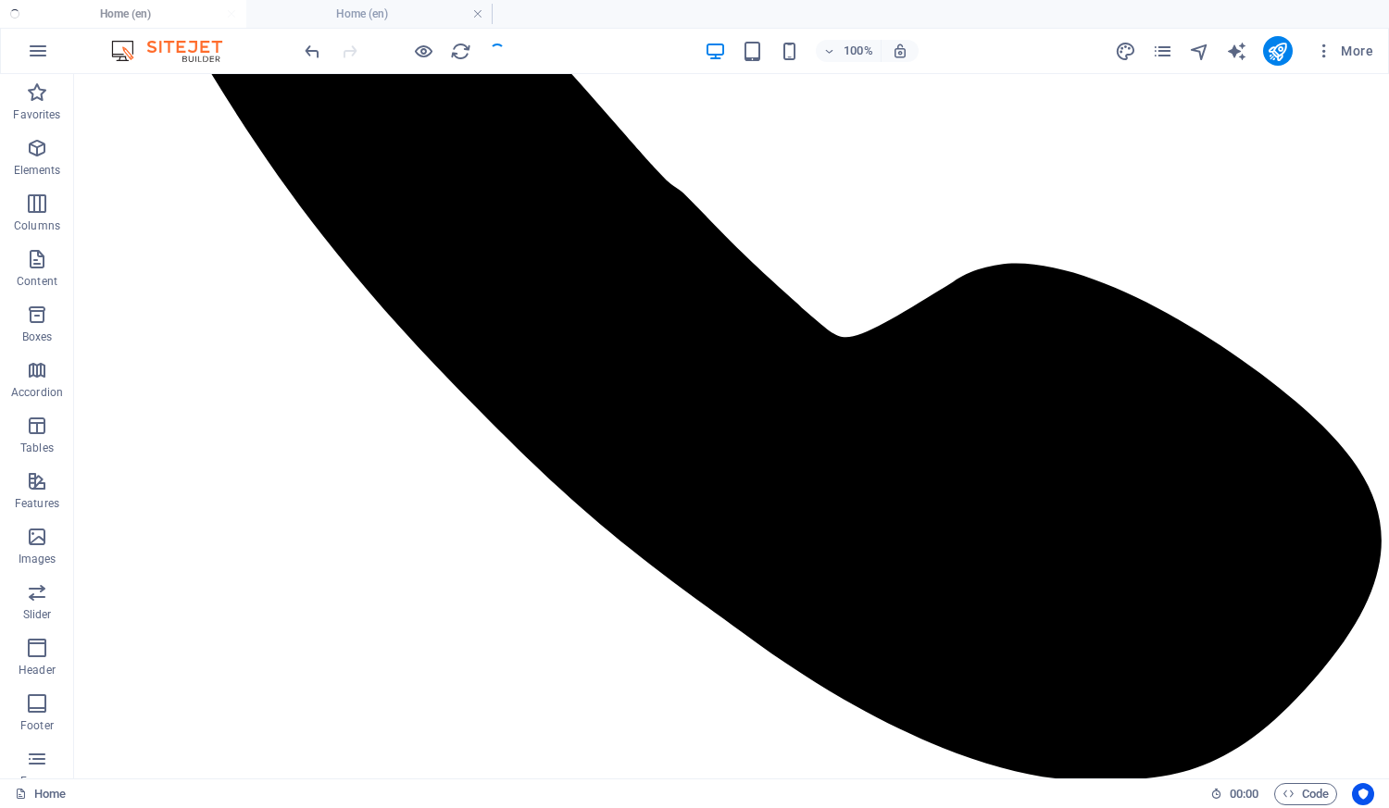
scroll to position [4020, 0]
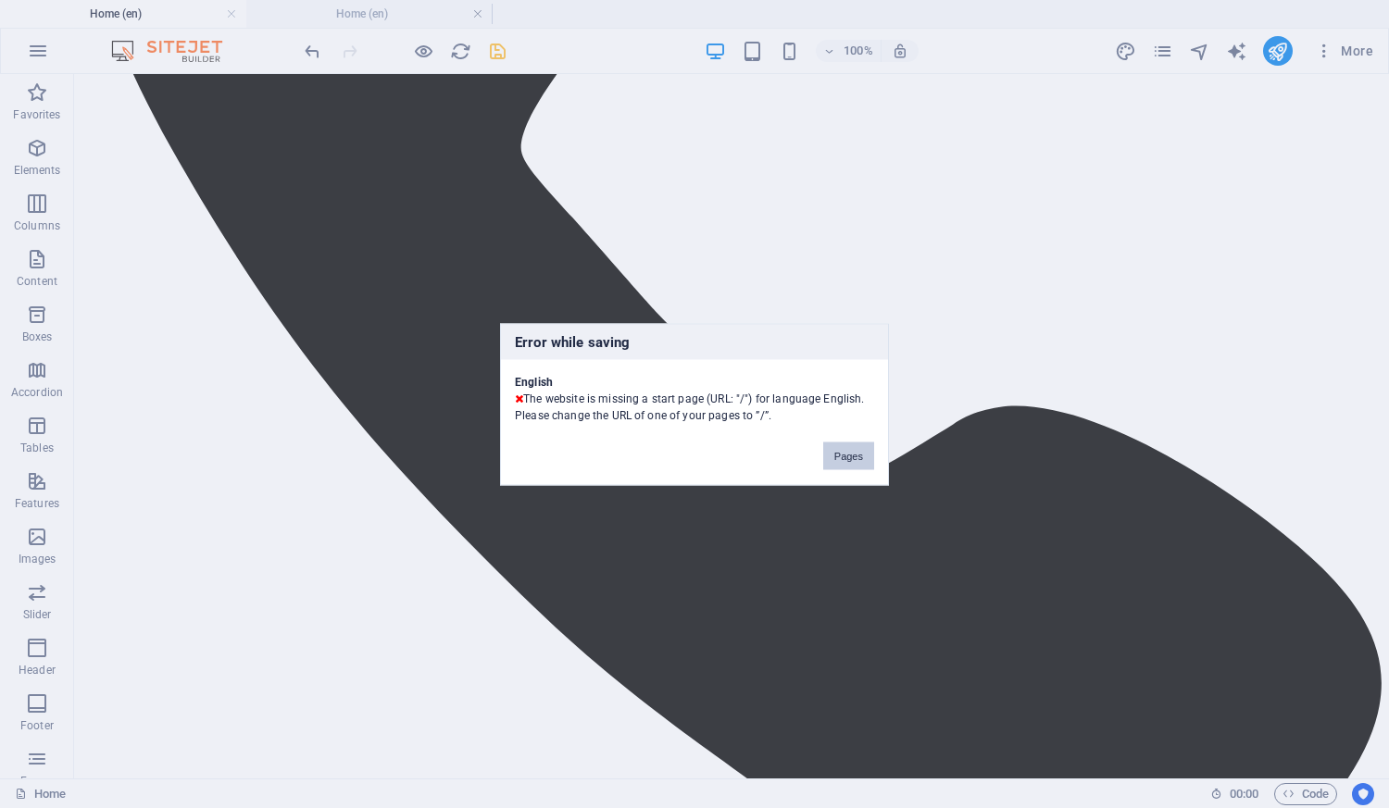
click at [836, 452] on button "Pages" at bounding box center [848, 456] width 51 height 28
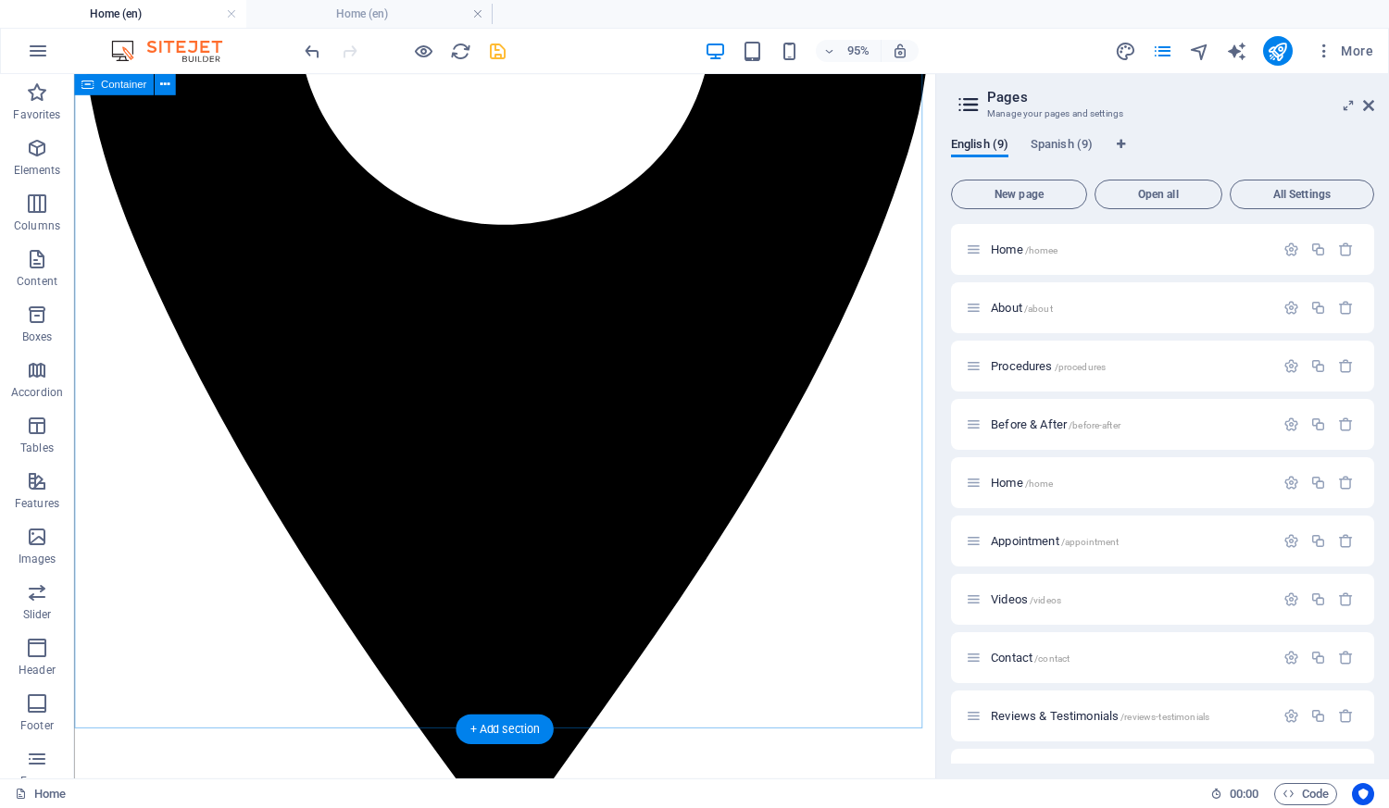
scroll to position [4184, 0]
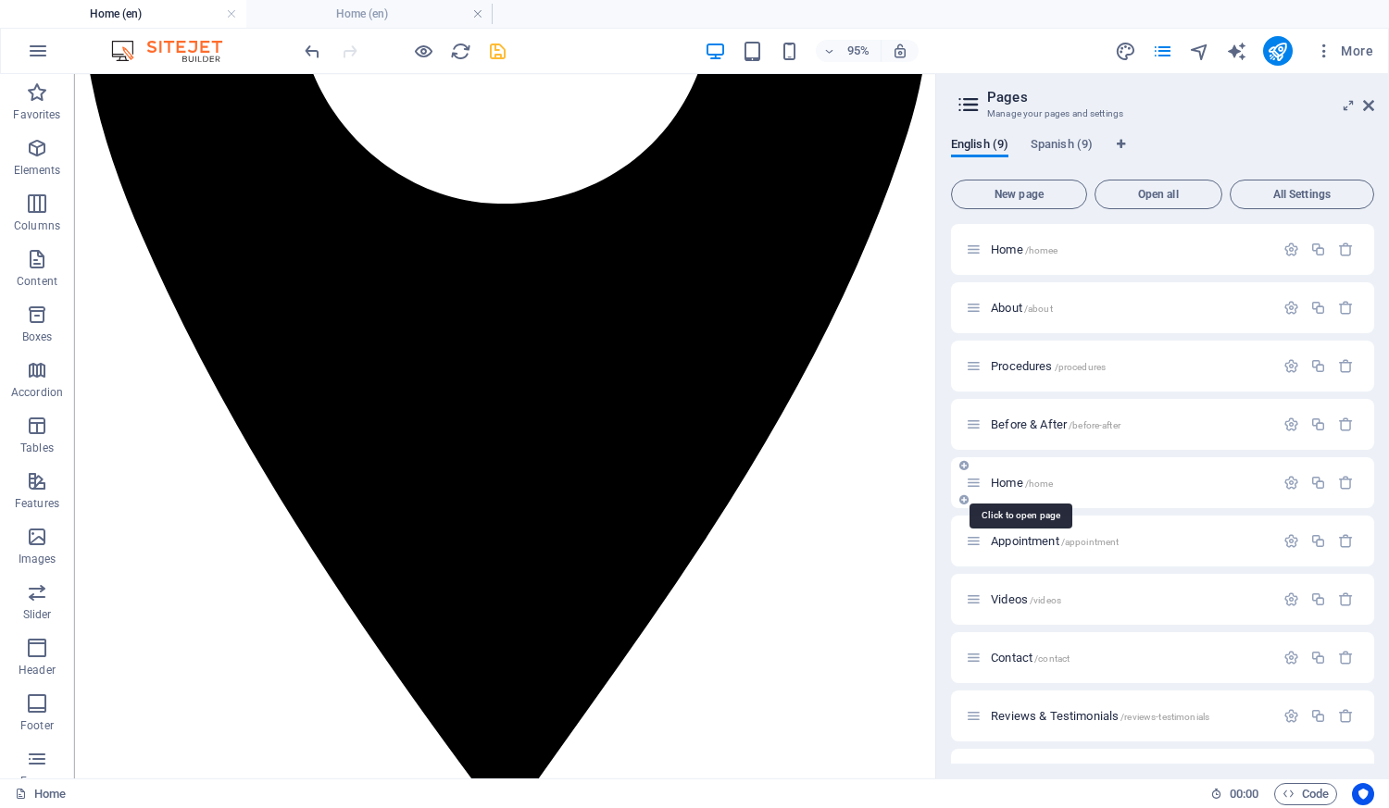
click at [1010, 487] on span "Home /home" at bounding box center [1022, 483] width 62 height 14
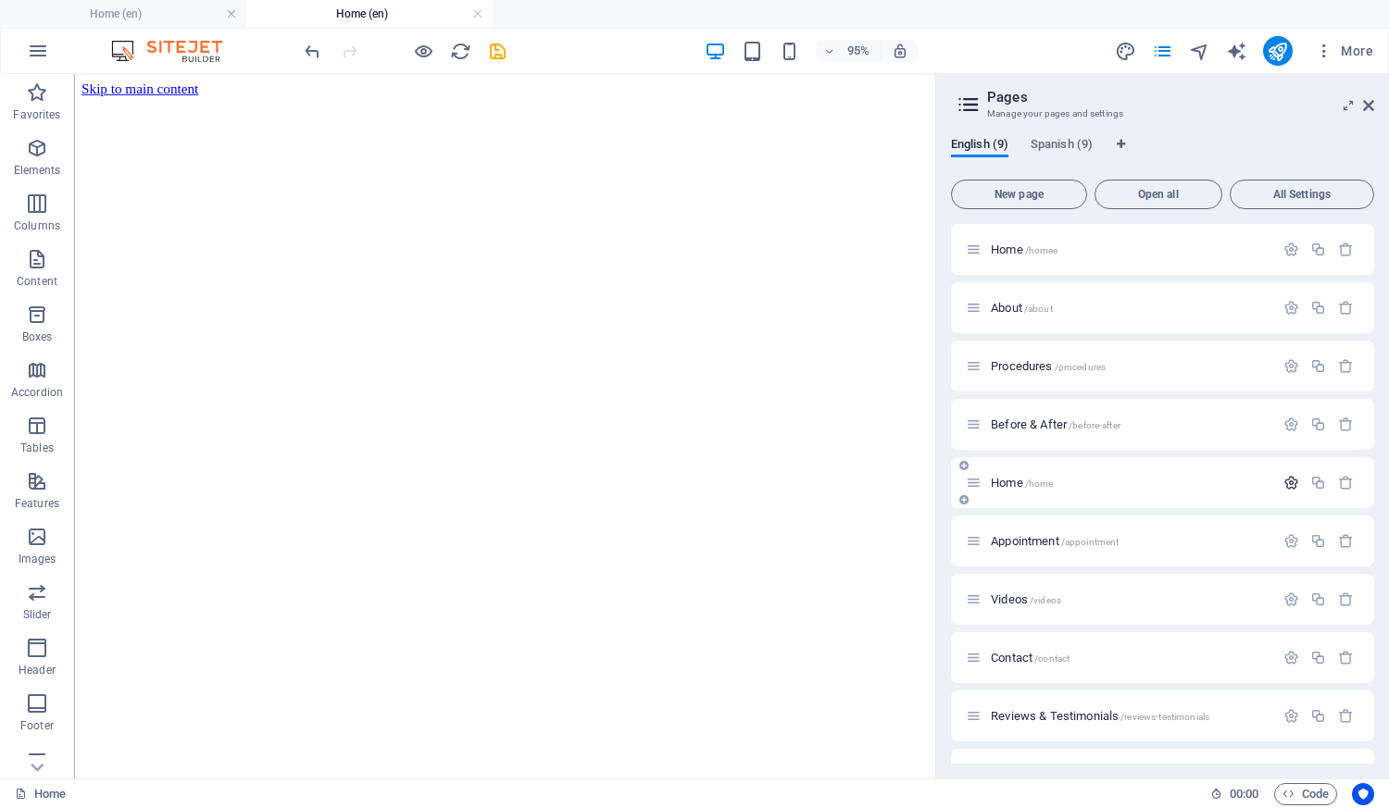
click at [1286, 479] on icon "button" at bounding box center [1291, 483] width 16 height 16
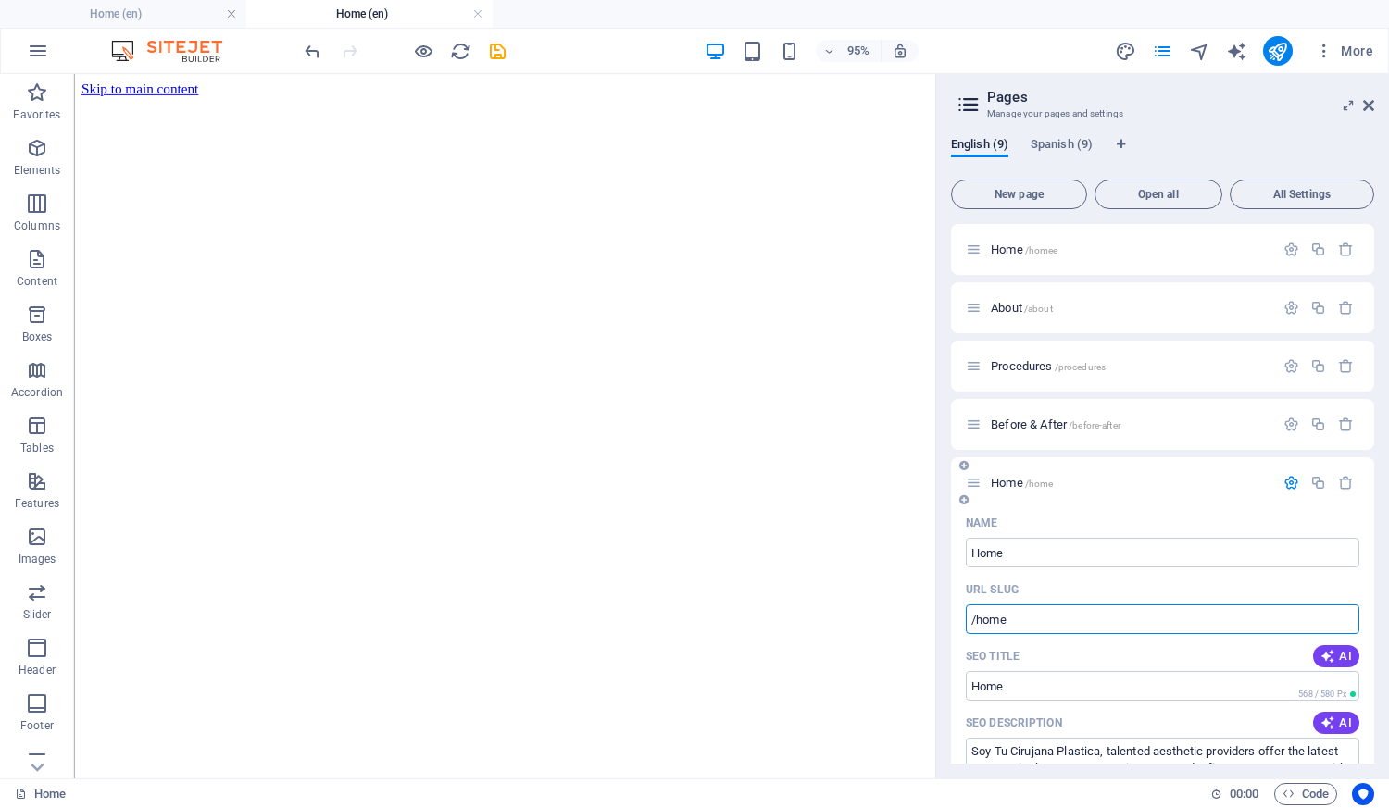
drag, startPoint x: 980, startPoint y: 624, endPoint x: 1068, endPoint y: 629, distance: 88.1
click at [1068, 629] on input "/home" at bounding box center [1162, 620] width 393 height 30
type input "/"
click at [494, 53] on icon "save" at bounding box center [497, 51] width 21 height 21
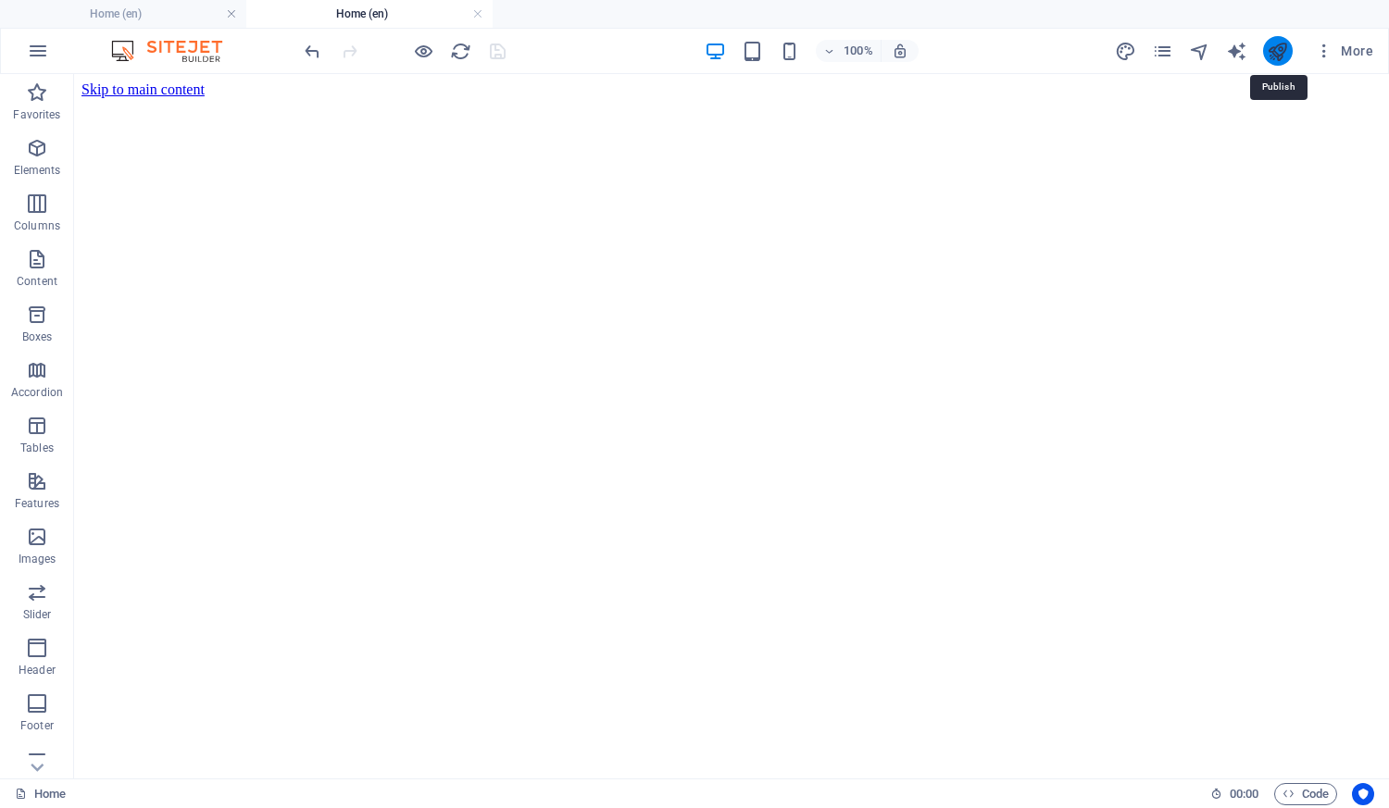
click at [1276, 54] on icon "publish" at bounding box center [1276, 51] width 21 height 21
click at [1277, 56] on icon "publish" at bounding box center [1276, 51] width 21 height 21
click at [1270, 45] on icon "publish" at bounding box center [1276, 51] width 21 height 21
